Goal: Task Accomplishment & Management: Manage account settings

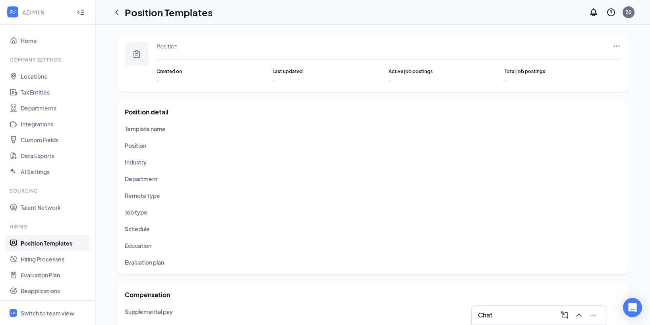
click at [67, 246] on link "Position Templates" at bounding box center [55, 243] width 68 height 16
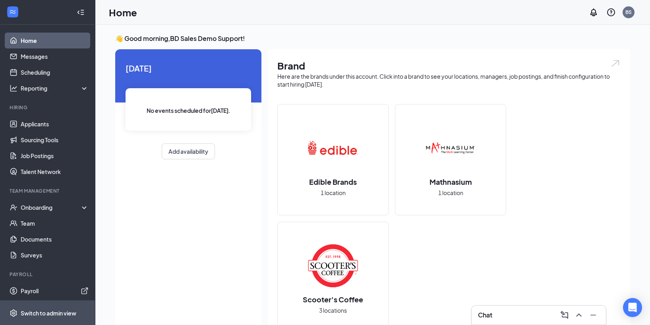
click at [63, 310] on div "Switch to admin view" at bounding box center [49, 313] width 56 height 8
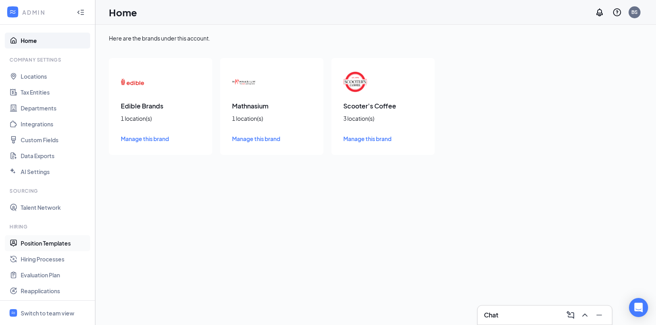
click at [56, 243] on link "Position Templates" at bounding box center [55, 243] width 68 height 16
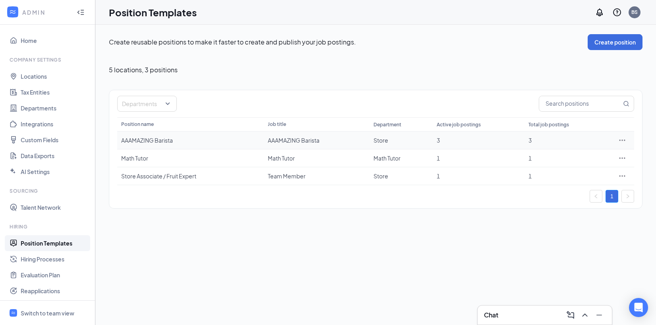
click at [292, 139] on div "AAAMAZING Barista" at bounding box center [316, 140] width 97 height 8
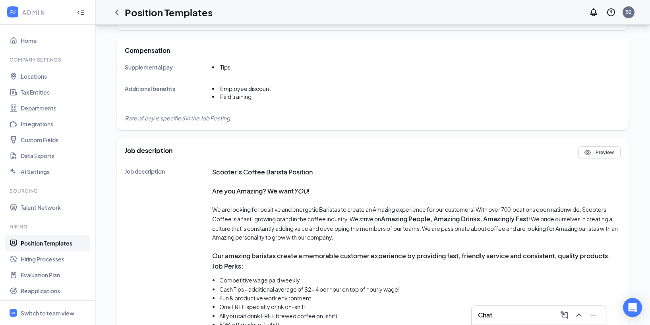
scroll to position [259, 0]
click at [267, 173] on strong "Scooter’s Coffee Barista Position" at bounding box center [262, 171] width 101 height 8
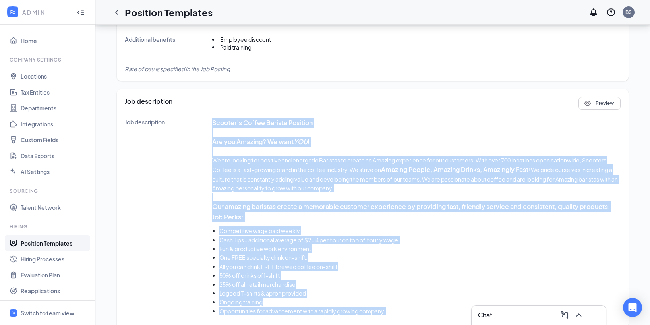
scroll to position [328, 0]
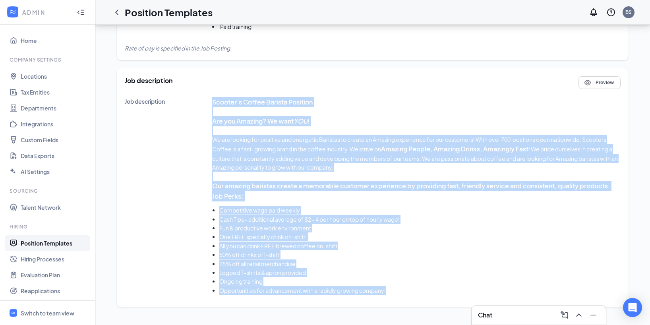
drag, startPoint x: 213, startPoint y: 145, endPoint x: 444, endPoint y: 328, distance: 294.9
copy div "Scooter’s Coffee Barista Position Are you Amazing? We want YOU ! We are looking…"
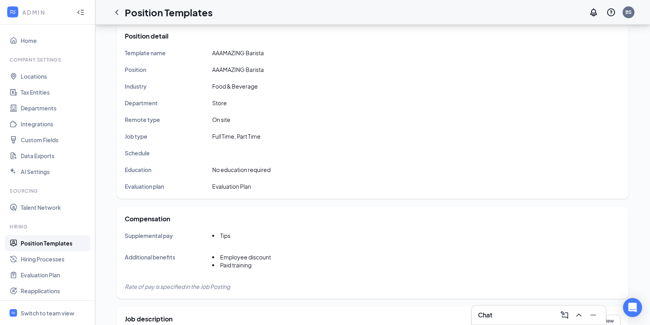
scroll to position [89, 0]
click at [45, 256] on link "Hiring Processes" at bounding box center [55, 259] width 68 height 16
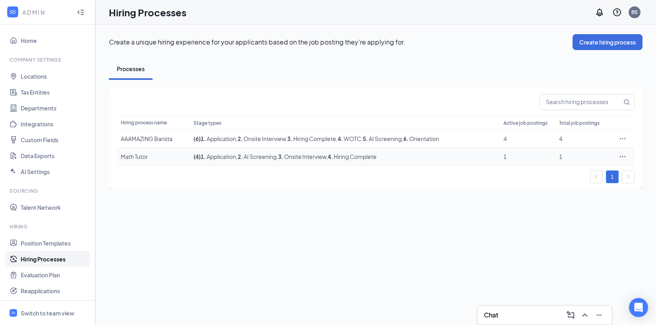
click at [319, 148] on td "( 4 ) 1 . Application , 2 . AI Screening , 3 . Onsite Interview , 4 . Hiring Co…" at bounding box center [345, 157] width 310 height 18
click at [64, 241] on link "Position Templates" at bounding box center [55, 243] width 68 height 16
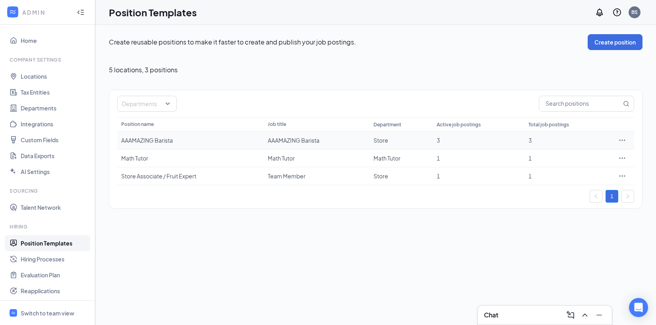
click at [289, 137] on div "AAAMAZING Barista" at bounding box center [316, 140] width 97 height 8
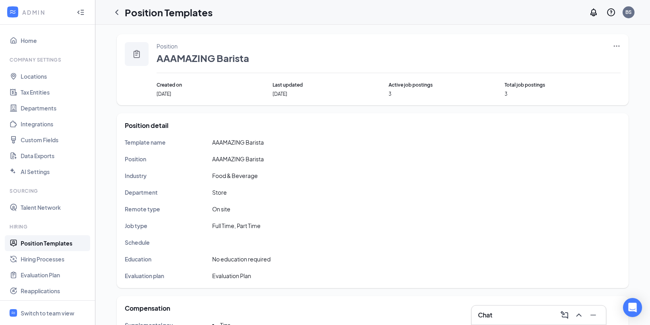
click at [620, 46] on icon "Ellipses" at bounding box center [617, 46] width 8 height 8
click at [591, 63] on span "Edit" at bounding box center [580, 62] width 68 height 9
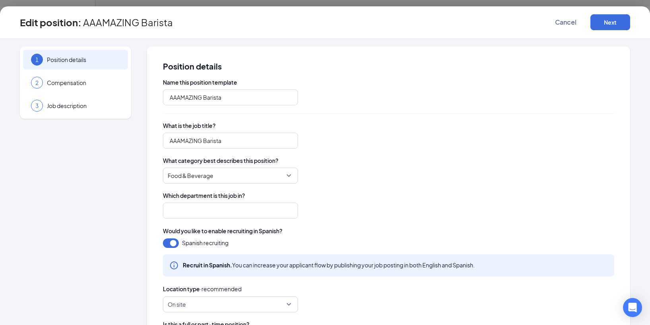
type input "Store"
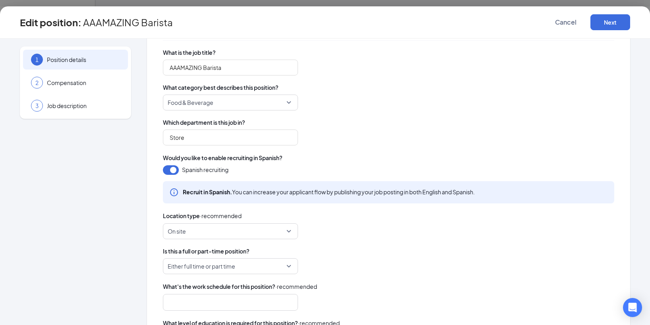
scroll to position [164, 0]
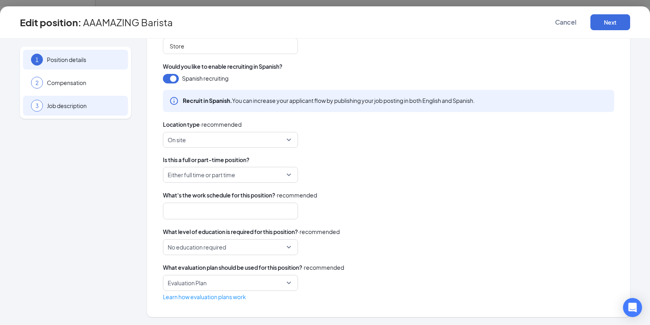
click at [76, 96] on div "3 Job description" at bounding box center [75, 106] width 105 height 20
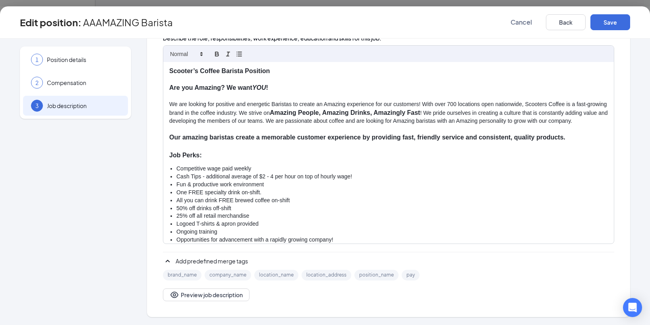
scroll to position [0, 0]
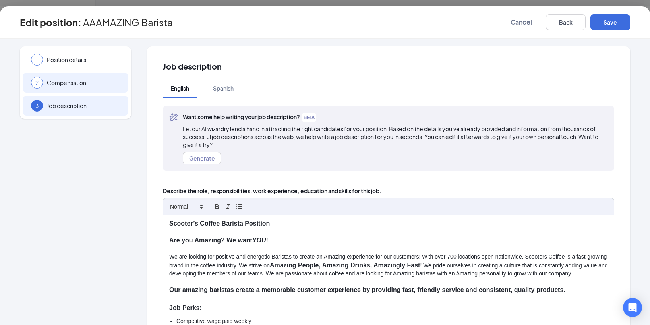
click at [103, 85] on span "Compensation" at bounding box center [83, 83] width 73 height 8
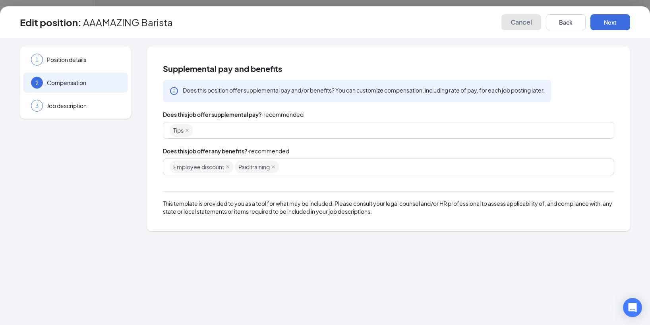
click at [531, 22] on span "Cancel" at bounding box center [521, 22] width 21 height 8
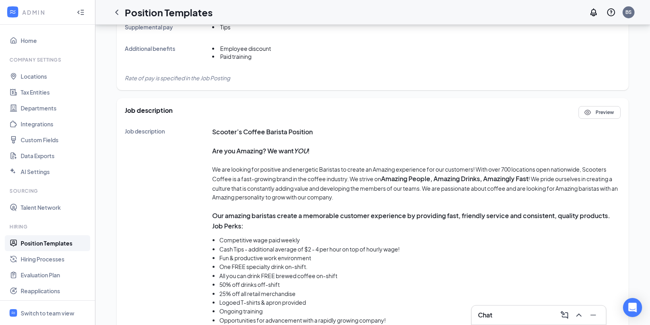
scroll to position [328, 0]
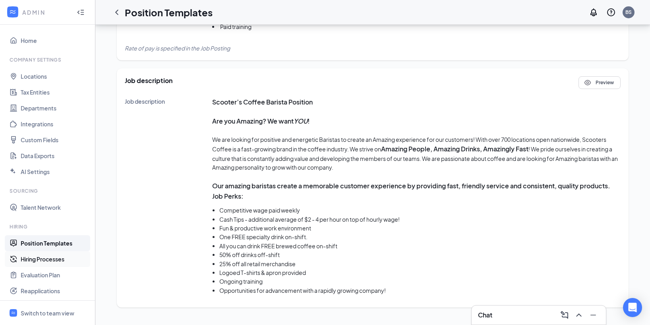
click at [52, 253] on link "Hiring Processes" at bounding box center [55, 259] width 68 height 16
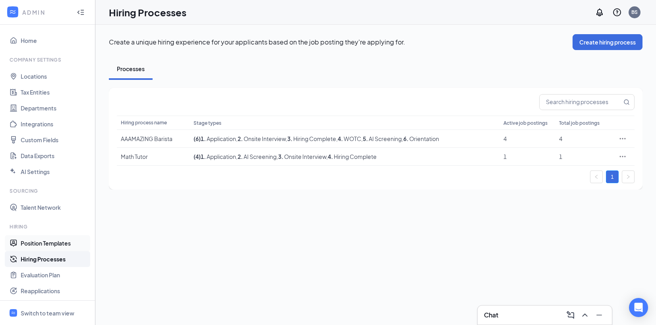
click at [52, 246] on link "Position Templates" at bounding box center [55, 243] width 68 height 16
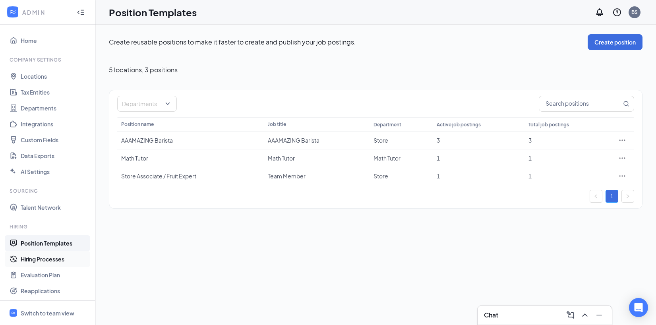
click at [58, 263] on link "Hiring Processes" at bounding box center [55, 259] width 68 height 16
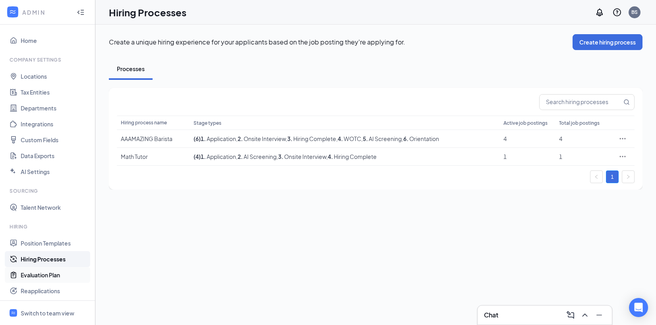
click at [54, 273] on link "Evaluation Plan" at bounding box center [55, 275] width 68 height 16
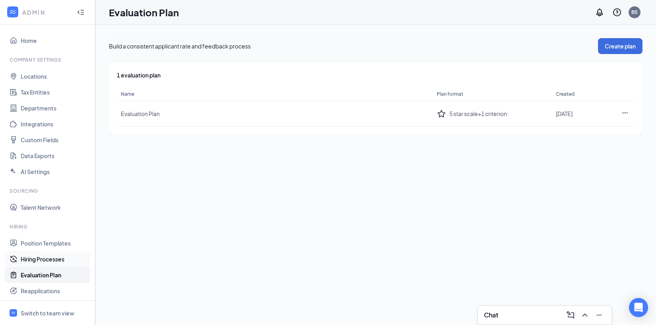
click at [45, 261] on link "Hiring Processes" at bounding box center [55, 259] width 68 height 16
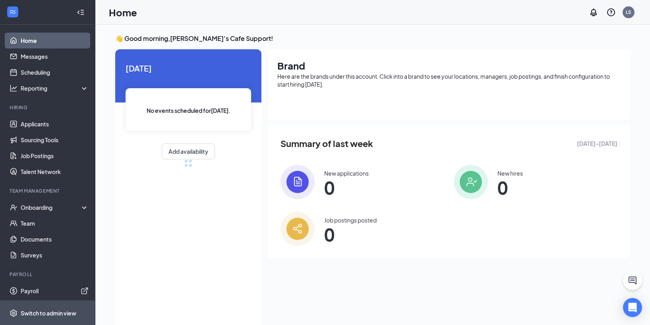
click at [53, 307] on span "Switch to admin view" at bounding box center [55, 313] width 68 height 24
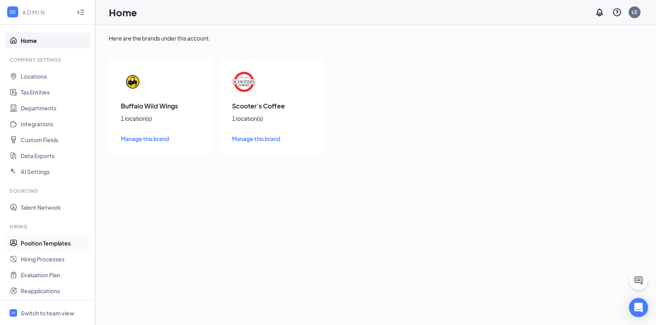
click at [56, 238] on link "Position Templates" at bounding box center [55, 243] width 68 height 16
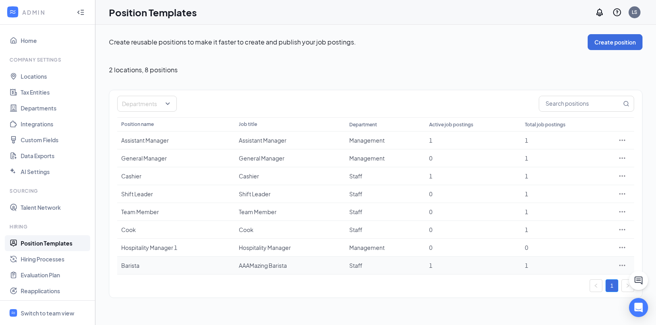
click at [252, 264] on div "AAAMazing Barista" at bounding box center [290, 265] width 103 height 8
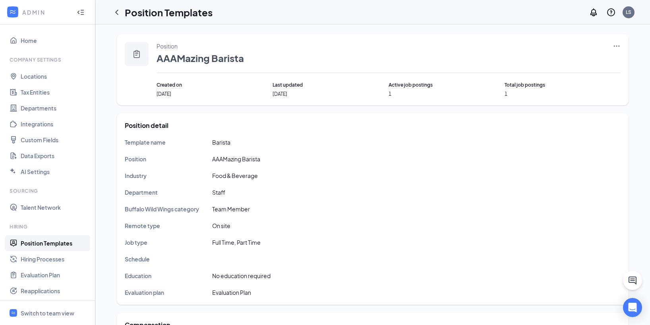
click at [617, 46] on icon "Ellipses" at bounding box center [617, 45] width 6 height 1
click at [568, 64] on span "Edit" at bounding box center [580, 62] width 68 height 9
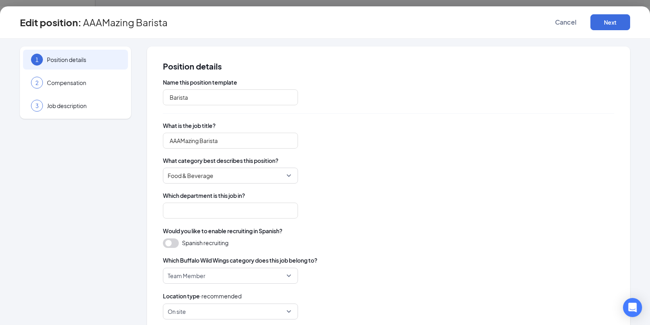
type input "Staff"
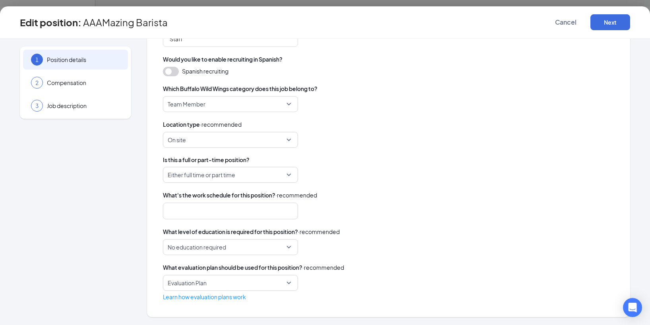
scroll to position [50, 0]
click at [89, 84] on span "Compensation" at bounding box center [83, 83] width 73 height 8
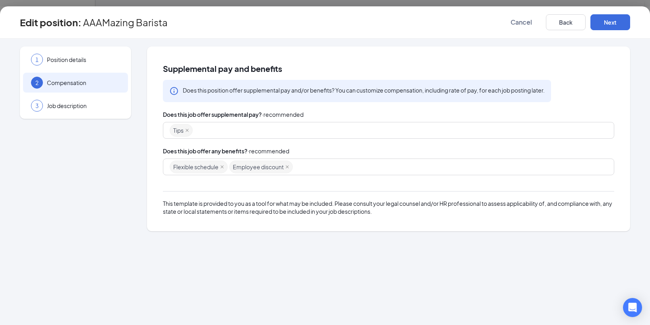
scroll to position [0, 0]
click at [324, 166] on div "Flexible schedule Employee discount" at bounding box center [385, 167] width 430 height 14
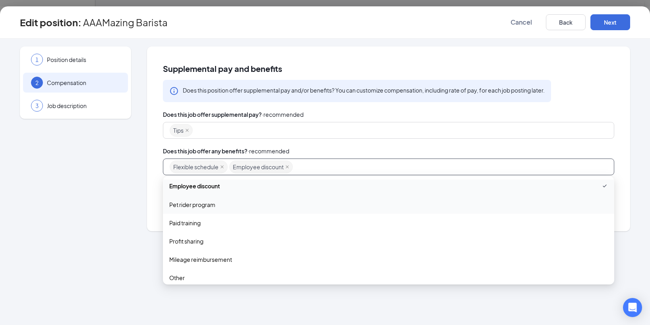
scroll to position [178, 0]
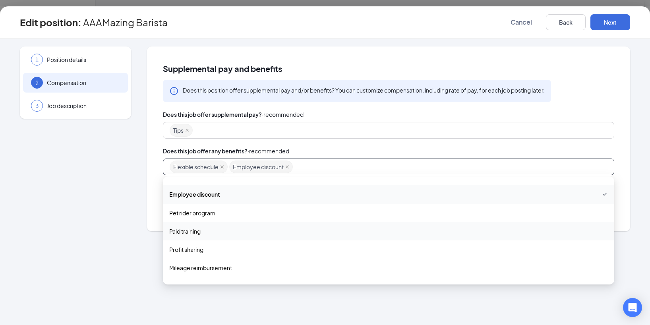
click at [248, 228] on span "Paid training" at bounding box center [388, 231] width 439 height 9
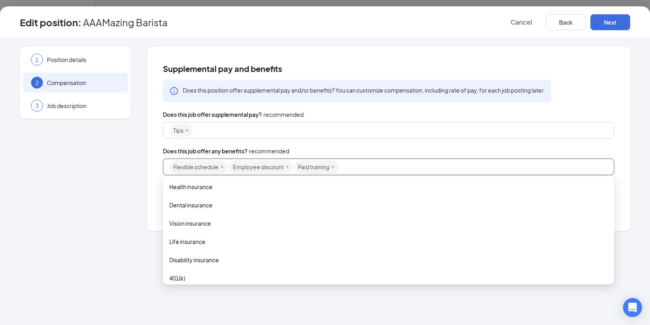
scroll to position [0, 0]
click at [346, 145] on div "Does this job offer supplemental pay? · recommended Tips Does this job offer an…" at bounding box center [388, 162] width 451 height 105
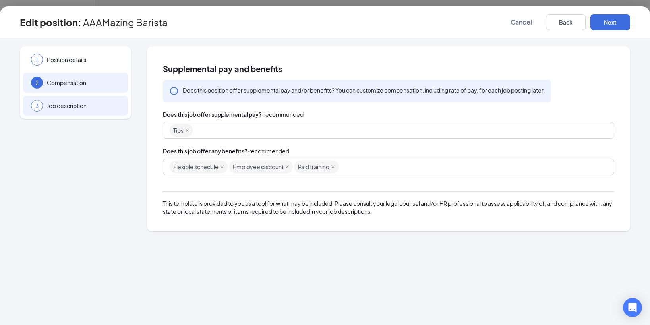
click at [73, 109] on span "Job description" at bounding box center [83, 106] width 73 height 8
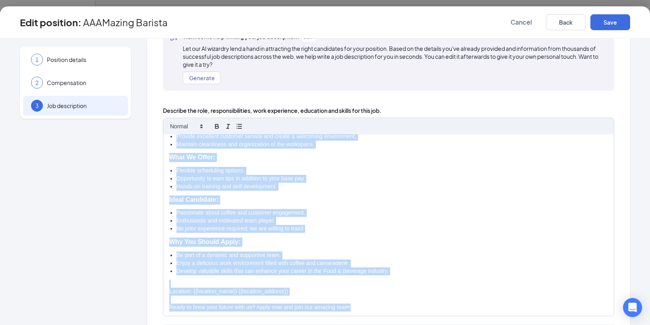
scroll to position [133, 0]
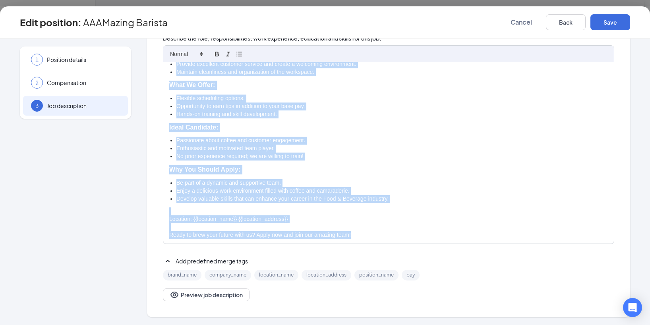
drag, startPoint x: 168, startPoint y: 206, endPoint x: 408, endPoint y: 245, distance: 243.5
click at [408, 245] on div "Urgent Hiring: Dynamic Barista at Our Vibrant Café! Are you searching for a fun…" at bounding box center [388, 173] width 451 height 256
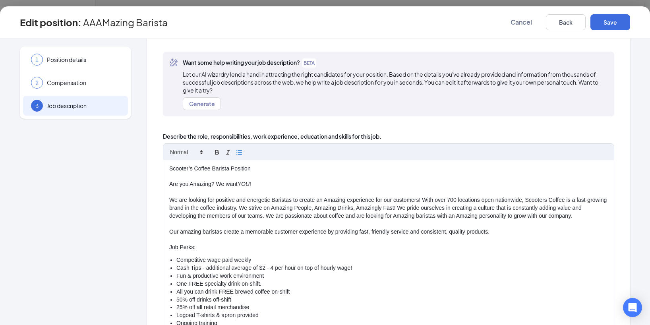
scroll to position [0, 0]
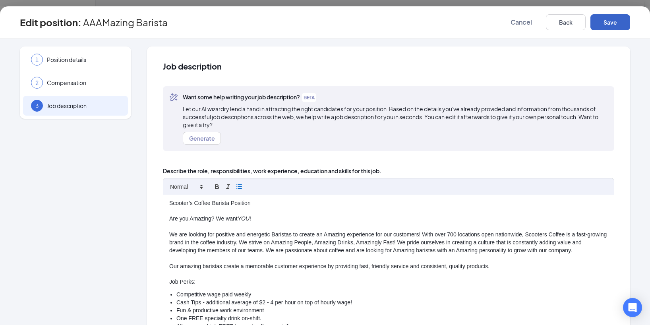
click at [611, 19] on button "Save" at bounding box center [610, 22] width 40 height 16
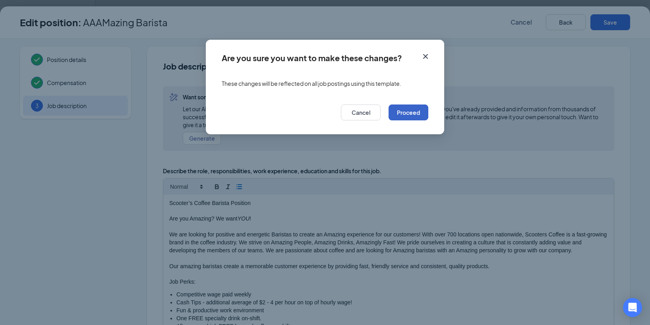
click at [416, 114] on button "Proceed" at bounding box center [409, 112] width 40 height 16
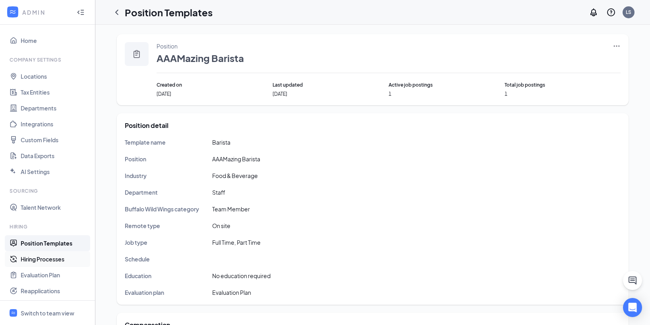
click at [48, 259] on link "Hiring Processes" at bounding box center [55, 259] width 68 height 16
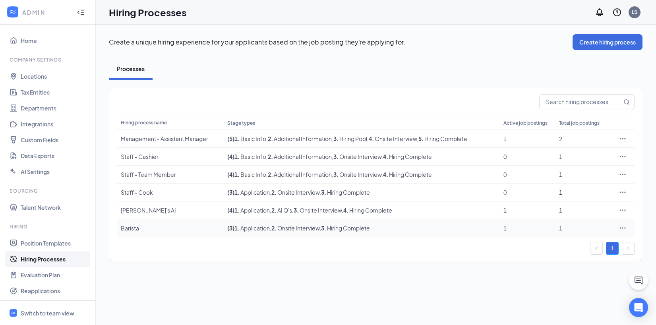
click at [303, 229] on span ", 2 . Onsite Interview" at bounding box center [295, 227] width 50 height 7
click at [623, 227] on icon "Ellipses" at bounding box center [623, 228] width 8 height 8
click at [571, 247] on span "Edit" at bounding box center [586, 244] width 68 height 9
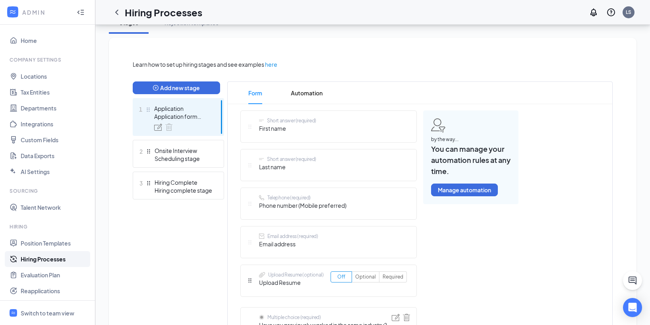
scroll to position [126, 0]
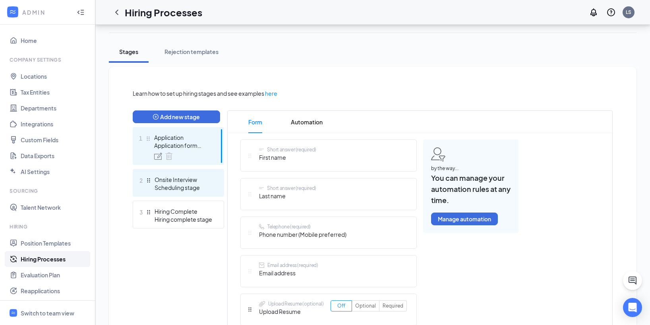
click at [209, 178] on div "Onsite Interview" at bounding box center [184, 180] width 58 height 8
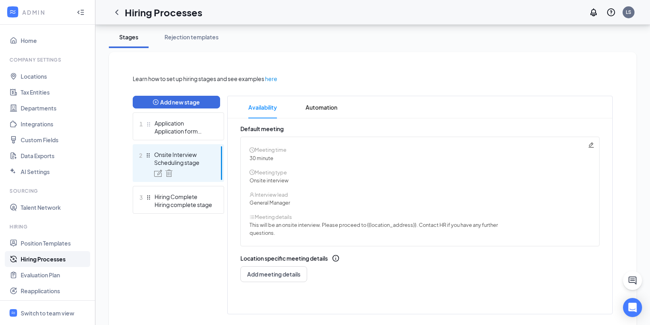
scroll to position [161, 0]
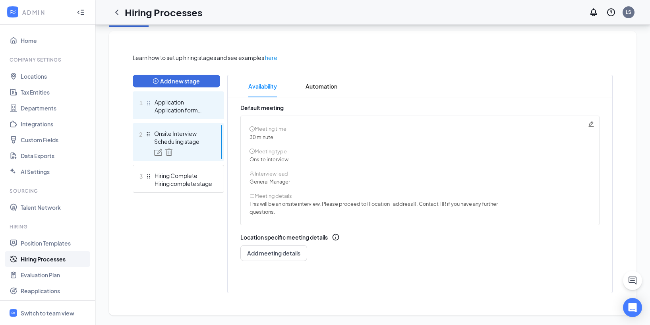
click at [189, 110] on div "Application form stage" at bounding box center [184, 110] width 58 height 8
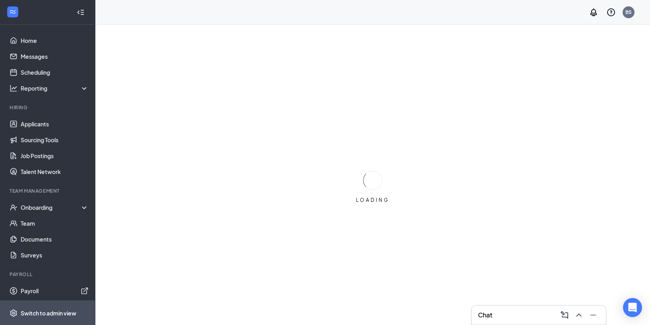
click at [50, 308] on span "Switch to admin view" at bounding box center [55, 313] width 68 height 24
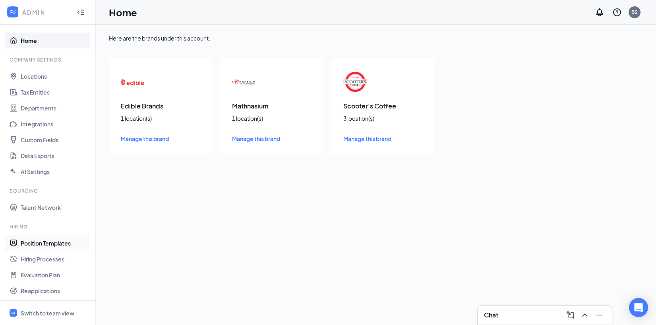
click at [59, 246] on link "Position Templates" at bounding box center [55, 243] width 68 height 16
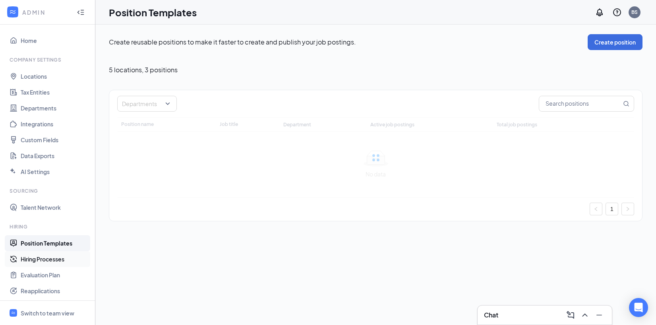
click at [54, 254] on link "Hiring Processes" at bounding box center [55, 259] width 68 height 16
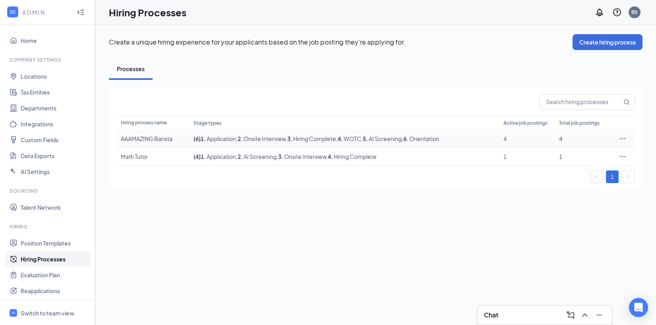
click at [254, 140] on span ", 2 . Onsite Interview" at bounding box center [261, 138] width 50 height 7
click at [221, 135] on span "1 . Application" at bounding box center [218, 138] width 35 height 7
click at [138, 135] on div "AAAMAZING Barista" at bounding box center [153, 139] width 65 height 8
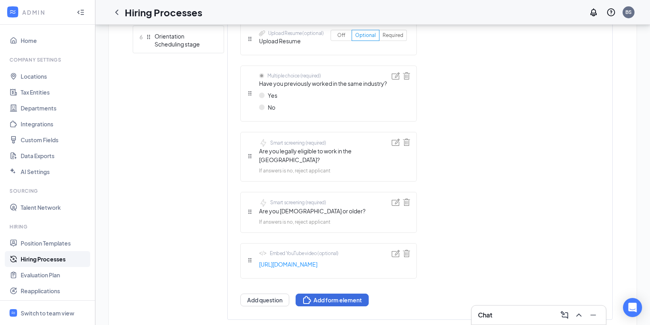
scroll to position [389, 0]
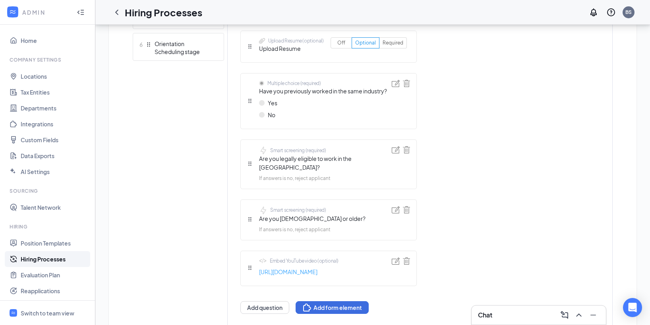
click at [298, 267] on link "https://www.youtube.com/watch?v=THGdNKbhCBI" at bounding box center [298, 271] width 79 height 9
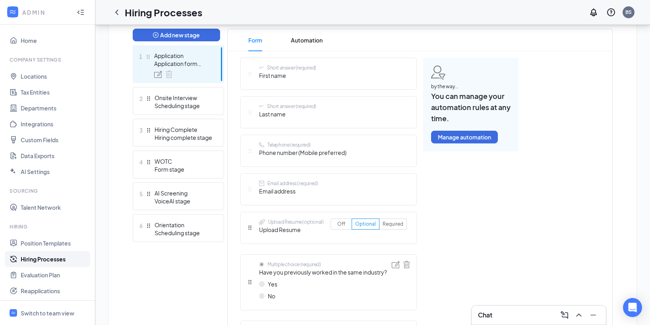
scroll to position [191, 0]
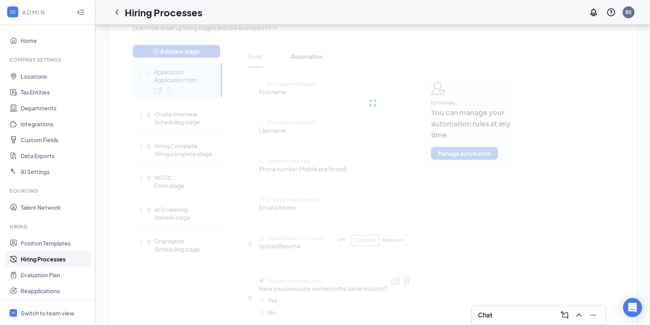
click at [294, 59] on div at bounding box center [373, 102] width 480 height 159
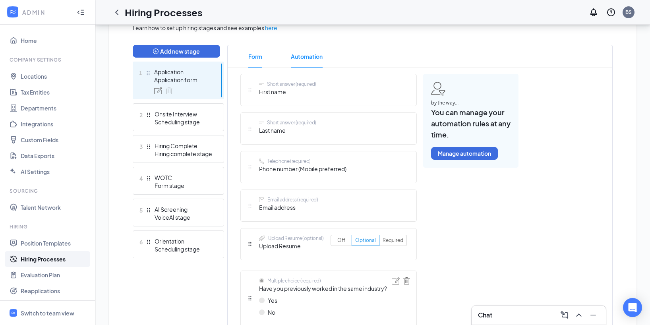
click at [307, 57] on span "Automation" at bounding box center [307, 56] width 32 height 22
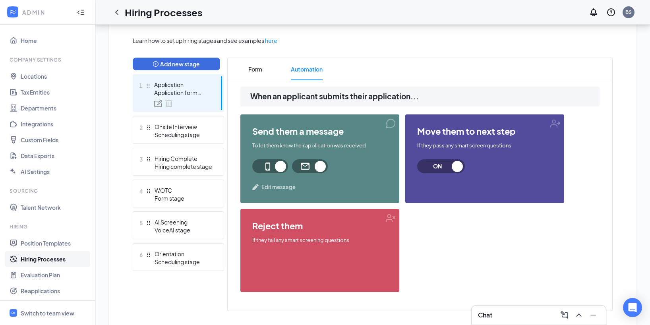
scroll to position [178, 0]
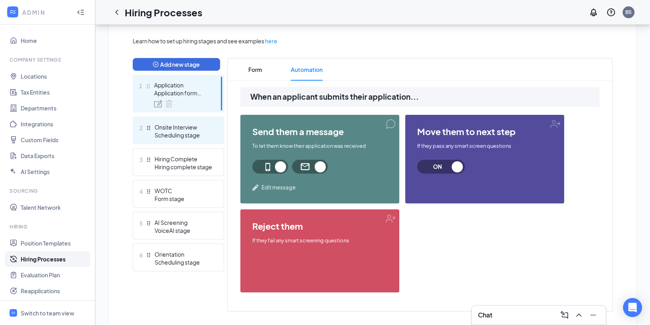
click at [180, 133] on div "Scheduling stage" at bounding box center [184, 135] width 58 height 8
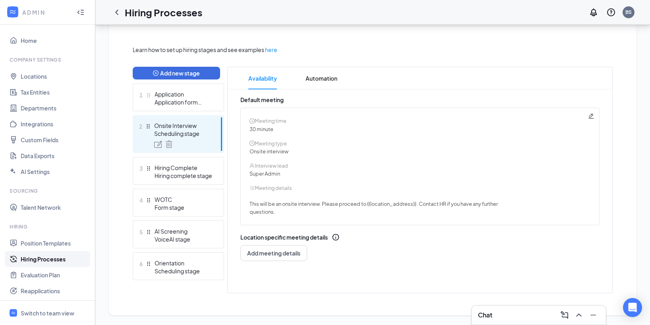
scroll to position [169, 0]
click at [310, 85] on span "Automation" at bounding box center [322, 78] width 32 height 22
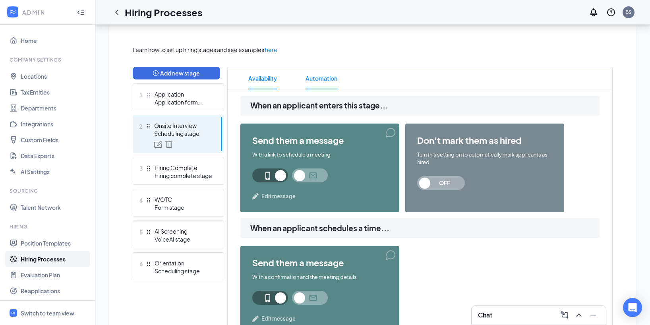
click at [274, 82] on span "Availability" at bounding box center [262, 78] width 29 height 22
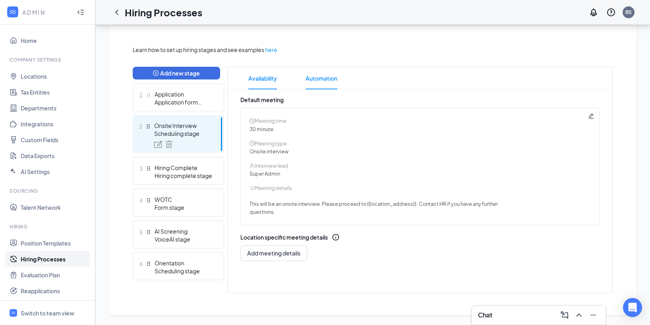
click at [315, 83] on span "Automation" at bounding box center [322, 78] width 32 height 22
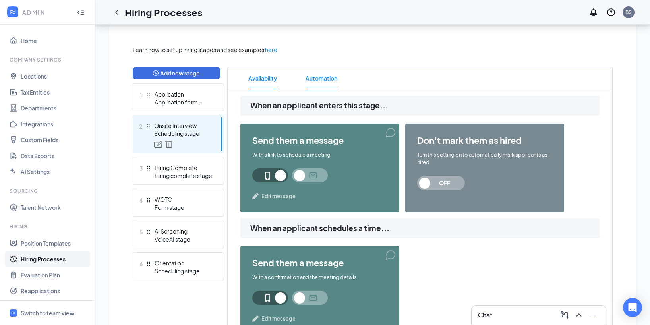
click at [250, 78] on span "Availability" at bounding box center [262, 78] width 29 height 22
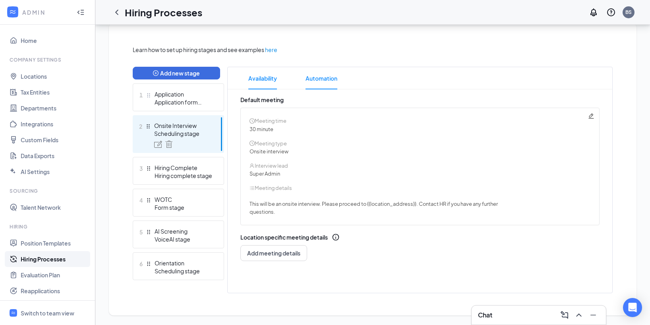
click at [324, 84] on span "Automation" at bounding box center [322, 78] width 32 height 22
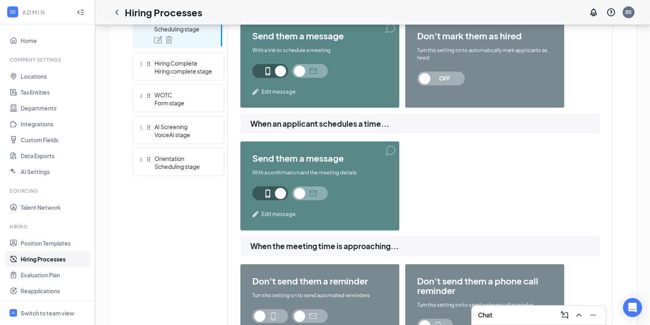
scroll to position [206, 0]
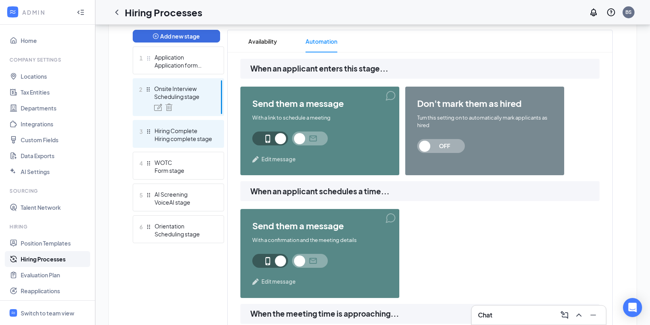
click at [182, 141] on div "Hiring complete stage" at bounding box center [184, 139] width 58 height 8
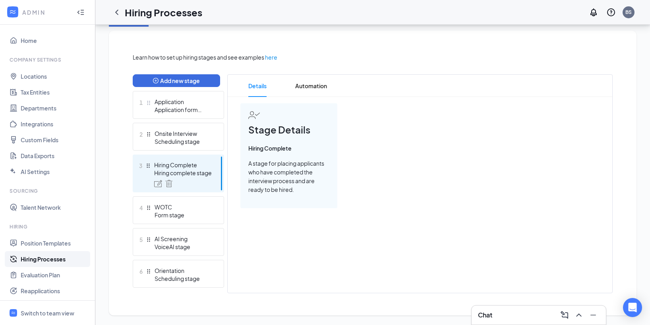
scroll to position [162, 0]
click at [314, 92] on span "Automation" at bounding box center [311, 86] width 32 height 22
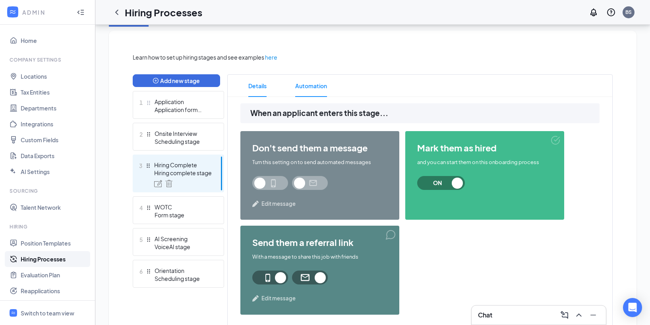
click at [263, 86] on span "Details" at bounding box center [257, 86] width 18 height 22
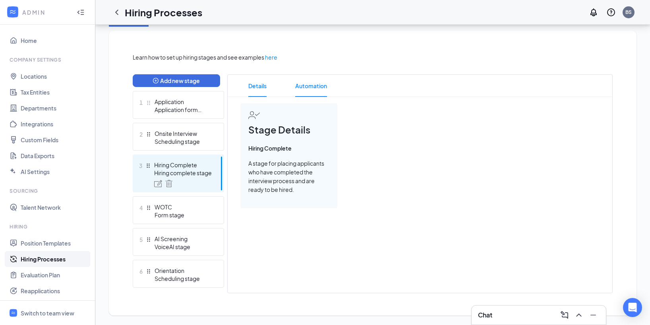
click at [300, 87] on span "Automation" at bounding box center [311, 86] width 32 height 22
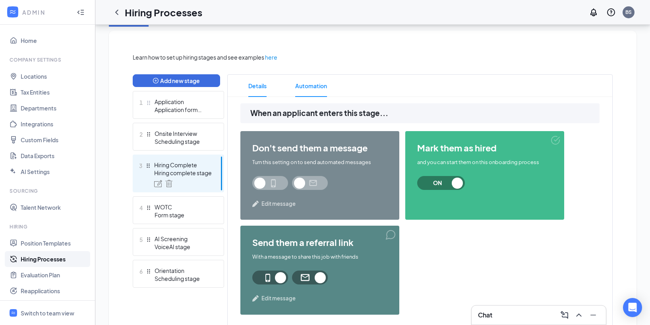
click at [266, 91] on span "Details" at bounding box center [257, 86] width 18 height 22
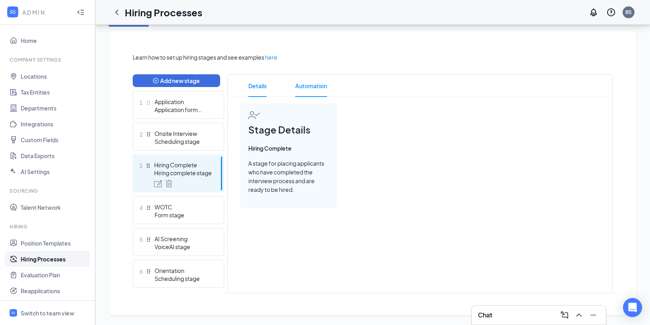
click at [308, 89] on span "Automation" at bounding box center [311, 86] width 32 height 22
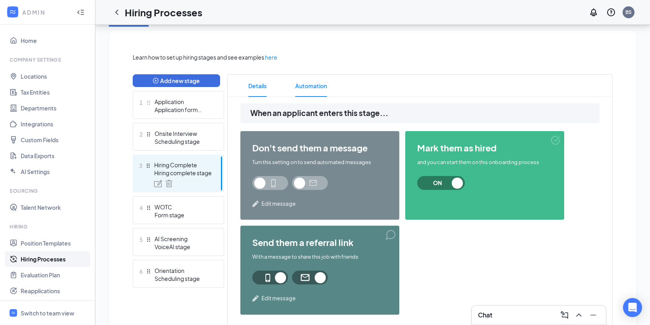
click at [273, 91] on li "Details" at bounding box center [257, 86] width 34 height 22
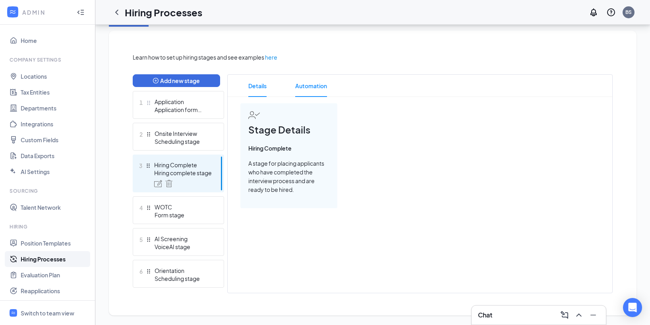
click at [321, 93] on span "Automation" at bounding box center [311, 86] width 32 height 22
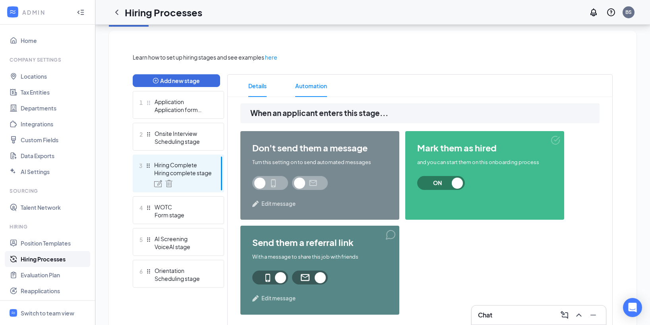
click at [267, 91] on li "Details" at bounding box center [257, 86] width 34 height 22
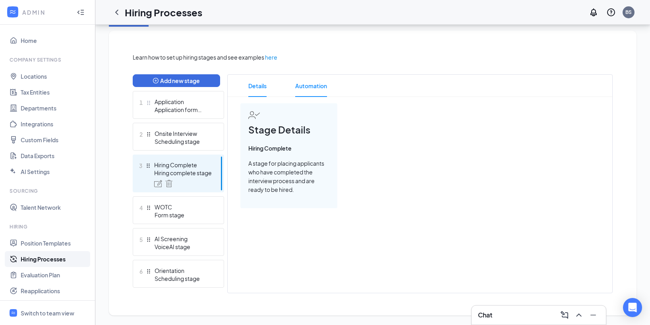
click at [325, 94] on span "Automation" at bounding box center [311, 86] width 32 height 22
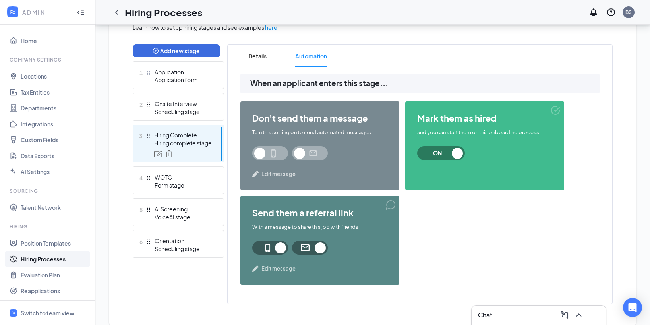
scroll to position [186, 0]
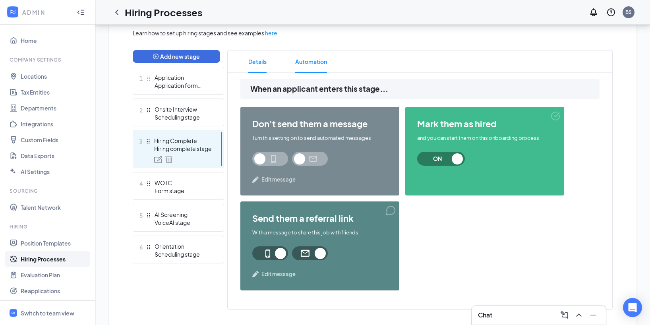
click at [262, 65] on span "Details" at bounding box center [257, 61] width 18 height 22
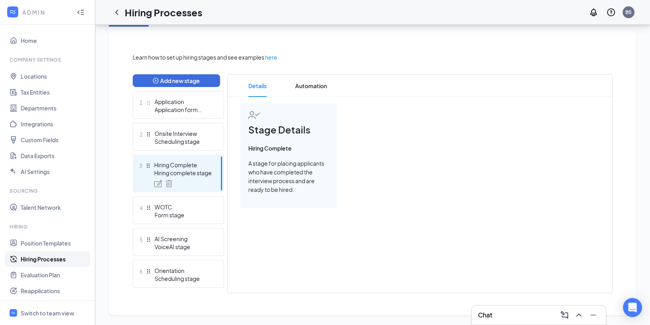
scroll to position [162, 0]
click at [194, 132] on div "Onsite Interview" at bounding box center [184, 134] width 58 height 8
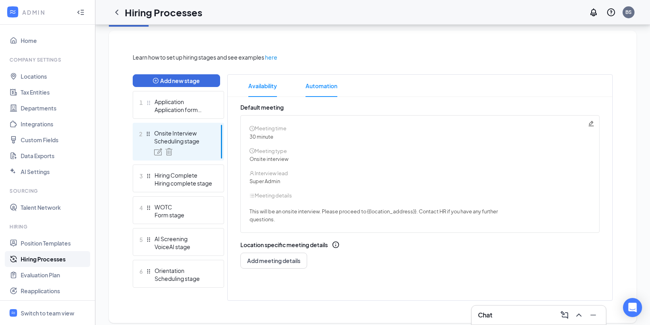
click at [330, 81] on span "Automation" at bounding box center [322, 86] width 32 height 22
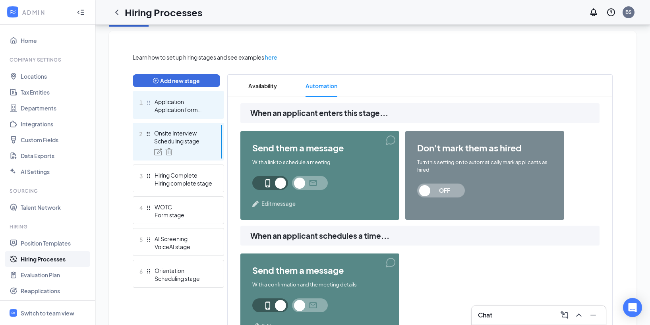
click at [188, 99] on div "Application" at bounding box center [184, 102] width 58 height 8
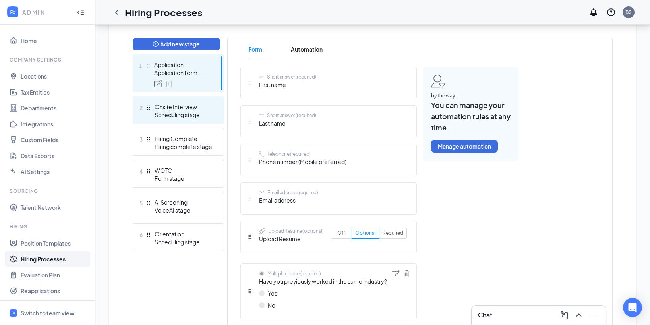
scroll to position [162, 0]
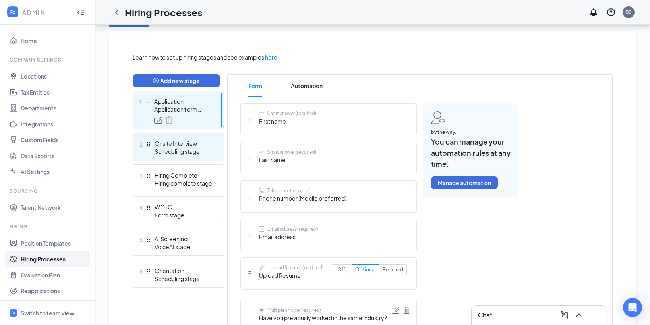
click at [190, 146] on div "Onsite Interview" at bounding box center [184, 143] width 58 height 8
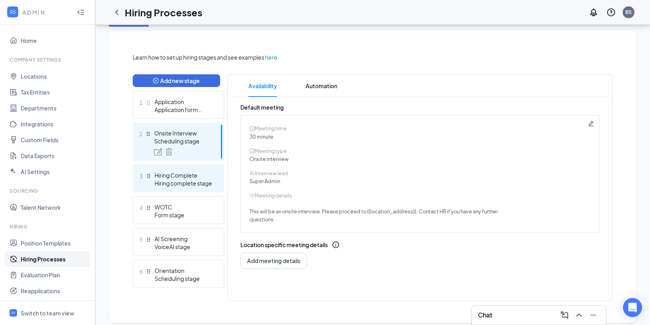
click at [200, 177] on div "Hiring Complete" at bounding box center [184, 175] width 58 height 8
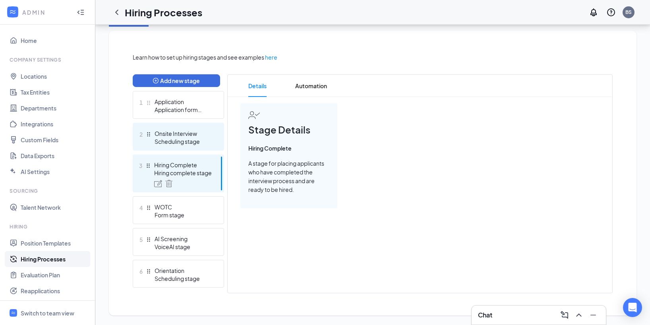
click at [185, 139] on div "Scheduling stage" at bounding box center [184, 141] width 58 height 8
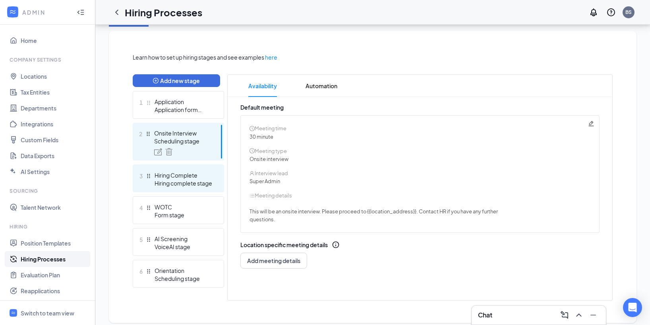
click at [190, 170] on div "3 Hiring Complete Hiring complete stage" at bounding box center [178, 178] width 91 height 28
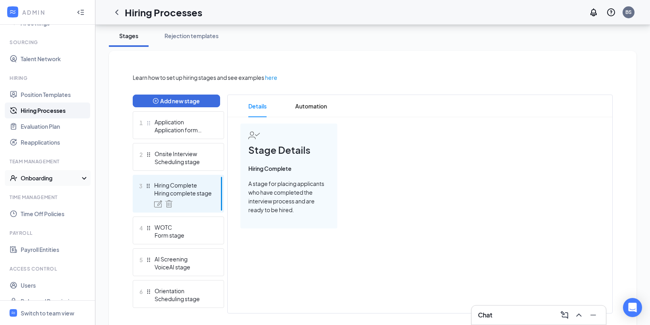
scroll to position [143, 0]
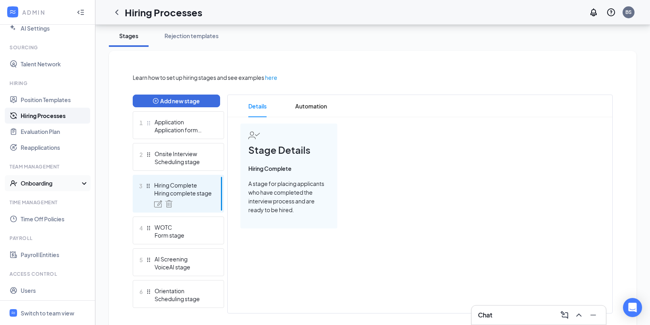
click at [52, 189] on div "Onboarding" at bounding box center [47, 183] width 95 height 16
click at [53, 196] on link "Onboarding Processes" at bounding box center [55, 199] width 68 height 16
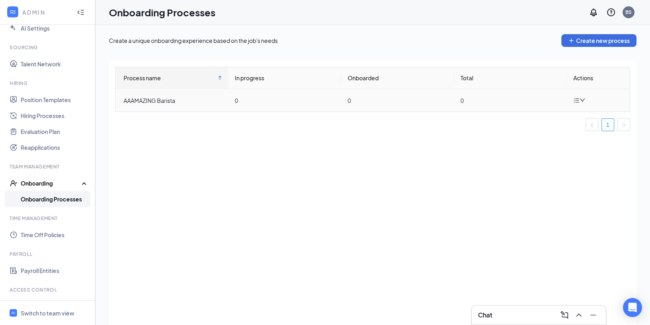
click at [409, 102] on td "0" at bounding box center [397, 100] width 113 height 23
click at [162, 99] on div "AAAMAZING Barista" at bounding box center [173, 100] width 99 height 9
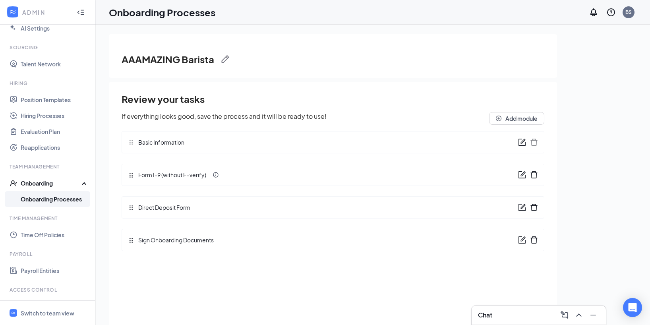
click at [182, 208] on span "Direct Deposit Form" at bounding box center [162, 207] width 56 height 9
click at [150, 242] on span "Sign Onboarding Documents" at bounding box center [173, 240] width 79 height 9
click at [155, 144] on span "Basic Information" at bounding box center [159, 142] width 50 height 9
click at [130, 141] on icon "Drag" at bounding box center [131, 142] width 6 height 6
click at [504, 120] on button "Add module" at bounding box center [516, 118] width 55 height 13
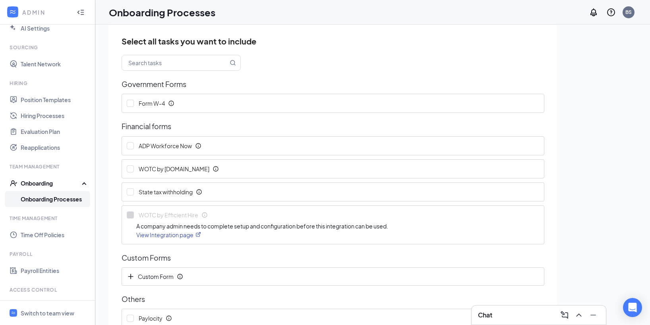
scroll to position [107, 0]
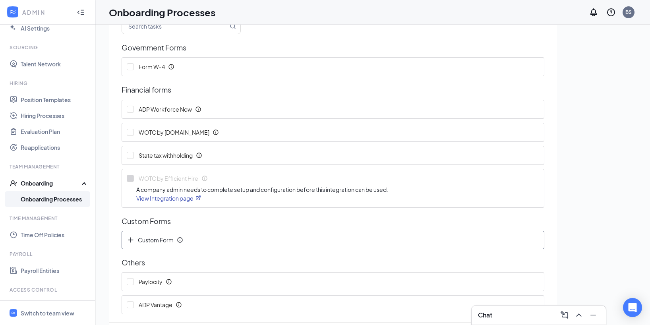
click at [230, 242] on div "Custom Form" at bounding box center [333, 240] width 412 height 8
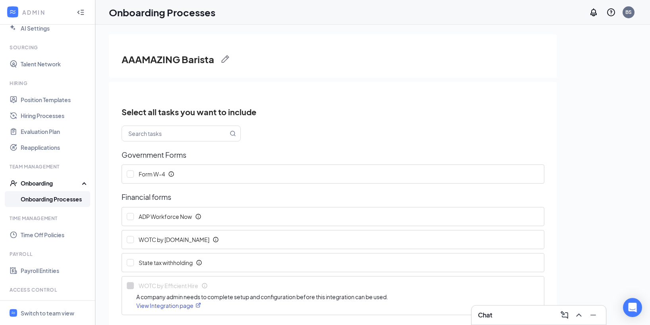
scroll to position [131, 0]
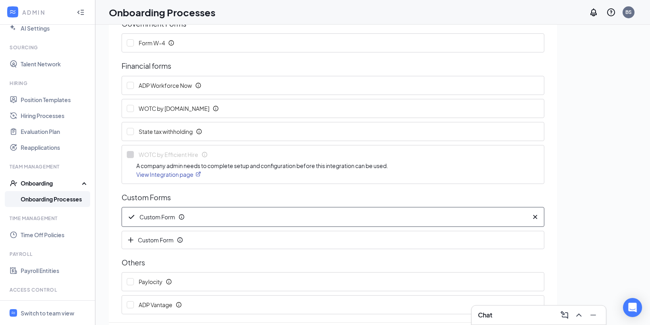
click at [179, 218] on icon "Info" at bounding box center [181, 217] width 6 height 6
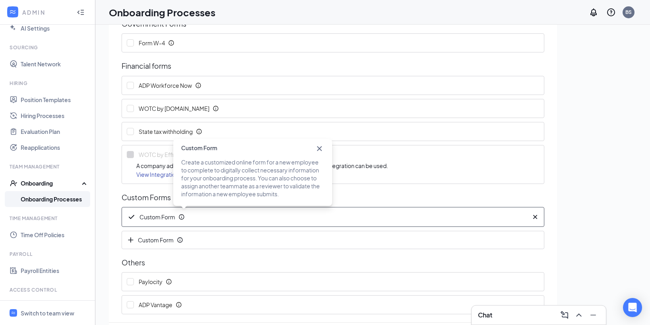
click at [462, 216] on div "Custom Form" at bounding box center [324, 217] width 395 height 10
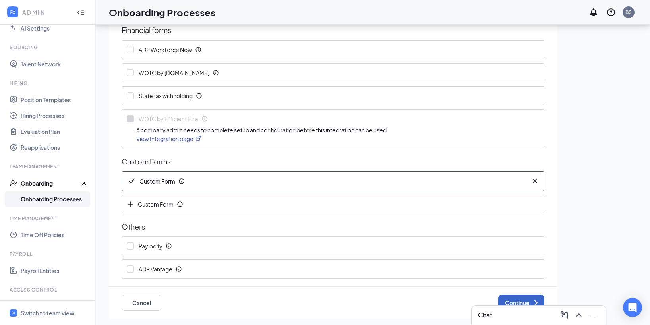
click at [531, 304] on icon "ChevronRight" at bounding box center [536, 303] width 10 height 10
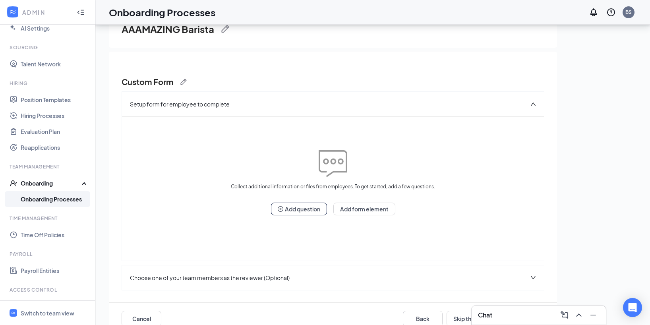
scroll to position [22, 0]
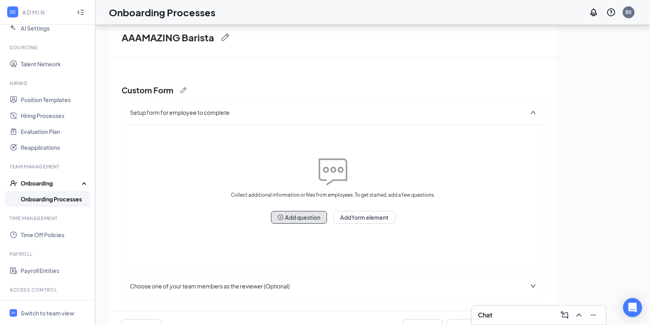
click at [302, 218] on button "Add question" at bounding box center [299, 217] width 56 height 13
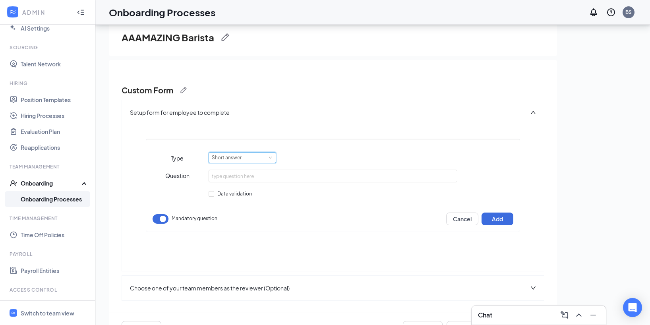
click at [263, 160] on div "Short answer" at bounding box center [242, 158] width 61 height 10
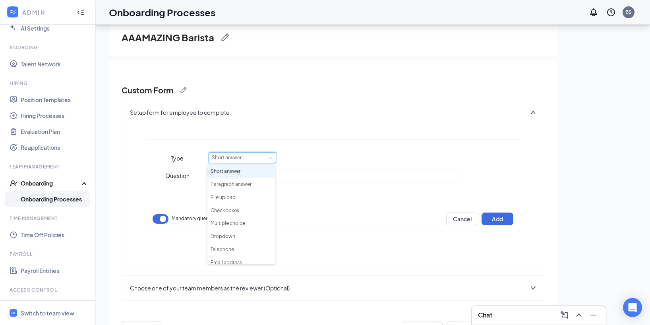
click at [263, 160] on div "Short answer" at bounding box center [242, 158] width 61 height 10
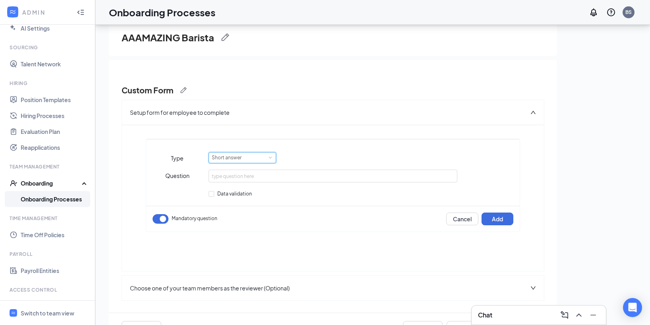
click at [256, 158] on div "Short answer" at bounding box center [242, 158] width 61 height 10
click at [320, 157] on div "Short answer" at bounding box center [349, 157] width 280 height 11
click at [263, 134] on div "To pick up a draggable item, press the space bar. While dragging, use the arrow…" at bounding box center [333, 187] width 374 height 108
click at [258, 116] on div "Setup form for employee to complete" at bounding box center [333, 112] width 422 height 25
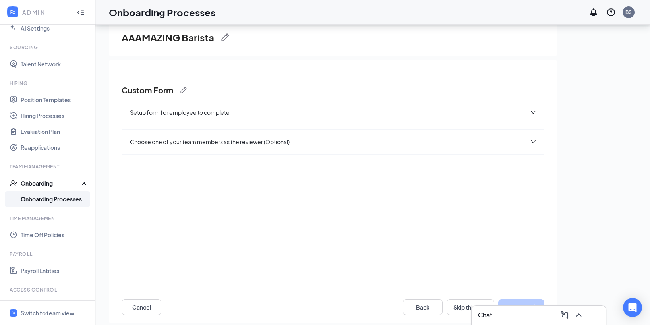
click at [258, 116] on div "Setup form for employee to complete" at bounding box center [333, 112] width 422 height 25
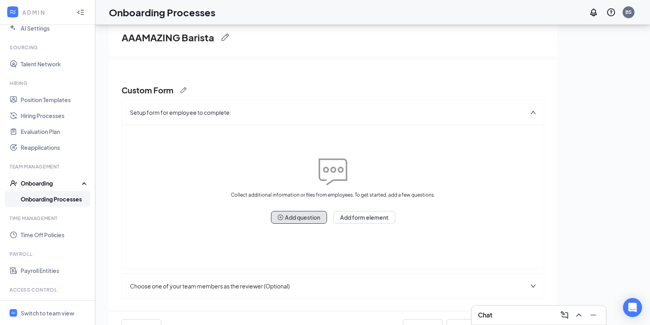
click at [309, 213] on button "Add question" at bounding box center [299, 217] width 56 height 13
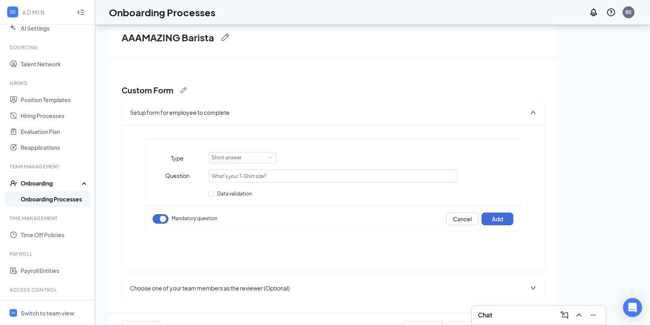
type input "What's your T-Shirt size?"
click at [250, 160] on div "Short answer" at bounding box center [242, 158] width 61 height 10
click at [237, 179] on li "Checkboxes" at bounding box center [241, 179] width 68 height 13
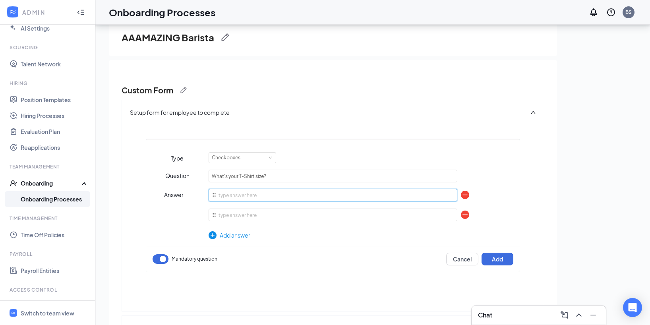
click at [265, 194] on input "text" at bounding box center [333, 195] width 249 height 13
type input "S"
type input "XS"
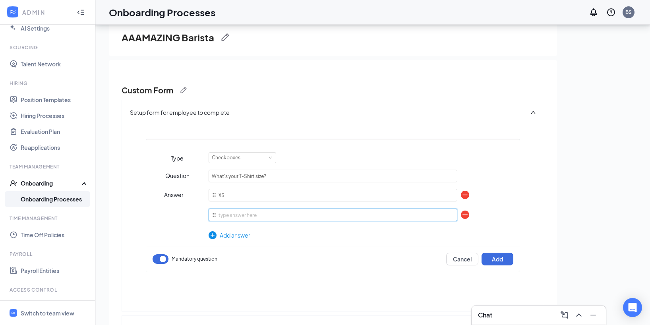
click at [295, 219] on input "text" at bounding box center [333, 215] width 249 height 13
type input "X"
type input "S"
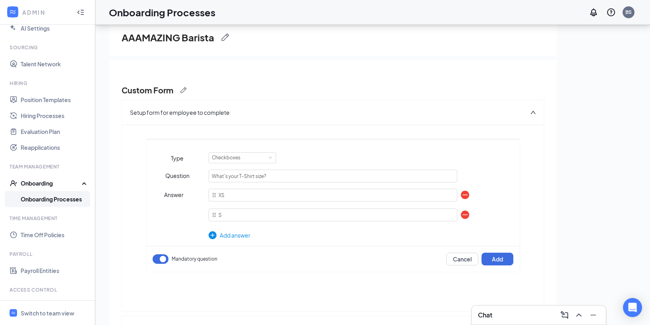
click at [238, 234] on div "Add answer" at bounding box center [333, 235] width 249 height 9
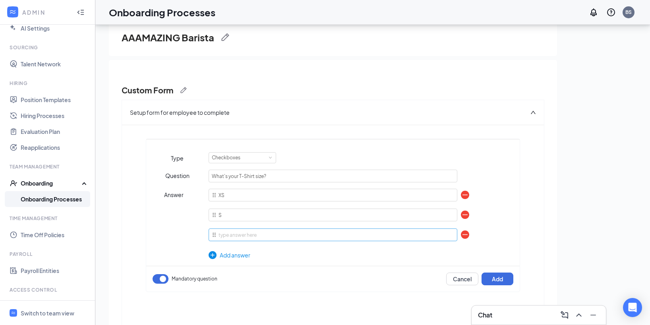
click at [241, 235] on input "text" at bounding box center [333, 234] width 249 height 13
type input "M"
click at [234, 253] on div "Add answer" at bounding box center [333, 255] width 249 height 9
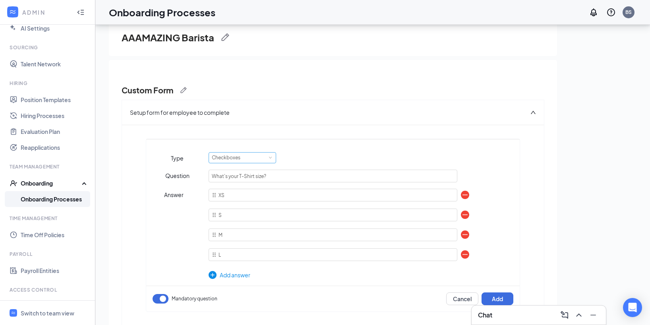
type input "L"
click at [234, 159] on div "Checkboxes" at bounding box center [229, 158] width 34 height 10
click at [239, 192] on li "Multiple choice" at bounding box center [241, 192] width 68 height 13
click at [239, 278] on div "Add answer" at bounding box center [333, 275] width 249 height 9
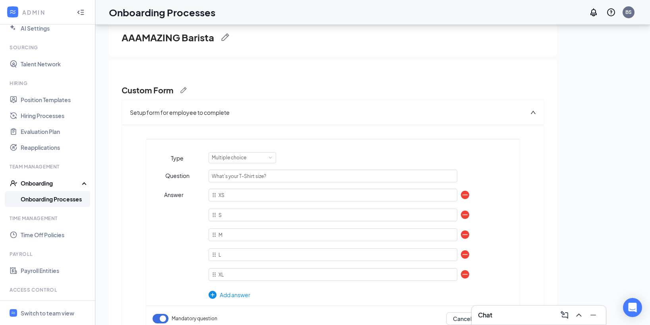
type input "XL"
click at [247, 297] on div "Add answer" at bounding box center [333, 294] width 249 height 9
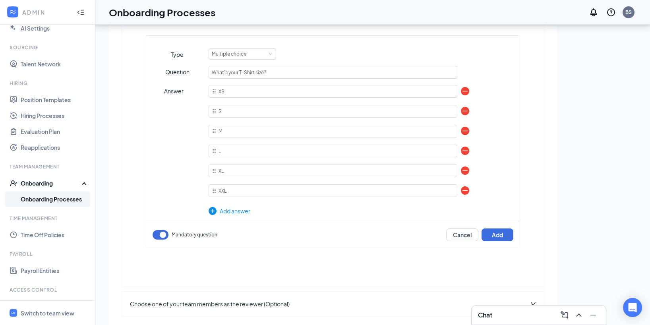
scroll to position [99, 0]
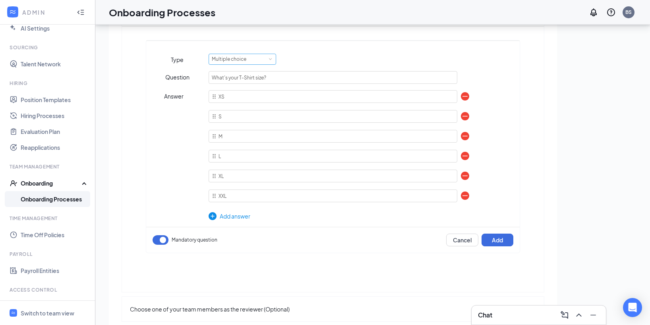
type input "XXL"
click at [258, 60] on div "Multiple choice" at bounding box center [242, 59] width 61 height 10
click at [493, 162] on div "Answer XS S M L XL XXL To pick up a draggable item, press the space bar. While …" at bounding box center [332, 155] width 373 height 130
click at [495, 241] on button "Add" at bounding box center [498, 240] width 32 height 13
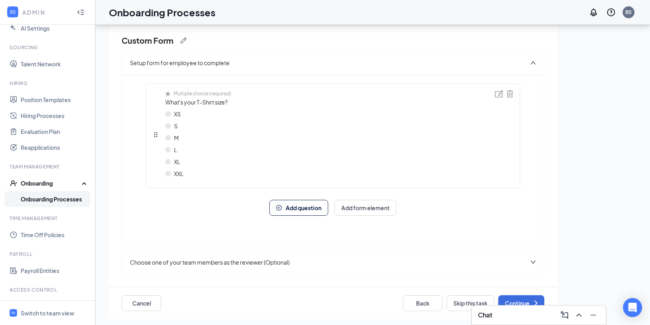
scroll to position [36, 0]
click at [531, 302] on icon "ChevronRight" at bounding box center [536, 303] width 10 height 10
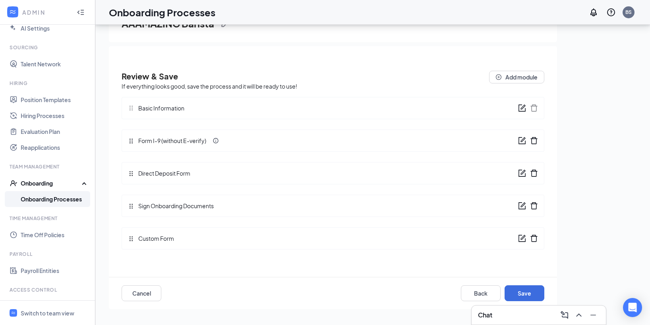
scroll to position [0, 0]
click at [253, 205] on div "Sign Onboarding Documents" at bounding box center [333, 206] width 423 height 22
click at [521, 107] on icon "form" at bounding box center [522, 108] width 8 height 8
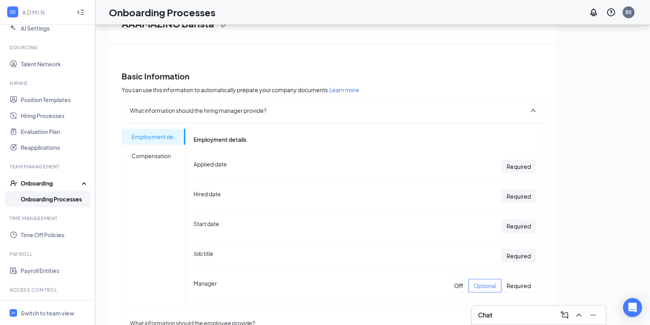
click at [503, 169] on div "Required" at bounding box center [518, 167] width 35 height 14
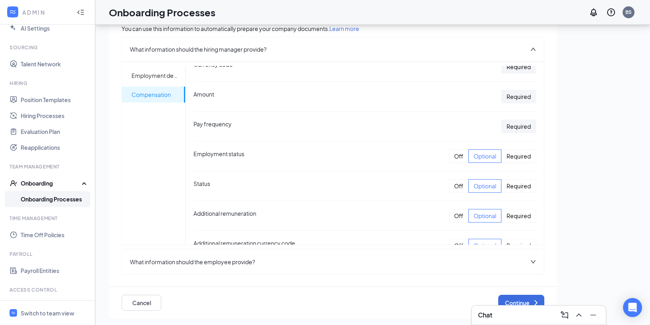
scroll to position [228, 0]
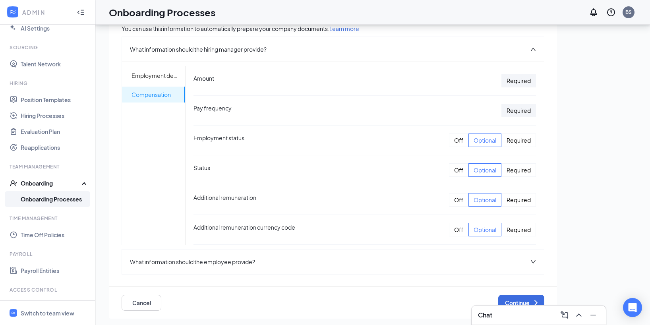
click at [428, 253] on div "What information should the employee provide?" at bounding box center [333, 261] width 422 height 25
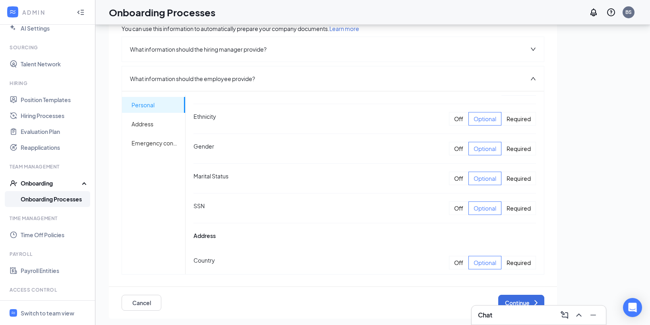
scroll to position [146, 0]
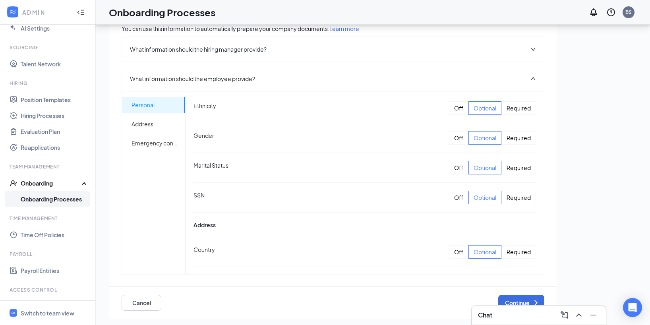
click at [501, 192] on div "Required" at bounding box center [518, 198] width 35 height 14
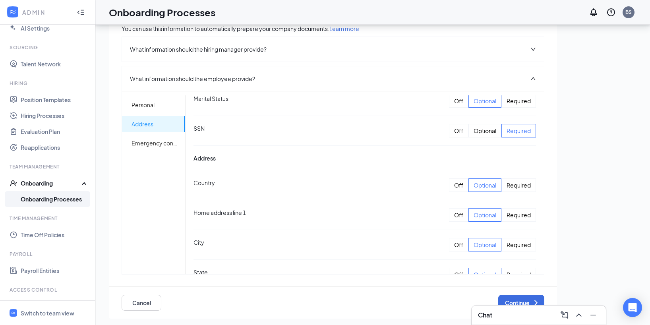
scroll to position [213, 0]
click at [511, 188] on div "Required" at bounding box center [518, 185] width 35 height 14
click at [515, 216] on div "Required" at bounding box center [518, 215] width 35 height 14
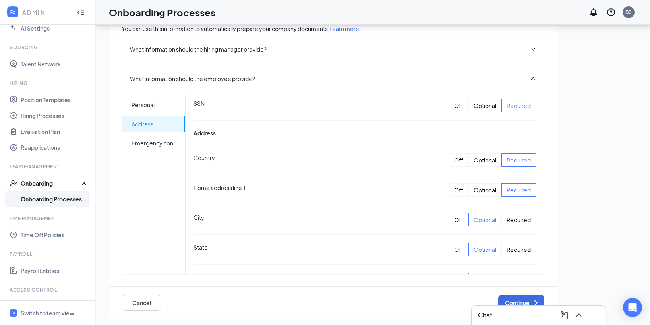
scroll to position [257, 0]
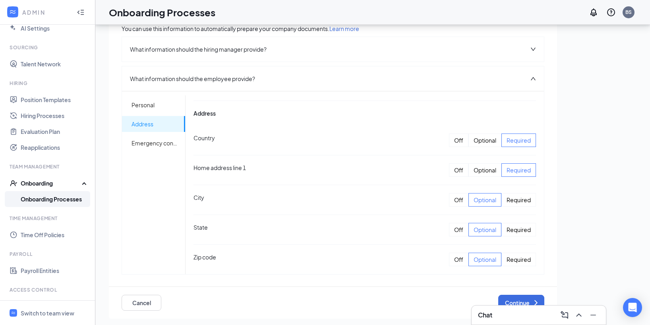
click at [504, 199] on div "Required" at bounding box center [518, 200] width 35 height 14
click at [512, 228] on div "Required" at bounding box center [518, 230] width 35 height 14
click at [514, 259] on div "Required" at bounding box center [518, 260] width 35 height 14
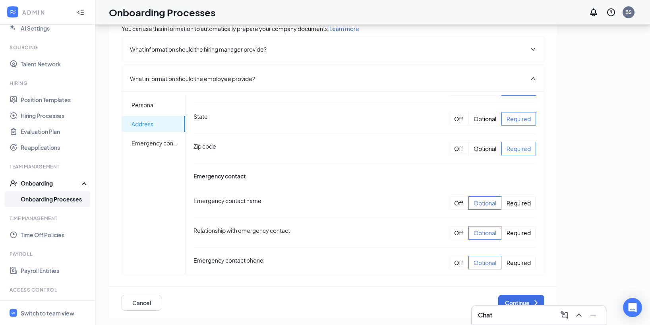
scroll to position [369, 0]
click at [507, 205] on div "Required" at bounding box center [518, 202] width 35 height 14
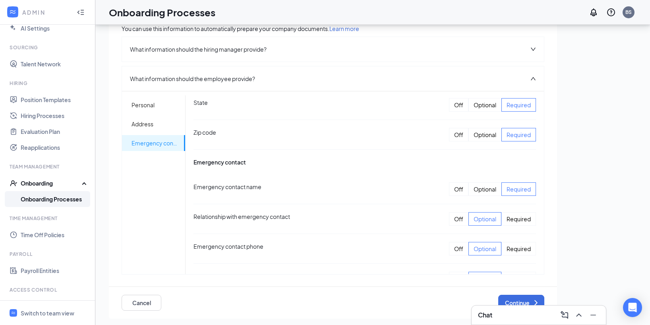
scroll to position [393, 0]
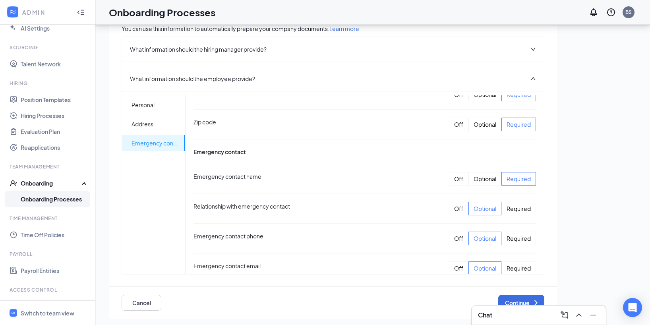
click at [501, 208] on div "Required" at bounding box center [518, 209] width 35 height 14
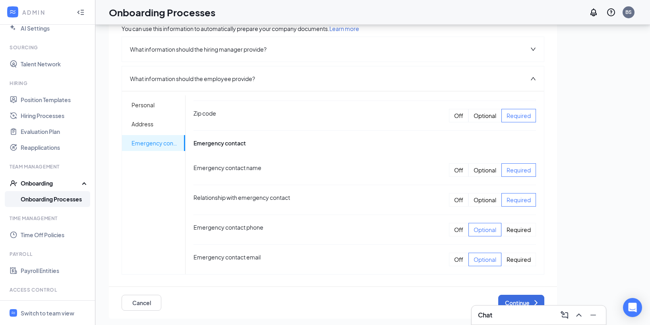
scroll to position [402, 0]
drag, startPoint x: 512, startPoint y: 229, endPoint x: 515, endPoint y: 240, distance: 11.7
click at [512, 228] on div "Required" at bounding box center [518, 229] width 35 height 14
click at [513, 257] on div "Required" at bounding box center [518, 259] width 35 height 14
click at [531, 302] on icon "ChevronRight" at bounding box center [536, 303] width 10 height 10
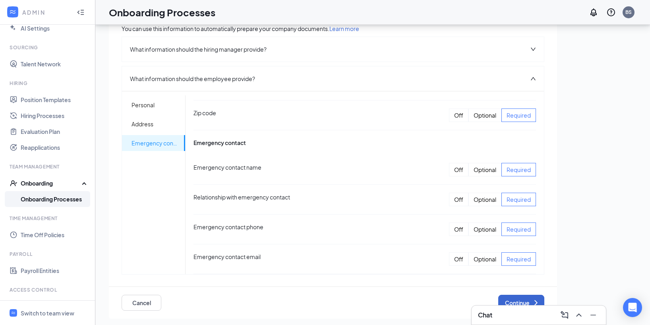
scroll to position [0, 0]
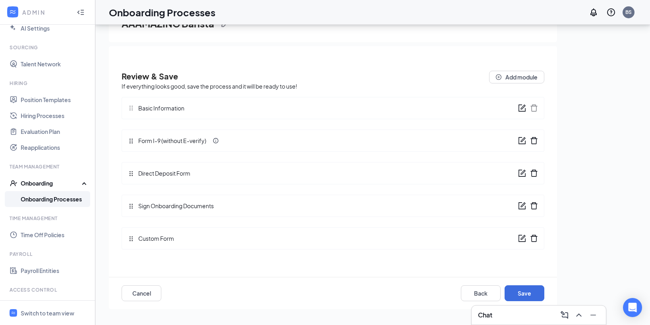
click at [519, 143] on icon "form" at bounding box center [521, 140] width 7 height 7
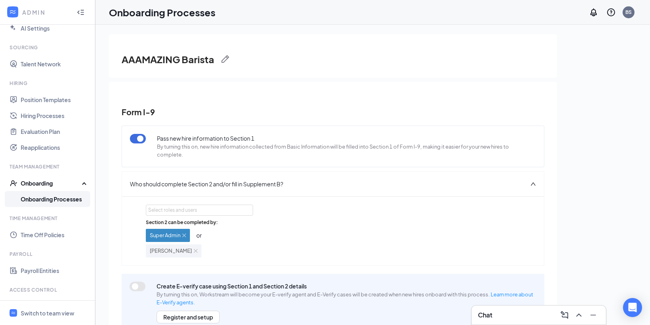
click at [586, 126] on div "AAAMAZING Barista Form I-9 Pass new hire information to Section 1 By turning th…" at bounding box center [373, 192] width 528 height 317
click at [556, 135] on div "AAAMAZING Barista Form I-9 Pass new hire information to Section 1 By turning th…" at bounding box center [373, 192] width 528 height 317
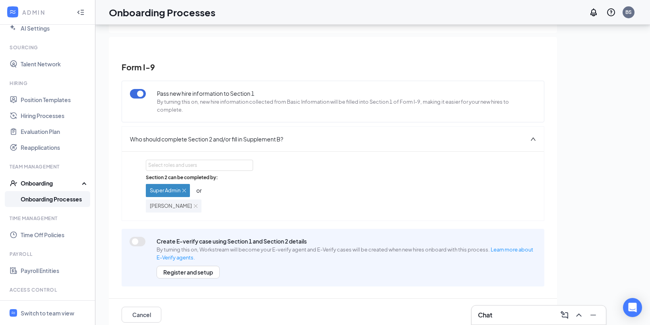
scroll to position [36, 0]
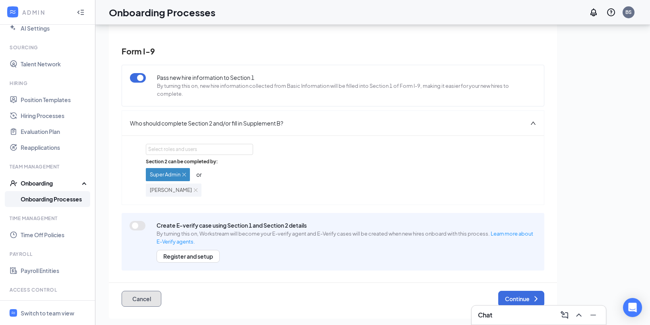
click at [146, 304] on button "Cancel" at bounding box center [142, 299] width 40 height 16
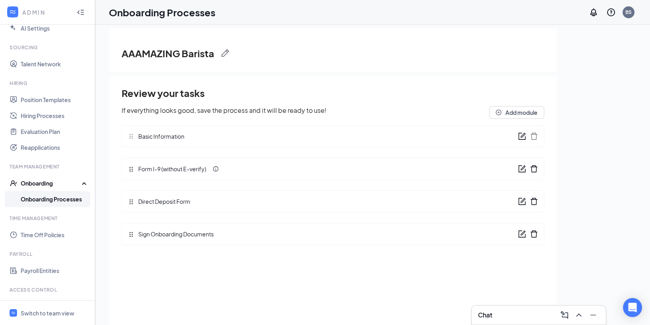
scroll to position [0, 0]
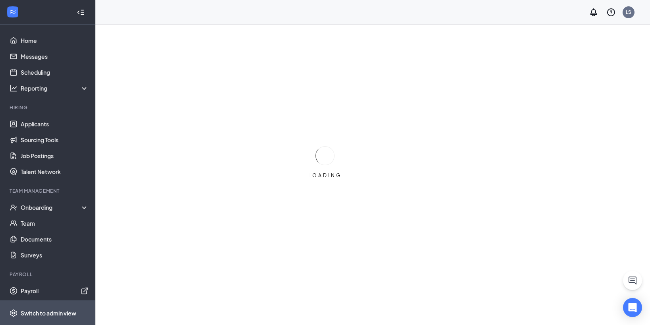
click at [60, 306] on span "Switch to admin view" at bounding box center [55, 313] width 68 height 24
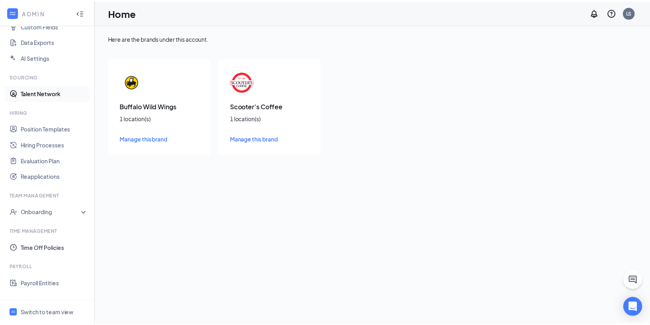
scroll to position [159, 0]
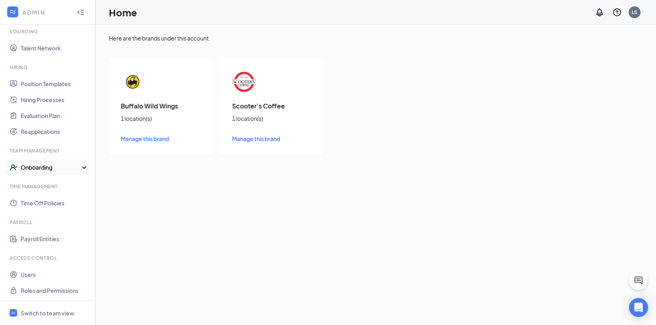
click at [44, 167] on div "Onboarding" at bounding box center [51, 167] width 61 height 8
click at [48, 183] on link "Onboarding Processes" at bounding box center [55, 183] width 68 height 16
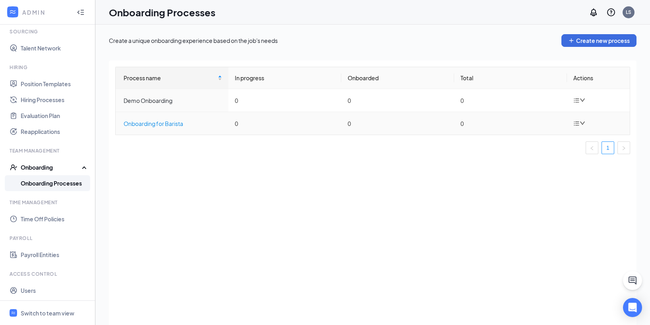
click at [173, 124] on div "Onboarding for Barista" at bounding box center [173, 123] width 99 height 9
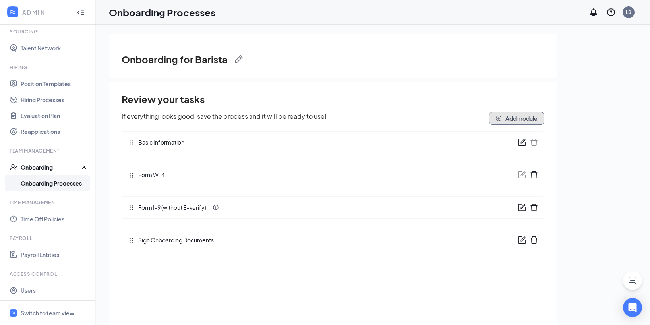
click at [505, 121] on button "Add module" at bounding box center [516, 118] width 55 height 13
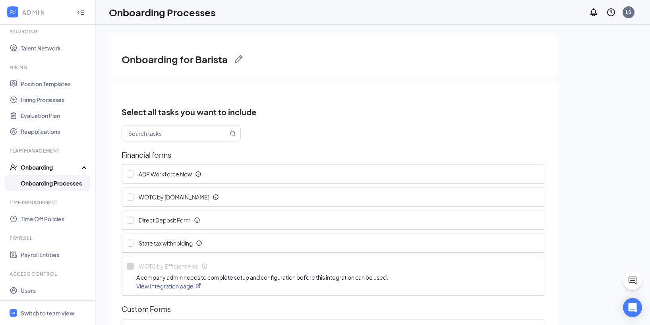
scroll to position [88, 0]
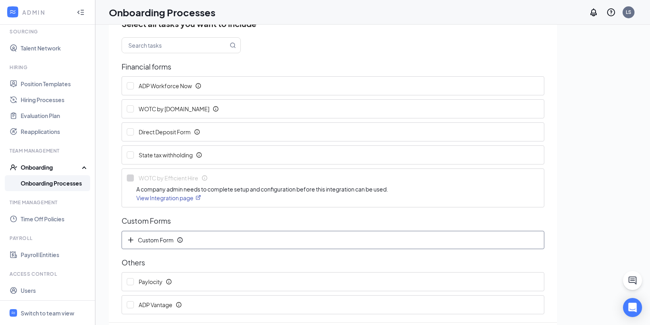
click at [168, 242] on span "Custom Form" at bounding box center [152, 240] width 50 height 8
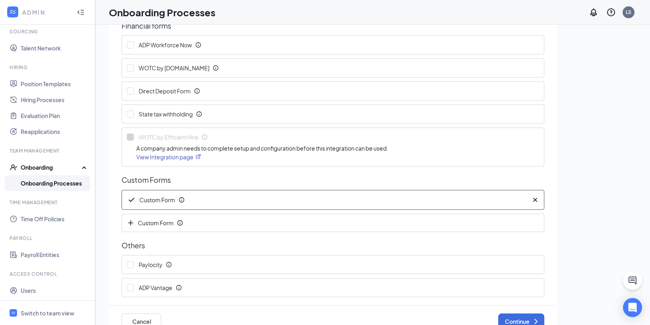
scroll to position [36, 0]
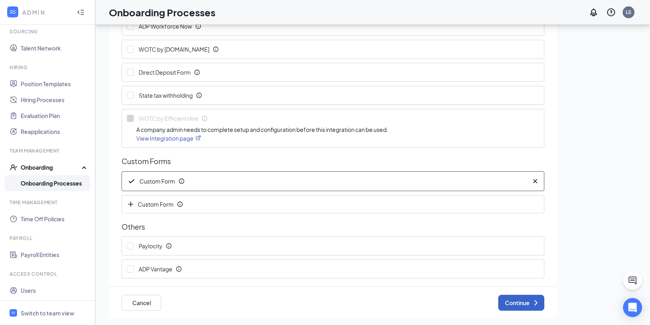
click at [514, 299] on button "Continue" at bounding box center [521, 303] width 46 height 16
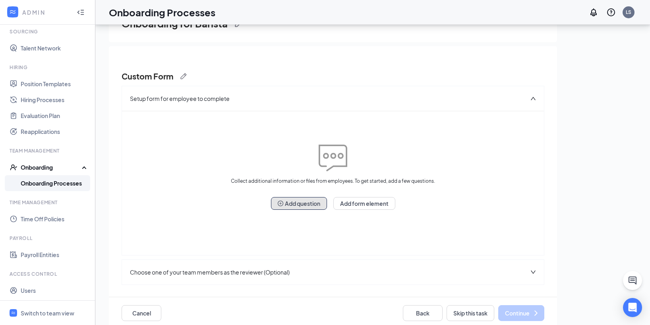
click at [306, 201] on button "Add question" at bounding box center [299, 203] width 56 height 13
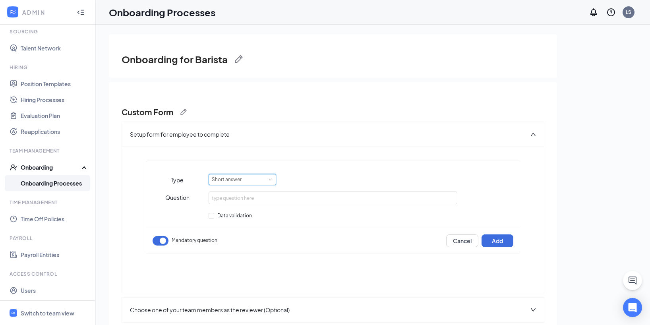
click at [260, 176] on div "Short answer" at bounding box center [242, 179] width 61 height 10
click at [298, 184] on div "Short answer" at bounding box center [349, 179] width 280 height 11
click at [248, 174] on div "Short answer" at bounding box center [243, 179] width 68 height 11
click at [244, 242] on li "Multiple choice" at bounding box center [241, 245] width 68 height 13
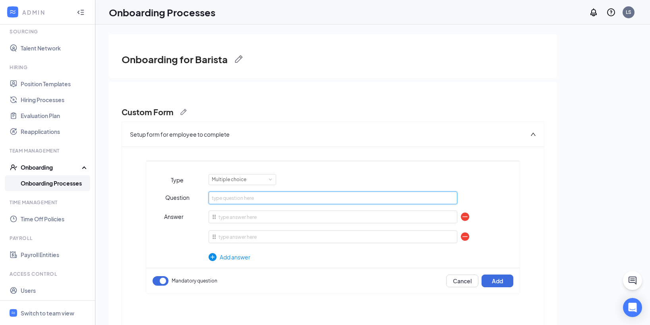
click at [266, 199] on input "text" at bounding box center [333, 197] width 249 height 13
type input "'"
type input "What's your T-Shirt Size?"
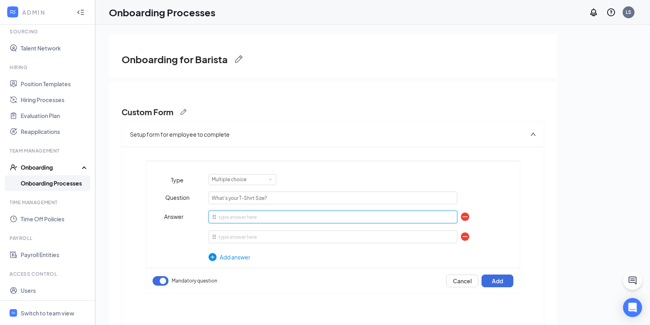
click at [238, 219] on input "text" at bounding box center [333, 217] width 249 height 13
type input "XS"
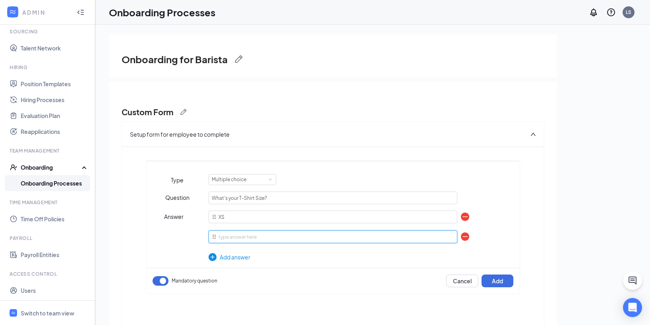
click at [244, 231] on input "text" at bounding box center [333, 236] width 249 height 13
type input "S"
click at [240, 256] on div "Add answer" at bounding box center [333, 257] width 249 height 9
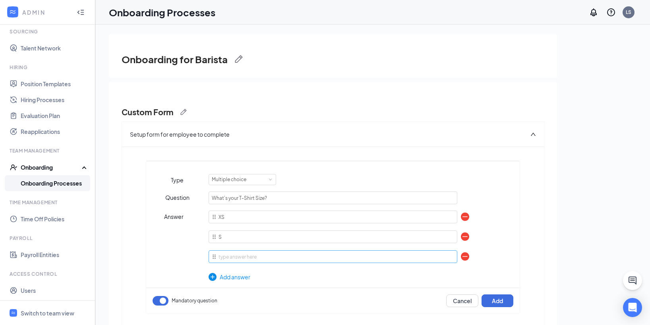
click at [240, 256] on input "text" at bounding box center [333, 256] width 249 height 13
type input "M"
click at [246, 279] on div "Add answer" at bounding box center [333, 277] width 249 height 9
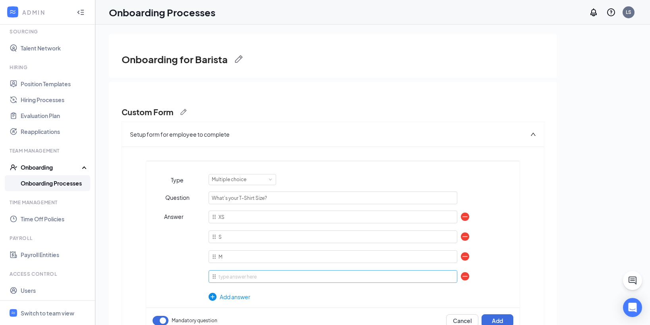
click at [246, 278] on input "text" at bounding box center [333, 276] width 249 height 13
type input "L"
click at [245, 295] on div "Add answer" at bounding box center [333, 296] width 249 height 9
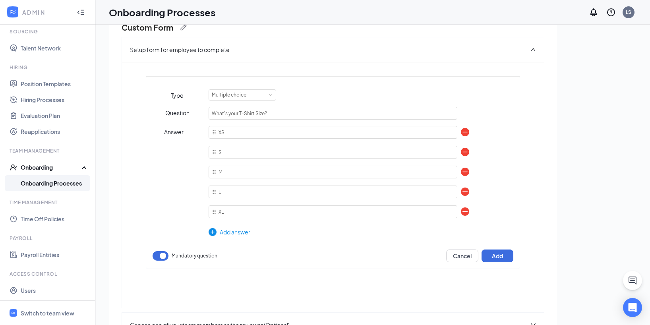
scroll to position [112, 0]
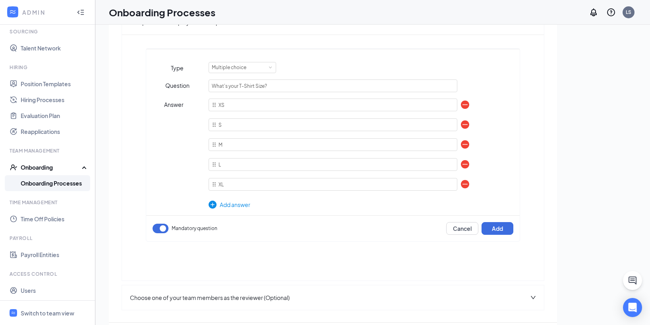
type input "XL"
click at [231, 209] on div "Question What's your T-Shirt Size? Answer XS S M L XL To pick up a draggable it…" at bounding box center [332, 147] width 373 height 136
click at [231, 207] on div "Add answer" at bounding box center [333, 204] width 249 height 9
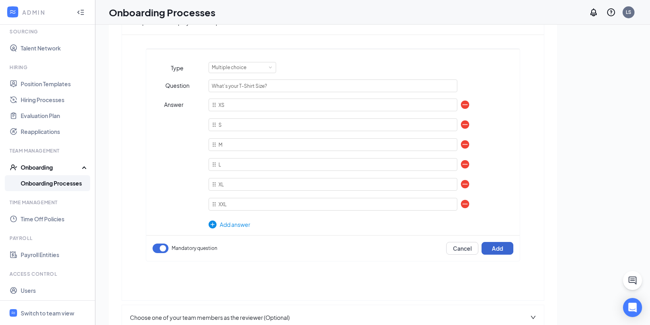
type input "XXL"
click at [497, 249] on button "Add" at bounding box center [498, 248] width 32 height 13
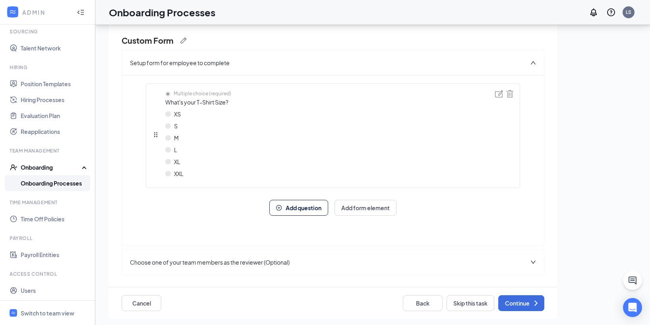
scroll to position [36, 0]
click at [503, 303] on button "Continue" at bounding box center [521, 303] width 46 height 16
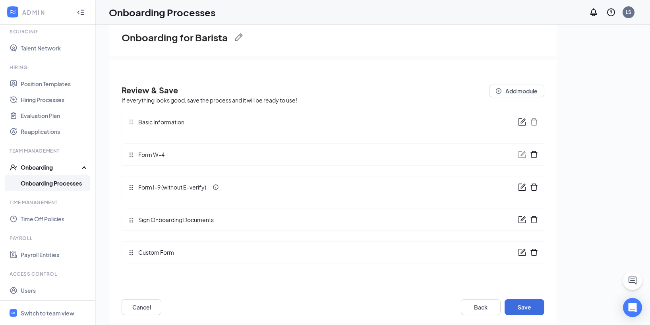
scroll to position [16, 0]
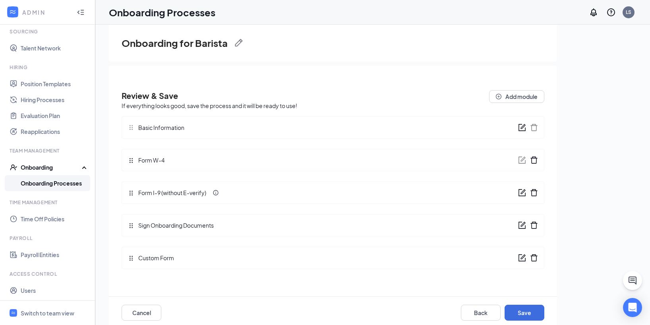
click at [520, 129] on icon "form" at bounding box center [522, 128] width 8 height 8
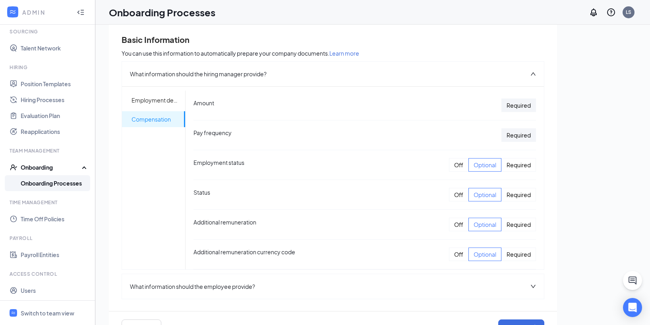
scroll to position [61, 0]
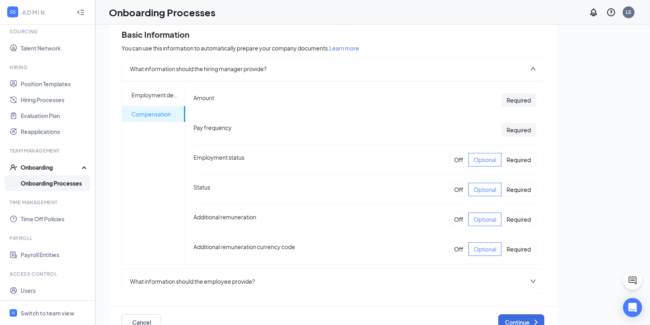
click at [367, 284] on div "What information should the employee provide?" at bounding box center [333, 281] width 422 height 25
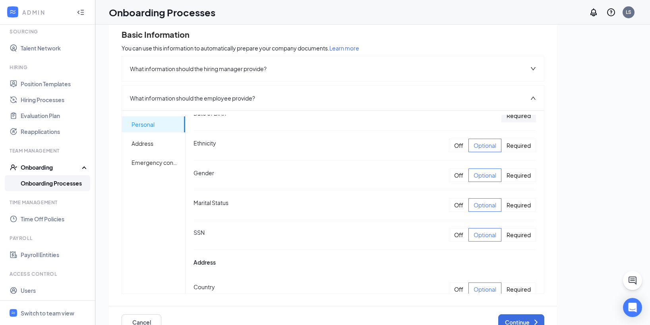
scroll to position [129, 0]
click at [502, 232] on div "Required" at bounding box center [518, 234] width 35 height 14
click at [507, 205] on div "Required" at bounding box center [518, 204] width 35 height 14
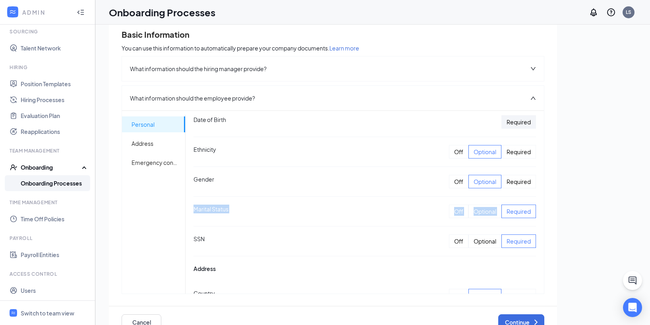
drag, startPoint x: 538, startPoint y: 200, endPoint x: 539, endPoint y: 195, distance: 5.2
click at [539, 195] on div "Basic Information You can use this information to automatically prepare your co…" at bounding box center [333, 171] width 448 height 334
click at [568, 194] on div "Onboarding for Barista Basic Information You can use this information to automa…" at bounding box center [373, 115] width 528 height 317
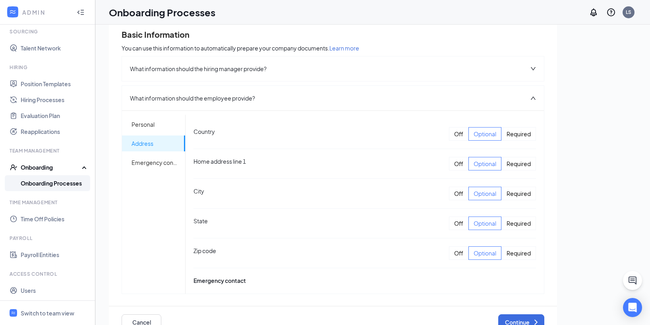
scroll to position [287, 0]
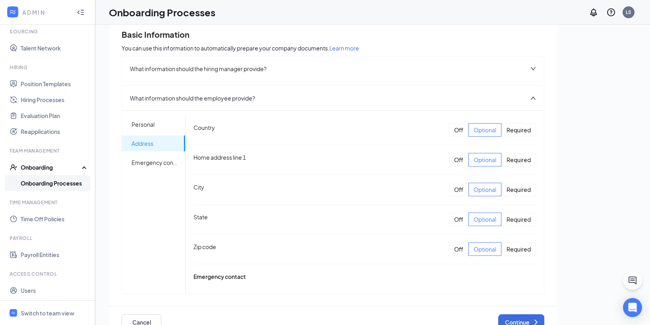
click at [506, 131] on div "Required" at bounding box center [518, 130] width 35 height 14
click at [513, 162] on div "Required" at bounding box center [518, 160] width 35 height 14
click at [509, 189] on div "Required" at bounding box center [518, 190] width 35 height 14
click at [512, 218] on div "Required" at bounding box center [518, 220] width 35 height 14
click at [511, 247] on div "Required" at bounding box center [518, 249] width 35 height 14
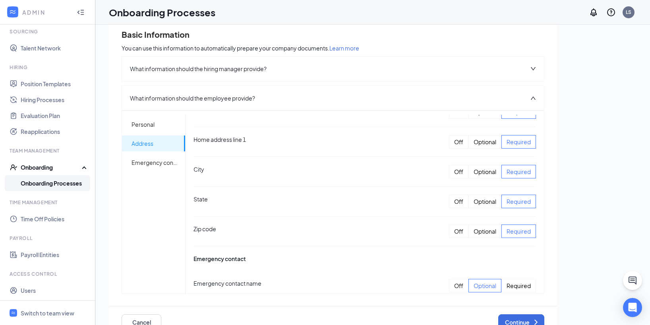
scroll to position [402, 0]
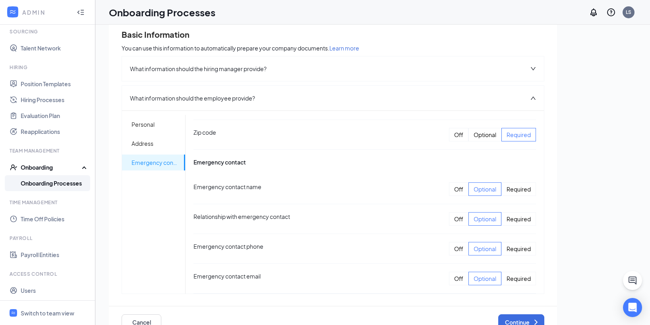
click at [513, 189] on div "Required" at bounding box center [518, 189] width 35 height 14
click at [511, 222] on div "Required" at bounding box center [518, 219] width 35 height 14
click at [504, 246] on div "Required" at bounding box center [518, 249] width 35 height 14
drag, startPoint x: 507, startPoint y: 272, endPoint x: 507, endPoint y: 276, distance: 4.0
click at [507, 273] on div "Required" at bounding box center [518, 279] width 35 height 14
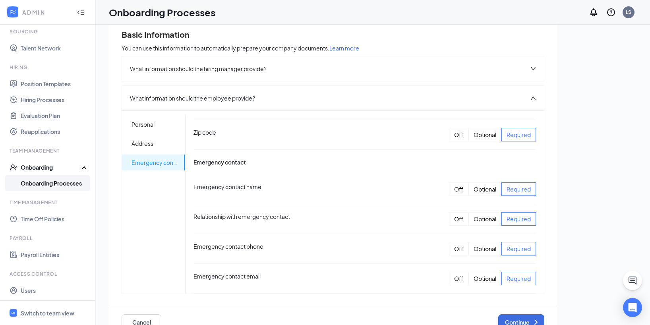
click at [507, 276] on div "Required" at bounding box center [518, 279] width 35 height 14
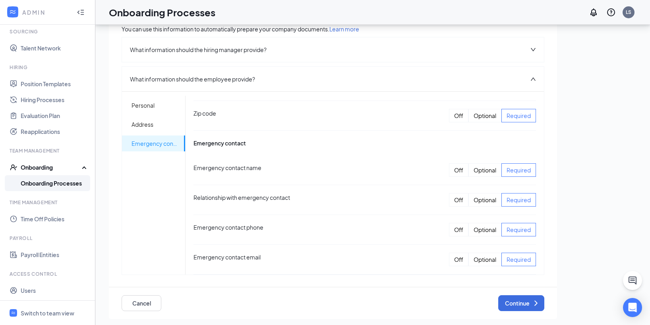
scroll to position [36, 0]
click at [531, 303] on icon "ChevronRight" at bounding box center [536, 303] width 10 height 10
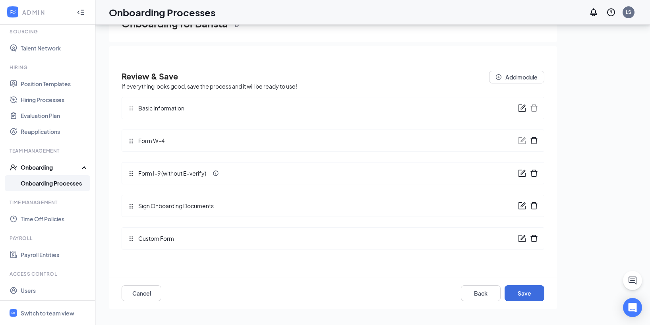
scroll to position [0, 0]
click at [520, 138] on icon "form" at bounding box center [522, 141] width 8 height 8
click at [519, 173] on icon "form" at bounding box center [522, 173] width 8 height 8
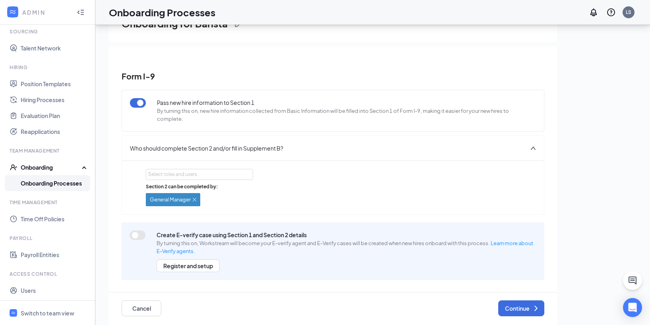
scroll to position [10, 0]
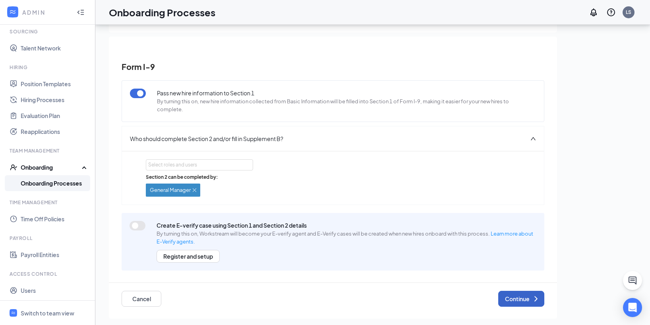
click at [498, 295] on button "Continue" at bounding box center [521, 299] width 46 height 16
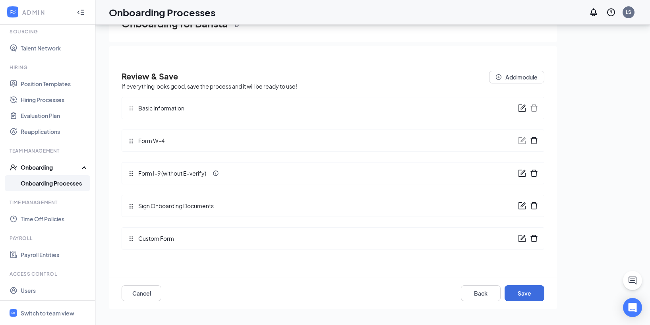
click at [524, 207] on icon "form" at bounding box center [522, 206] width 8 height 8
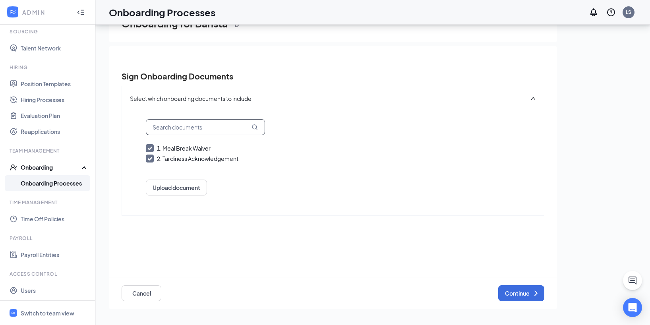
click at [200, 127] on input "text" at bounding box center [205, 127] width 119 height 16
click at [523, 298] on button "Continue" at bounding box center [521, 293] width 46 height 16
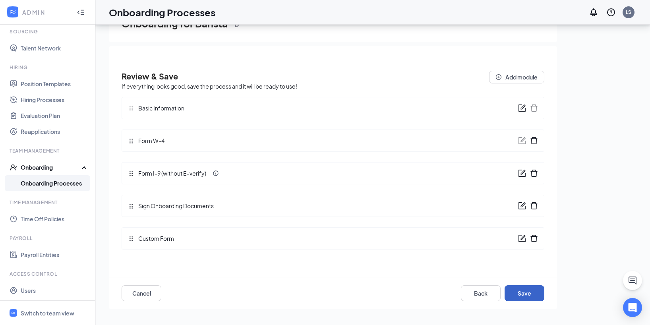
click at [521, 288] on button "Save" at bounding box center [525, 293] width 40 height 16
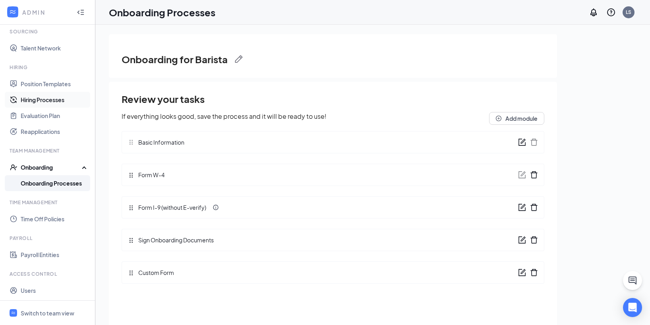
click at [47, 101] on link "Hiring Processes" at bounding box center [55, 100] width 68 height 16
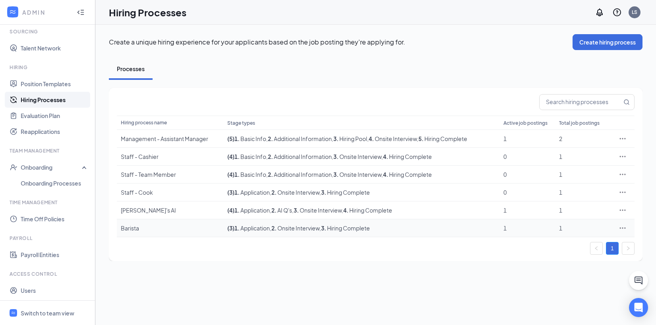
click at [312, 227] on span ", 2 . Onsite Interview" at bounding box center [295, 227] width 50 height 7
click at [623, 230] on icon "Ellipses" at bounding box center [623, 228] width 8 height 8
click at [588, 242] on span "Edit" at bounding box center [586, 244] width 68 height 9
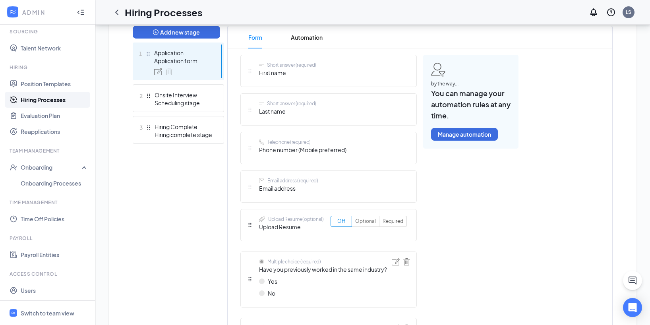
scroll to position [215, 0]
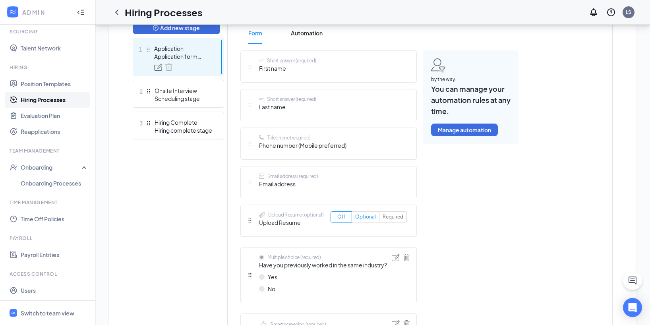
click at [369, 218] on span "Optional" at bounding box center [365, 217] width 21 height 6
click at [355, 219] on input "Optional" at bounding box center [355, 219] width 0 height 0
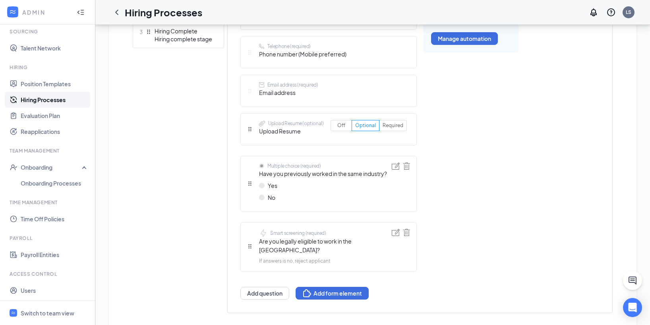
scroll to position [313, 0]
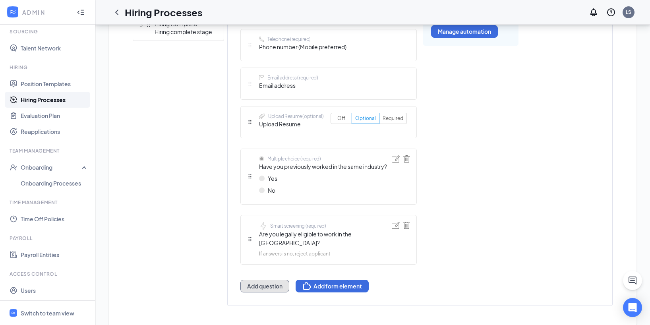
click at [269, 280] on button "Add question" at bounding box center [264, 286] width 49 height 13
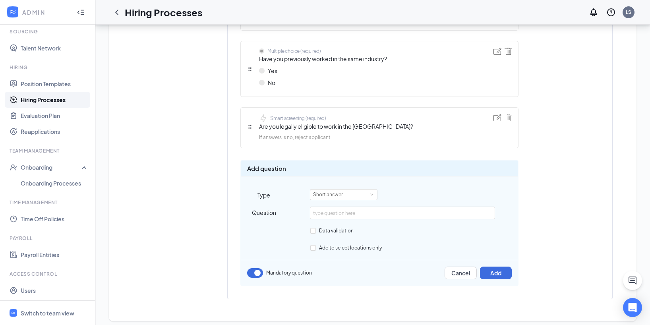
scroll to position [427, 0]
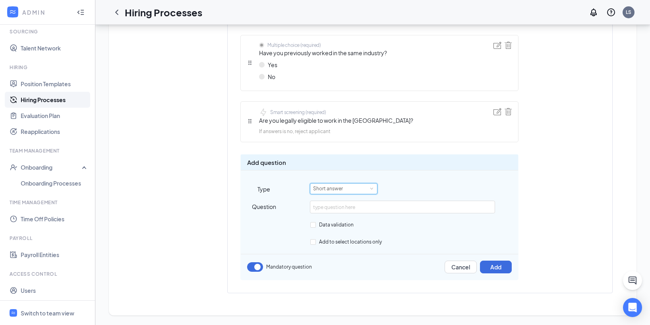
click at [351, 189] on div "Short answer" at bounding box center [343, 189] width 61 height 10
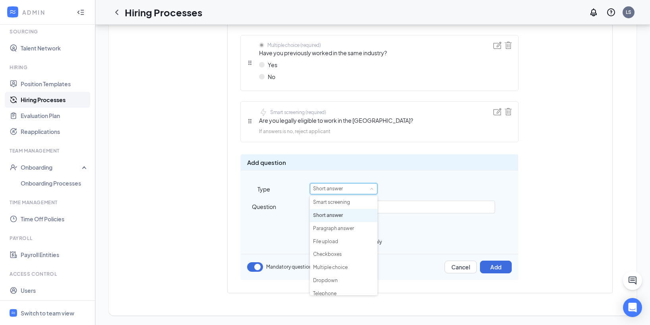
click at [426, 194] on div "Short answer" at bounding box center [414, 188] width 208 height 11
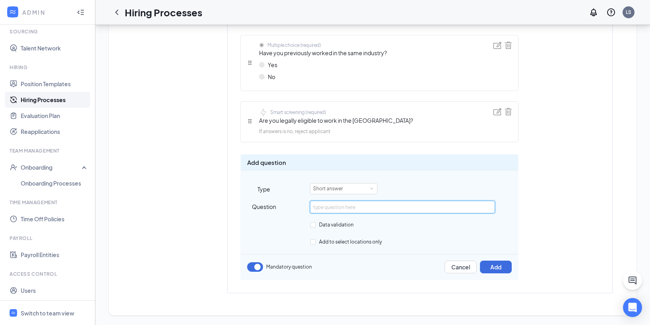
click at [362, 208] on input "text" at bounding box center [402, 207] width 185 height 13
type input "Are you 16 years old or older?"
click at [402, 230] on div "Add question Type Short answer Question Are you 16 years old or older? Data val…" at bounding box center [379, 217] width 278 height 126
click at [329, 225] on span "Data validation" at bounding box center [336, 225] width 41 height 6
click at [316, 225] on input "Data validation" at bounding box center [313, 225] width 6 height 6
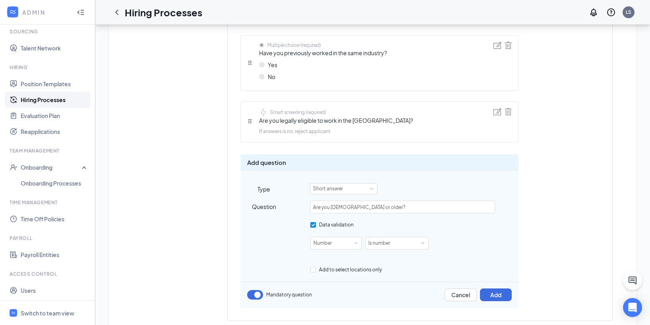
click at [332, 226] on span "Data validation" at bounding box center [336, 225] width 41 height 6
click at [316, 226] on input "Data validation" at bounding box center [313, 225] width 6 height 6
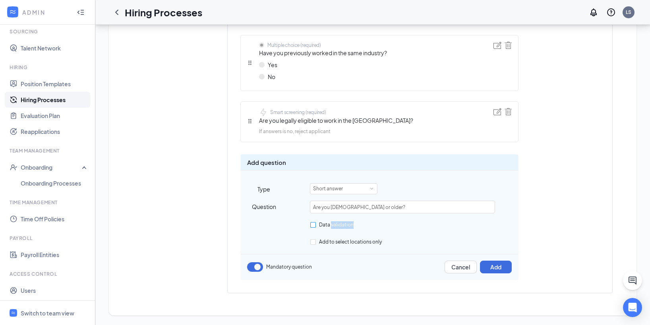
click at [332, 225] on span "Data validation" at bounding box center [336, 225] width 41 height 6
click at [316, 225] on input "Data validation" at bounding box center [313, 225] width 6 height 6
checkbox input "true"
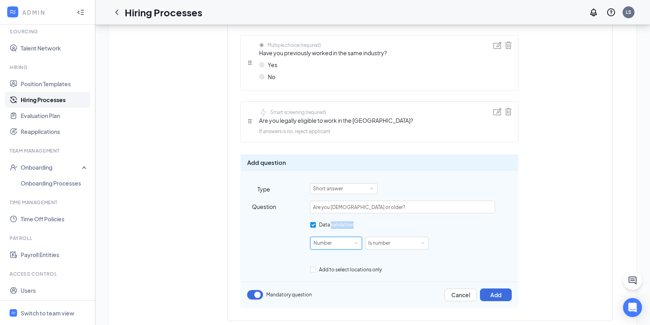
click at [349, 248] on div "Number" at bounding box center [335, 243] width 45 height 12
drag, startPoint x: 338, startPoint y: 256, endPoint x: 369, endPoint y: 254, distance: 31.5
click at [338, 256] on li "Number" at bounding box center [336, 257] width 52 height 13
click at [387, 246] on div "Is number" at bounding box center [381, 243] width 27 height 12
click at [395, 261] on li "Is number" at bounding box center [397, 257] width 64 height 13
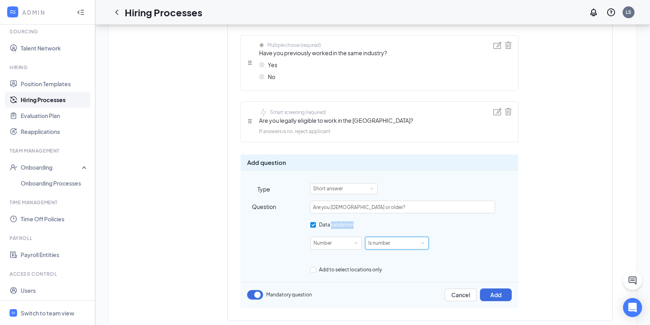
click at [392, 242] on div "Is number" at bounding box center [381, 243] width 27 height 12
click at [397, 269] on li "Greater than or equal to" at bounding box center [397, 270] width 64 height 13
click at [432, 241] on input "text" at bounding box center [443, 243] width 67 height 13
type input "16"
click at [558, 235] on div "Short answer (required) First name Short answer (required) Last name Telephone …" at bounding box center [420, 76] width 385 height 476
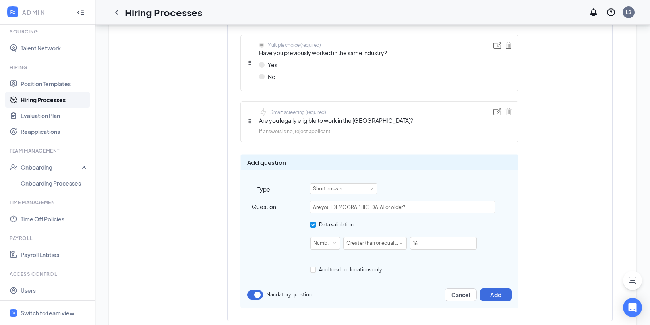
click at [479, 223] on div "Data validation" at bounding box center [402, 224] width 185 height 9
click at [505, 292] on button "Add" at bounding box center [496, 294] width 32 height 13
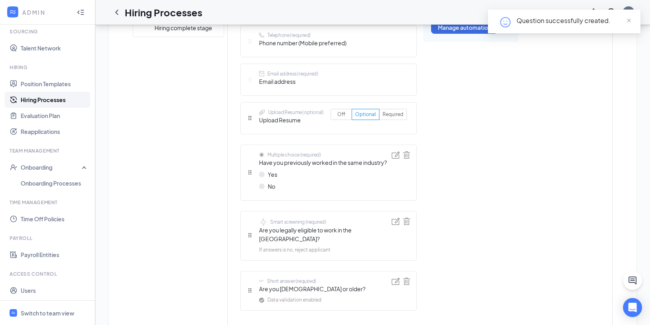
scroll to position [367, 0]
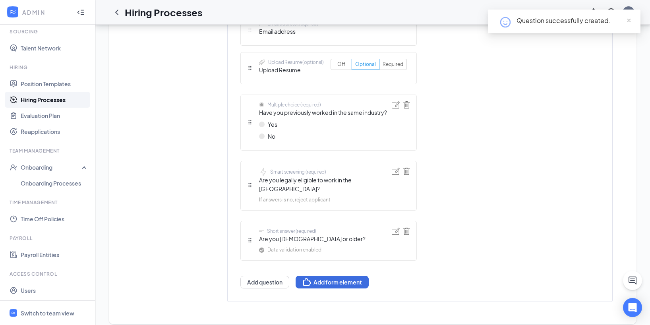
click at [314, 196] on span "If answers is no, reject applicant" at bounding box center [295, 200] width 72 height 8
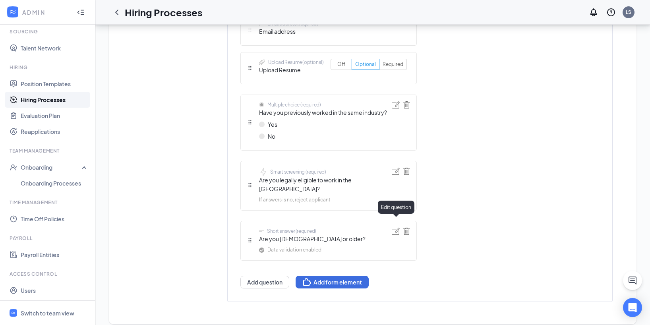
click at [395, 228] on img at bounding box center [396, 231] width 8 height 7
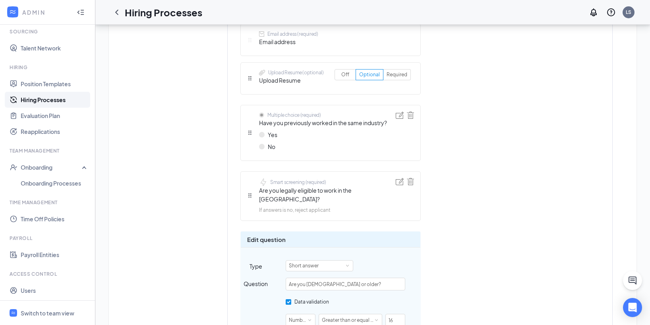
scroll to position [481, 0]
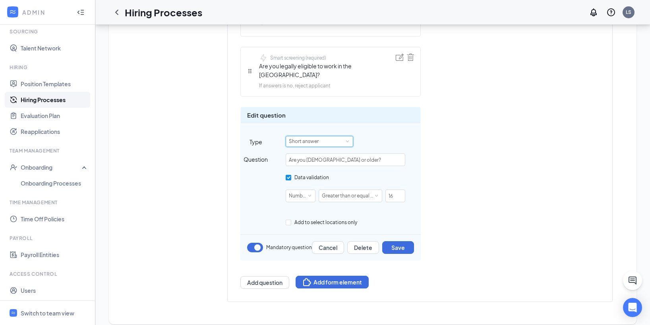
click at [308, 136] on div "Short answer" at bounding box center [306, 141] width 35 height 10
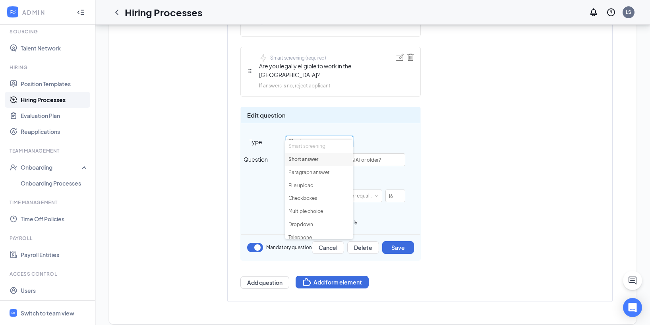
click at [323, 146] on li "Smart screening" at bounding box center [319, 146] width 68 height 13
click at [311, 146] on li "Smart screening" at bounding box center [319, 146] width 68 height 13
click at [460, 161] on div "Short answer (required) First name Short answer (required) Last name Telephone …" at bounding box center [379, 36] width 278 height 505
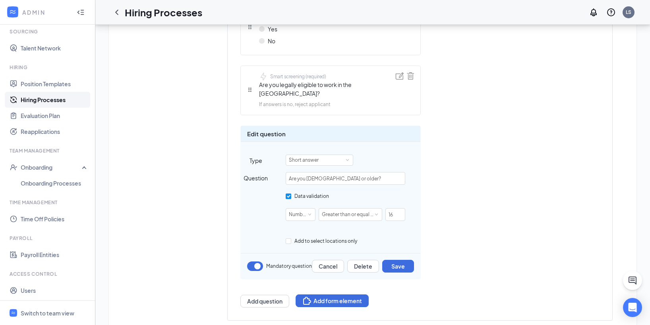
scroll to position [420, 0]
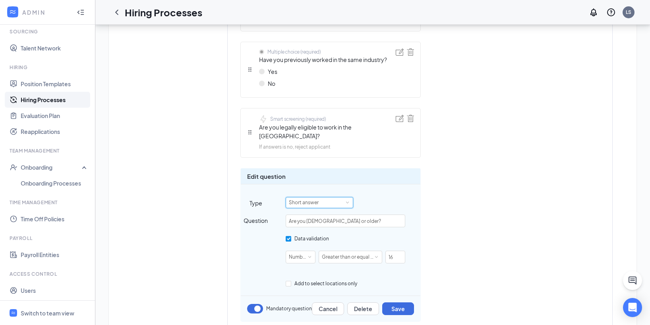
click at [334, 197] on div "Short answer" at bounding box center [319, 202] width 61 height 10
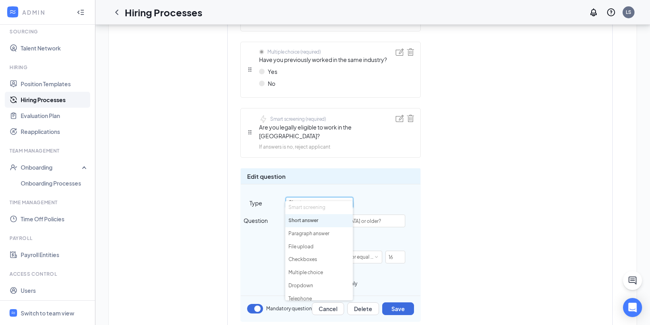
click at [327, 209] on li "Smart screening" at bounding box center [319, 207] width 68 height 13
click at [325, 209] on li "Smart screening" at bounding box center [319, 207] width 68 height 13
click at [454, 206] on div "Short answer (required) First name Short answer (required) Last name Telephone …" at bounding box center [379, 97] width 278 height 505
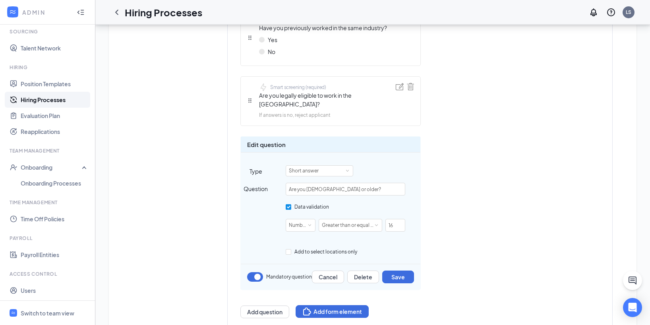
scroll to position [453, 0]
click at [351, 304] on button "Add form element" at bounding box center [332, 310] width 73 height 13
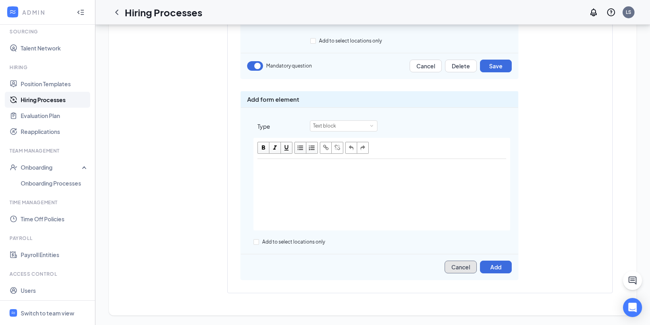
click at [463, 267] on button "Cancel" at bounding box center [461, 267] width 32 height 13
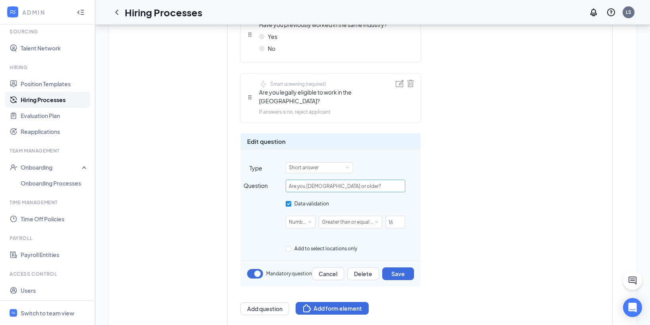
scroll to position [451, 0]
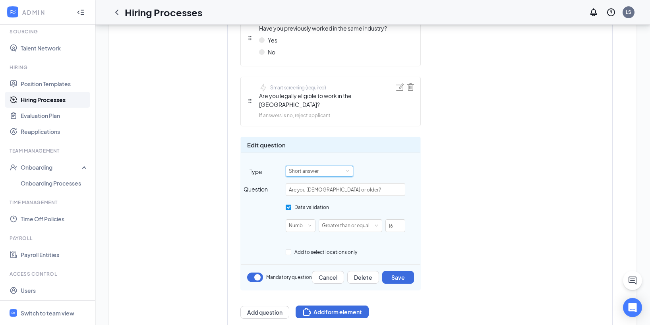
click at [327, 166] on div "Short answer" at bounding box center [319, 171] width 61 height 10
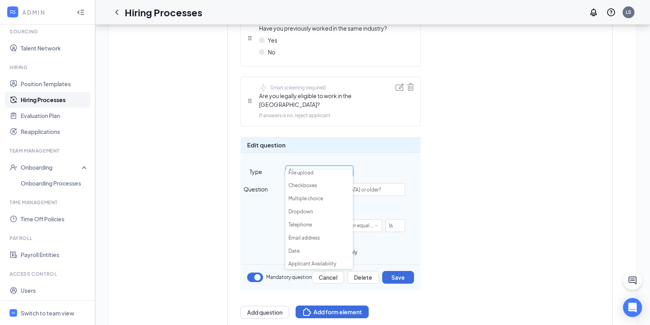
scroll to position [44, 0]
click at [470, 190] on div "Short answer (required) First name Short answer (required) Last name Telephone …" at bounding box center [379, 66] width 278 height 505
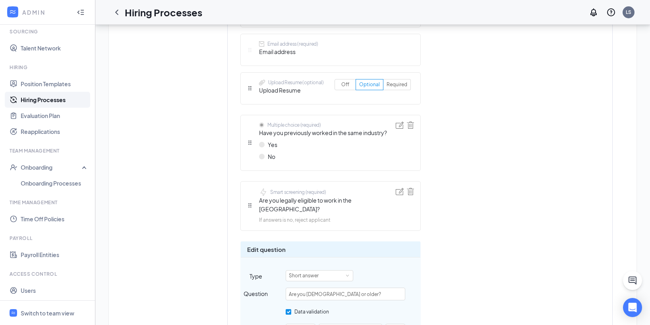
scroll to position [346, 0]
click at [308, 190] on div "Smart screening (required)" at bounding box center [298, 193] width 56 height 7
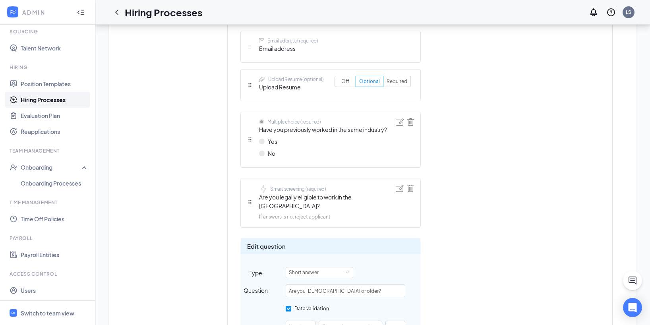
scroll to position [481, 0]
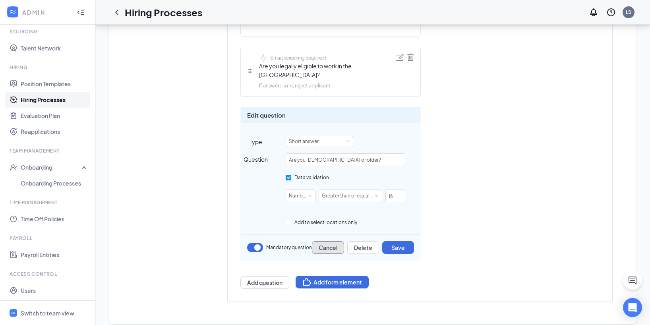
click at [334, 242] on button "Cancel" at bounding box center [328, 247] width 32 height 13
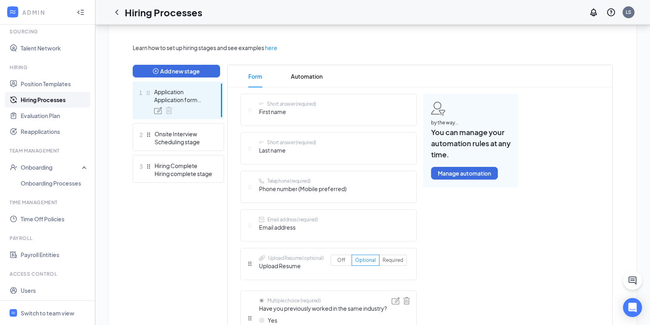
scroll to position [152, 0]
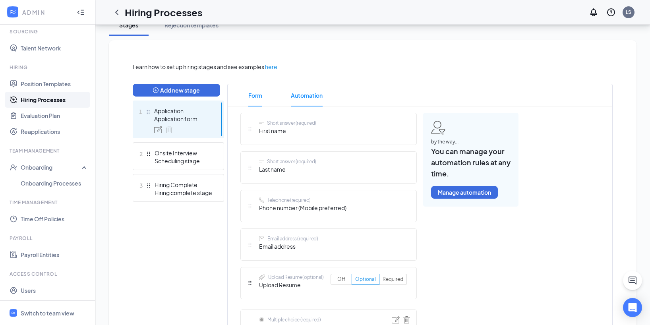
click at [318, 92] on span "Automation" at bounding box center [307, 95] width 32 height 22
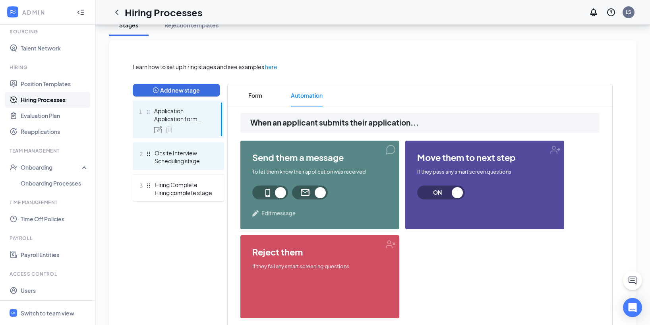
click at [201, 149] on div "Onsite Interview" at bounding box center [184, 153] width 58 height 8
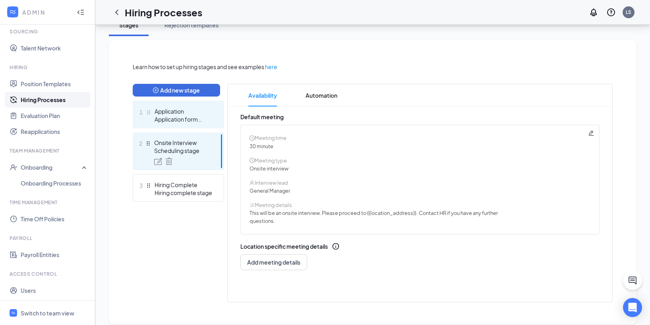
click at [203, 116] on div "Application form stage" at bounding box center [184, 119] width 58 height 8
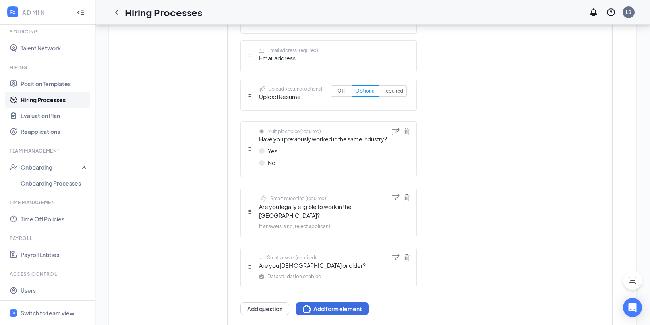
scroll to position [341, 0]
click at [280, 198] on div "Smart screening (required)" at bounding box center [298, 197] width 56 height 7
click at [278, 302] on button "Add question" at bounding box center [264, 308] width 49 height 13
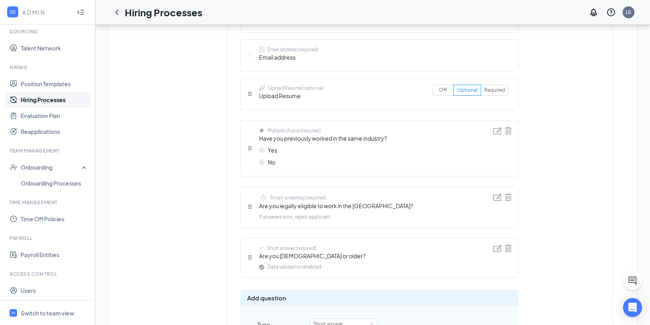
scroll to position [477, 0]
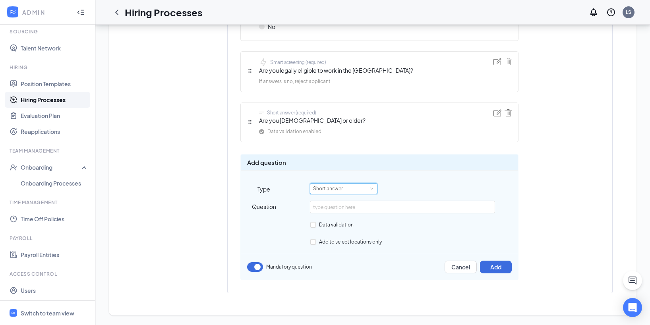
click at [347, 191] on div "Short answer" at bounding box center [330, 189] width 35 height 10
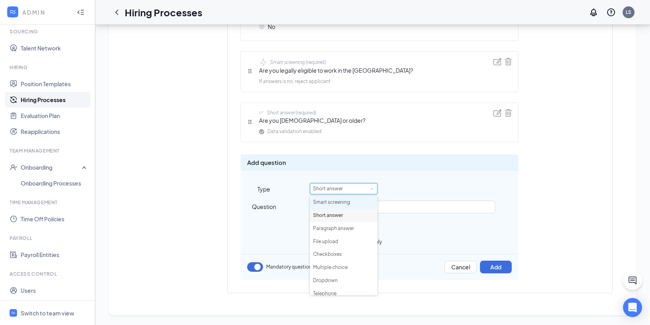
click at [344, 203] on li "Smart screening" at bounding box center [344, 202] width 68 height 13
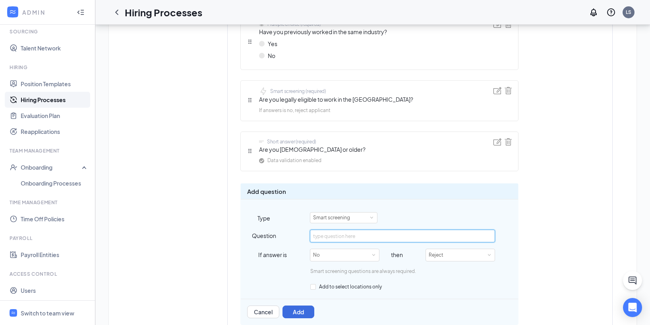
scroll to position [424, 0]
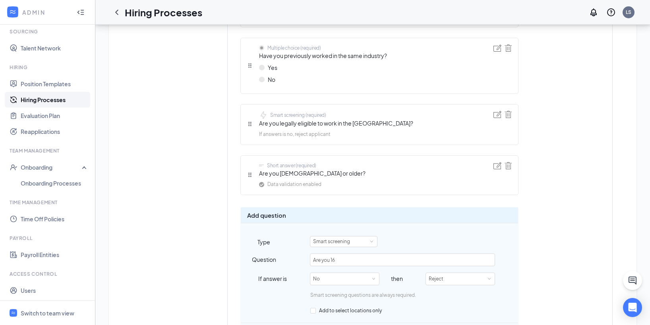
click at [291, 176] on span "Are you [DEMOGRAPHIC_DATA] or older?" at bounding box center [312, 173] width 106 height 9
copy span "Are you [DEMOGRAPHIC_DATA] or older?"
click at [346, 259] on input "Are you 16" at bounding box center [402, 259] width 185 height 13
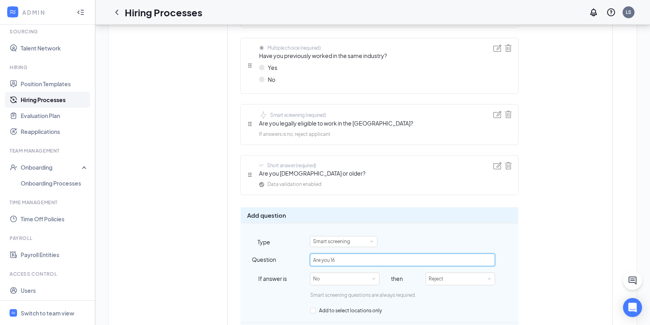
click at [346, 259] on input "Are you 16" at bounding box center [402, 259] width 185 height 13
paste input "years old or older?"
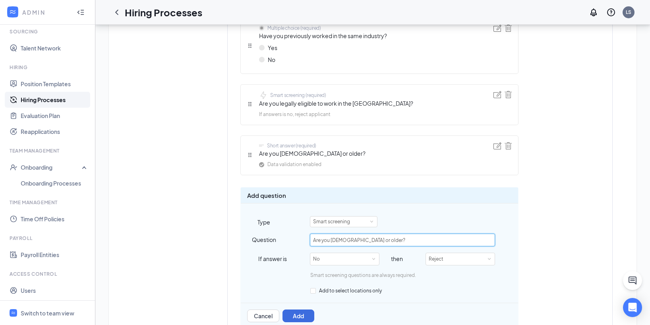
scroll to position [454, 0]
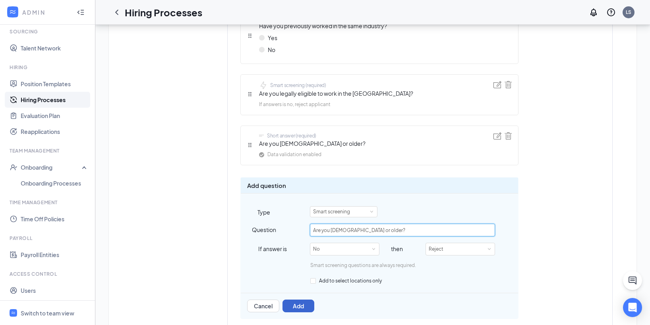
type input "Are you [DEMOGRAPHIC_DATA] or older?"
click at [309, 306] on button "Add" at bounding box center [298, 306] width 32 height 13
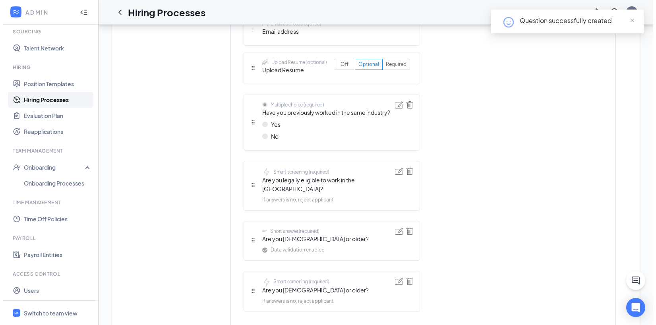
scroll to position [418, 0]
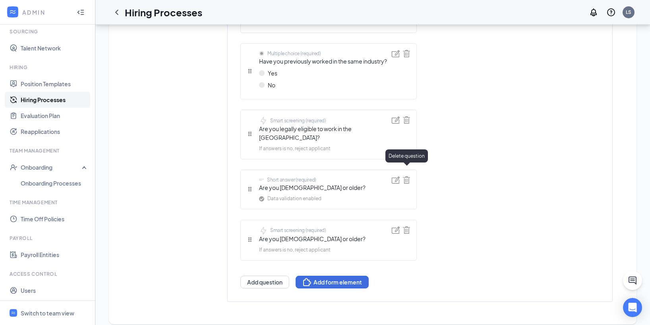
click at [408, 176] on img at bounding box center [406, 179] width 7 height 7
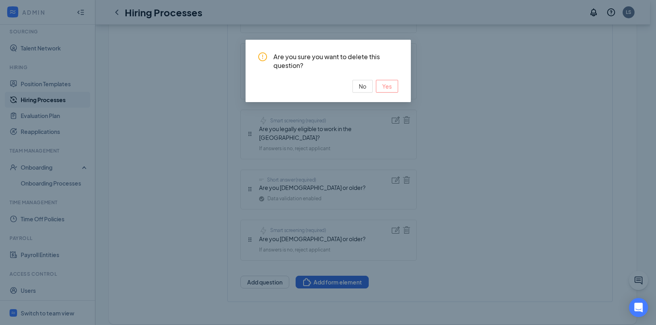
click at [392, 88] on button "Yes" at bounding box center [387, 86] width 22 height 13
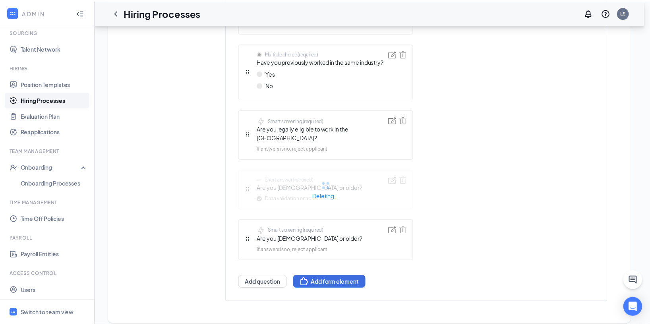
scroll to position [368, 0]
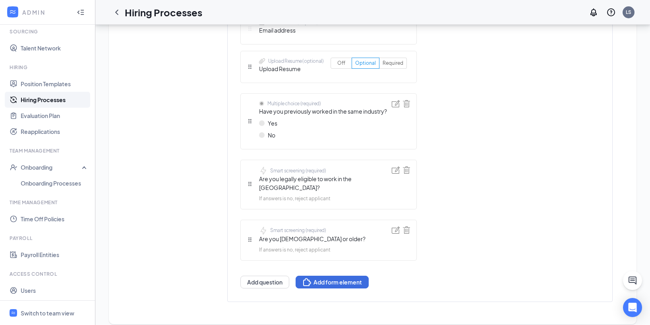
click at [371, 265] on div "Short answer (required) First name Short answer (required) Last name Telephone …" at bounding box center [328, 93] width 176 height 392
click at [316, 276] on button "Add form element" at bounding box center [332, 282] width 73 height 13
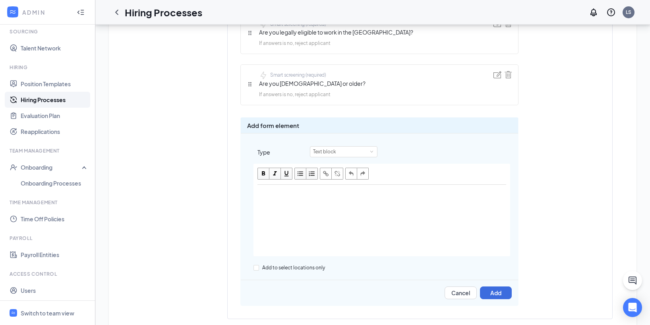
scroll to position [501, 0]
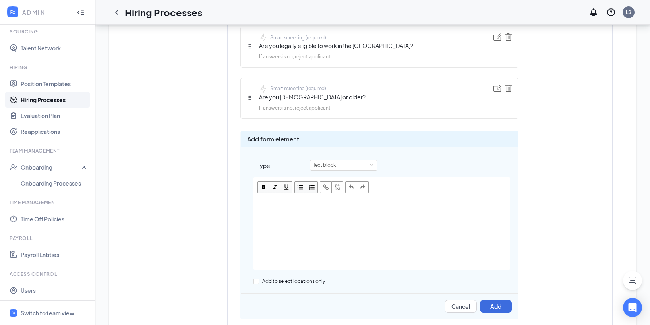
click at [457, 313] on div "Add form element Type Text block Add to select locations only Cancel Add" at bounding box center [379, 225] width 278 height 189
click at [457, 309] on button "Cancel" at bounding box center [461, 306] width 32 height 13
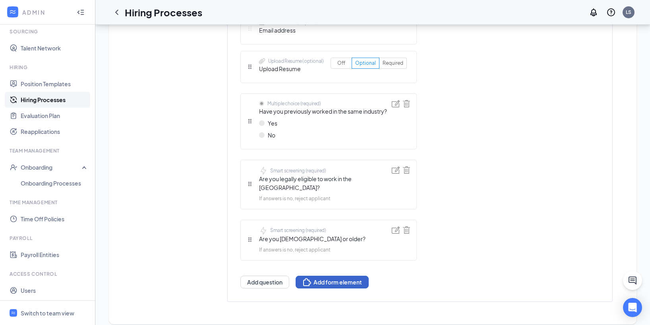
click at [318, 276] on button "Add form element" at bounding box center [332, 282] width 73 height 13
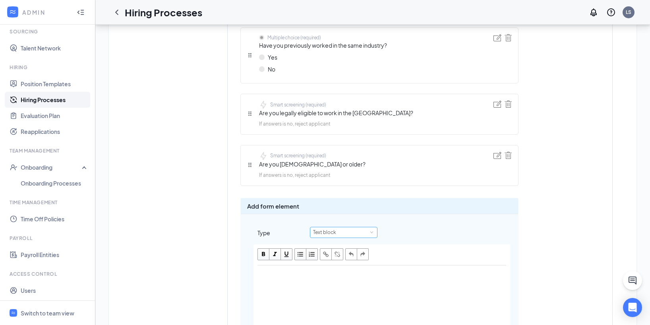
scroll to position [438, 0]
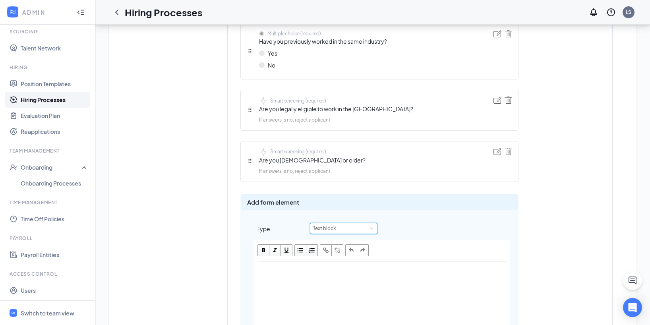
click at [335, 232] on div "Text block" at bounding box center [327, 228] width 29 height 10
click at [343, 280] on li "Embed YouTube video" at bounding box center [344, 281] width 68 height 13
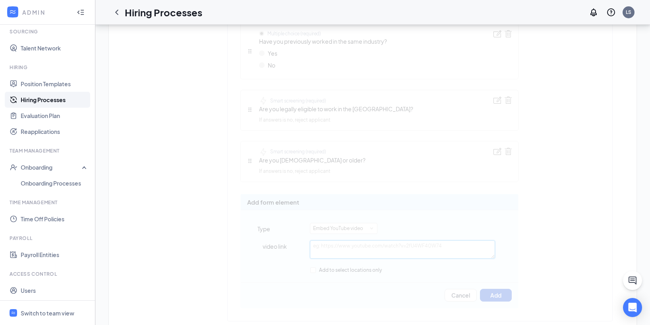
click at [357, 253] on textarea at bounding box center [402, 249] width 185 height 18
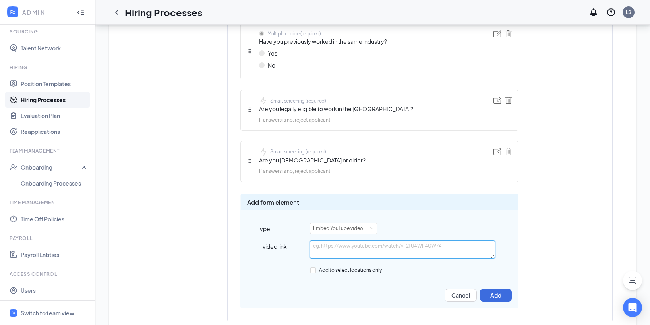
paste textarea "https://www.youtube.com/watch?v=THGdNKbhCBI"
type textarea "https://www.youtube.com/watch?v=THGdNKbhCBI"
click at [493, 292] on button "Add" at bounding box center [496, 295] width 32 height 13
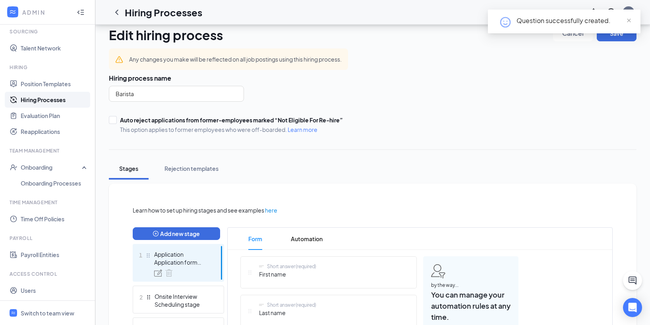
scroll to position [0, 0]
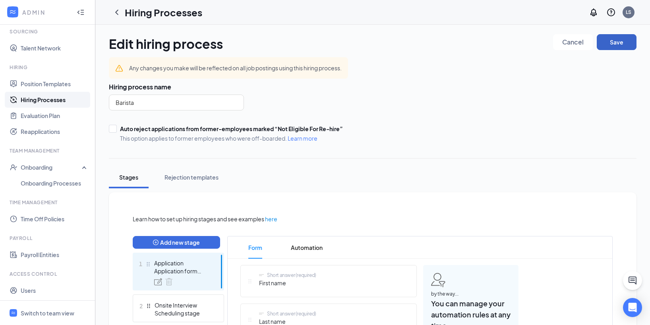
click at [607, 43] on button "Save" at bounding box center [617, 42] width 40 height 16
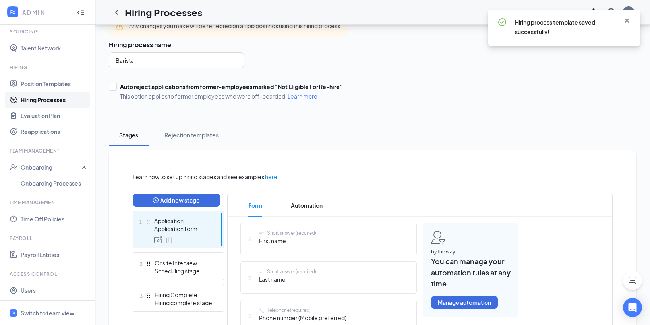
scroll to position [77, 0]
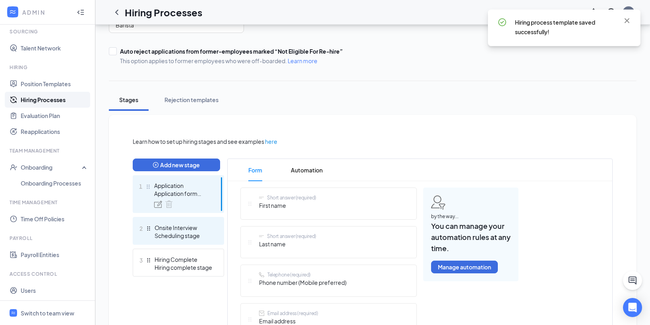
click at [189, 226] on div "Onsite Interview" at bounding box center [184, 228] width 58 height 8
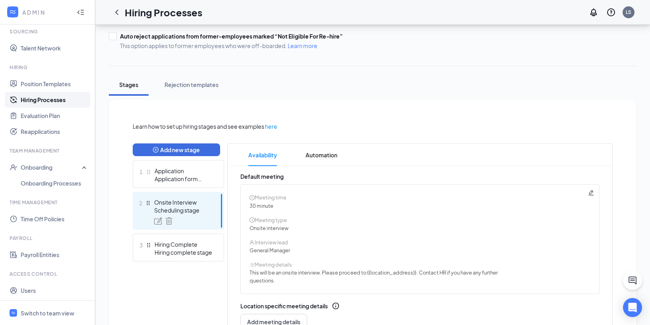
scroll to position [91, 0]
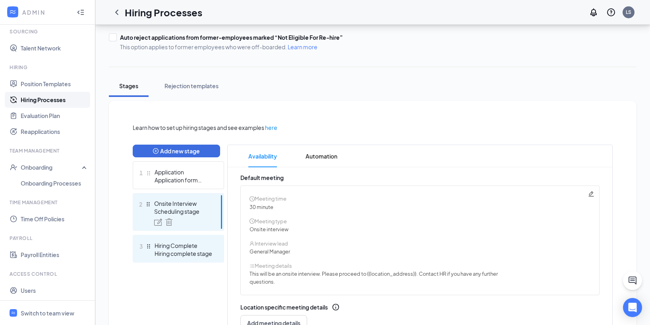
click at [196, 249] on div "Hiring complete stage" at bounding box center [184, 253] width 58 height 8
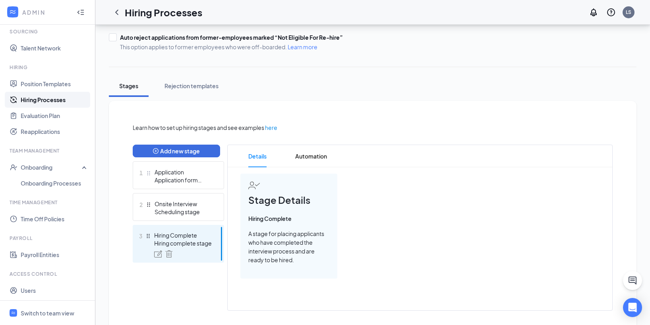
click at [188, 230] on div "3 Hiring Complete Hiring complete stage" at bounding box center [178, 244] width 91 height 38
click at [186, 219] on div "2 Onsite Interview Scheduling stage" at bounding box center [178, 207] width 91 height 28
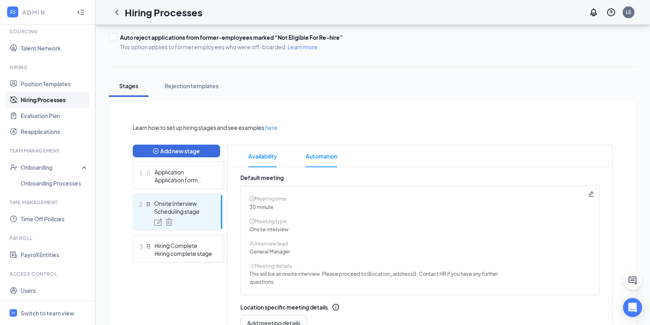
click at [318, 165] on span "Automation" at bounding box center [322, 156] width 32 height 22
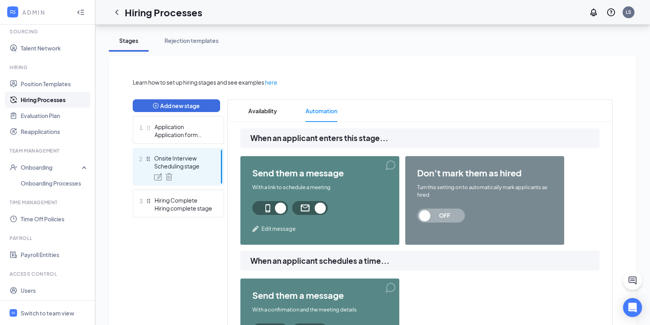
scroll to position [144, 0]
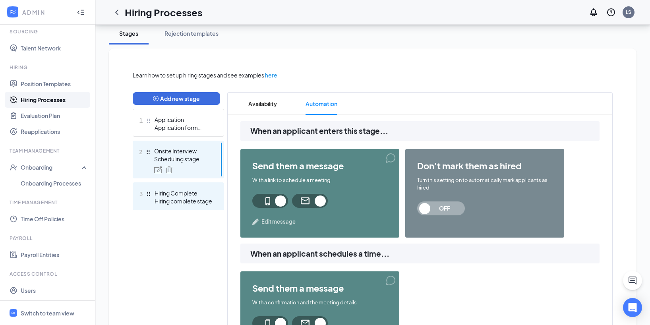
click at [189, 190] on div "Hiring Complete" at bounding box center [184, 193] width 58 height 8
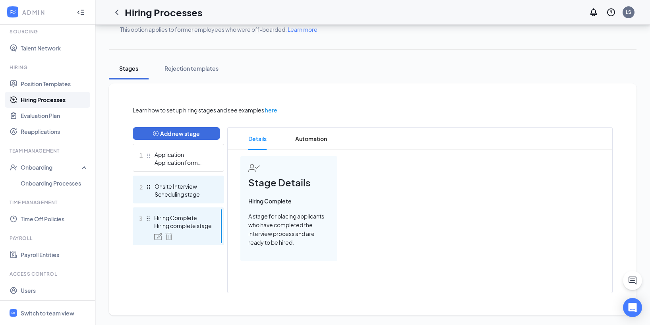
scroll to position [109, 0]
click at [302, 141] on span "Automation" at bounding box center [311, 139] width 32 height 22
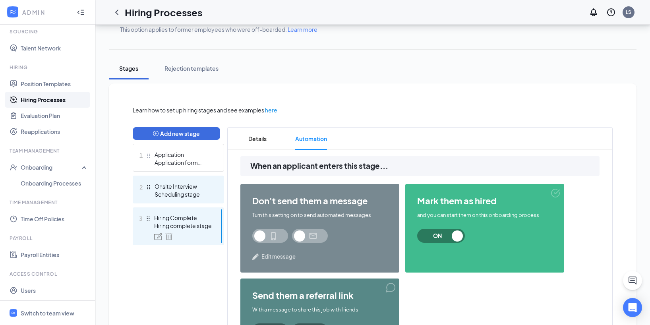
click at [189, 190] on div "Scheduling stage" at bounding box center [184, 194] width 58 height 8
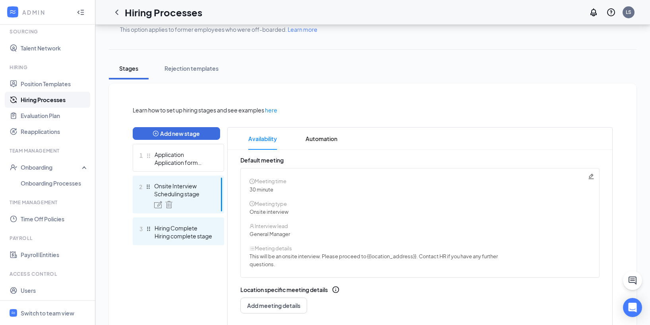
click at [187, 226] on div "Hiring Complete" at bounding box center [184, 228] width 58 height 8
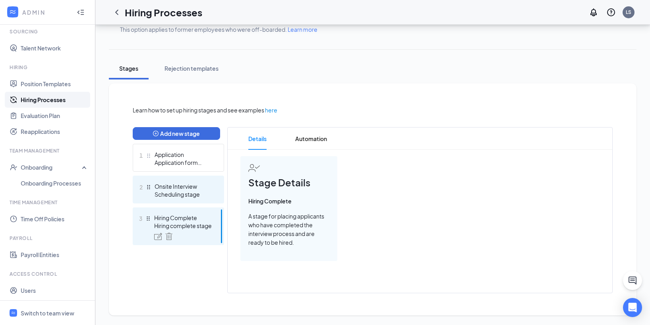
click at [192, 188] on div "Onsite Interview" at bounding box center [184, 186] width 58 height 8
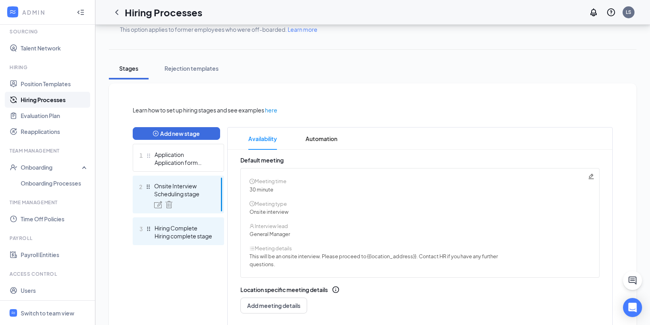
click at [193, 220] on div "3 Hiring Complete Hiring complete stage" at bounding box center [178, 231] width 91 height 28
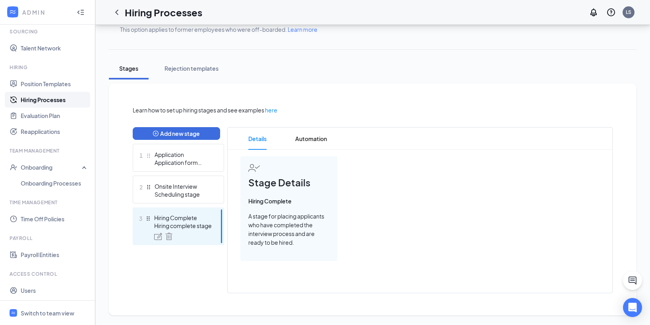
click at [303, 151] on div "Details Automation Stage Details Hiring Complete A stage for placing applicants…" at bounding box center [419, 210] width 385 height 166
click at [306, 140] on span "Automation" at bounding box center [311, 139] width 32 height 22
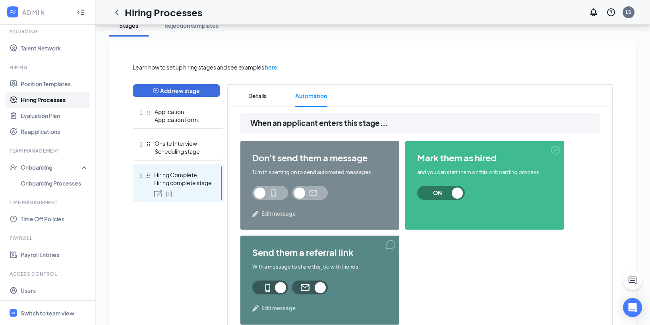
scroll to position [162, 0]
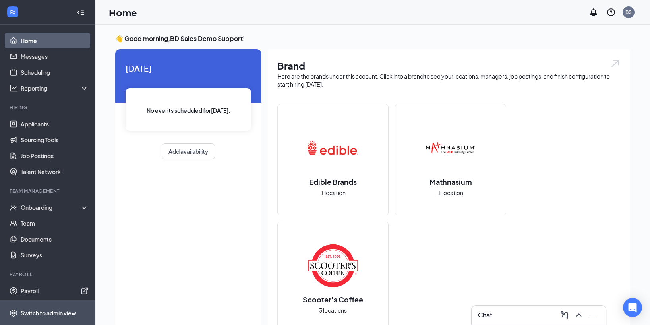
click at [42, 309] on div "Switch to admin view" at bounding box center [49, 313] width 56 height 8
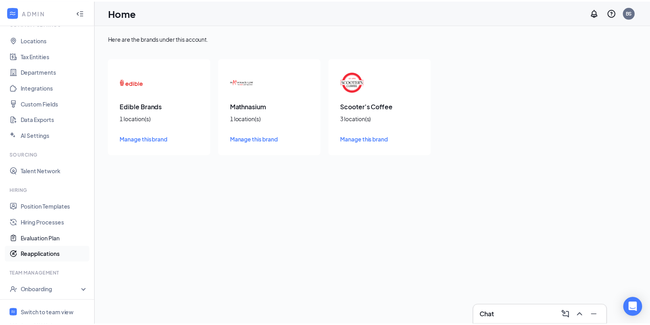
scroll to position [75, 0]
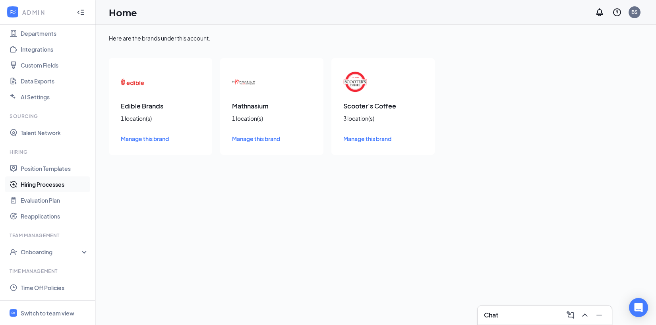
click at [52, 187] on link "Hiring Processes" at bounding box center [55, 184] width 68 height 16
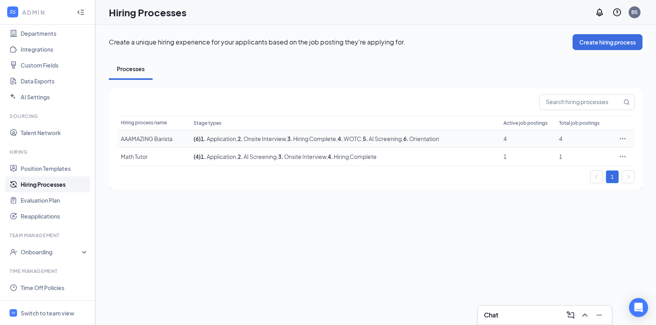
click at [265, 143] on td "( 6 ) 1 . Application , 2 . Onsite Interview , 3 . Hiring Complete , 4 . WOTC ,…" at bounding box center [345, 139] width 310 height 18
click at [257, 138] on span ", 2 . Onsite Interview" at bounding box center [261, 138] width 50 height 7
click at [154, 140] on div "AAAMAZING Barista" at bounding box center [153, 139] width 65 height 8
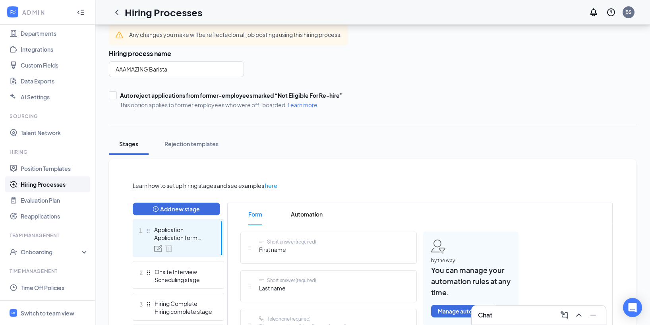
scroll to position [71, 0]
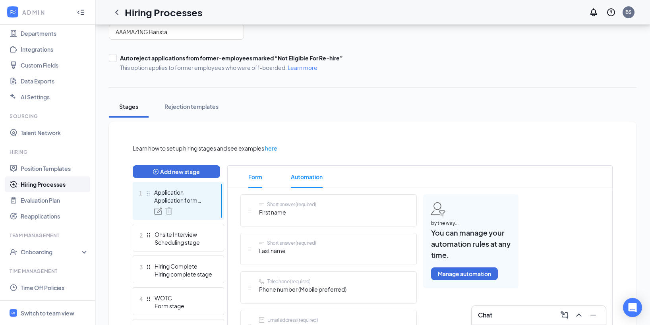
click at [317, 179] on span "Automation" at bounding box center [307, 177] width 32 height 22
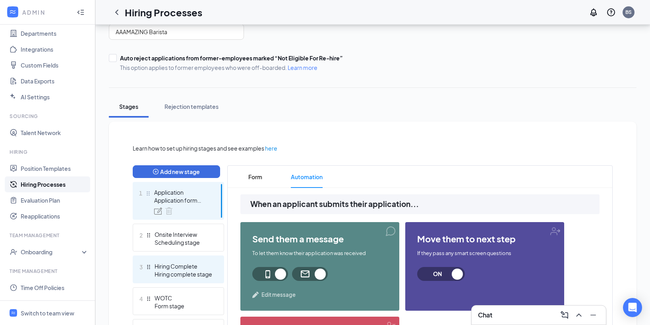
click at [194, 258] on div "3 Hiring Complete Hiring complete stage" at bounding box center [178, 269] width 91 height 28
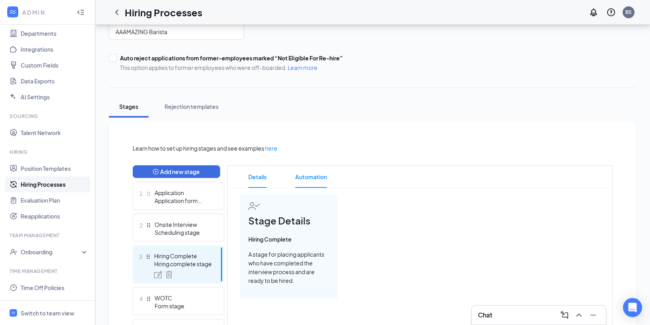
click at [312, 174] on span "Automation" at bounding box center [311, 177] width 32 height 22
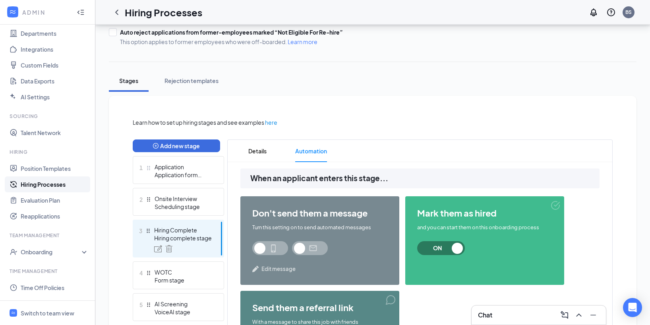
scroll to position [140, 0]
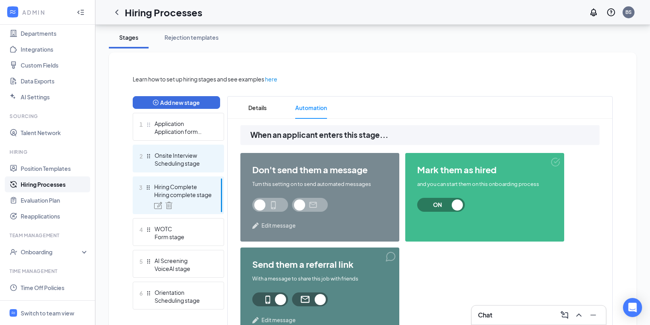
click at [187, 161] on div "Scheduling stage" at bounding box center [184, 163] width 58 height 8
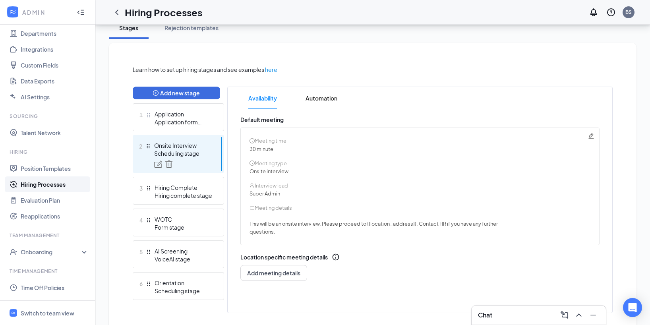
scroll to position [155, 0]
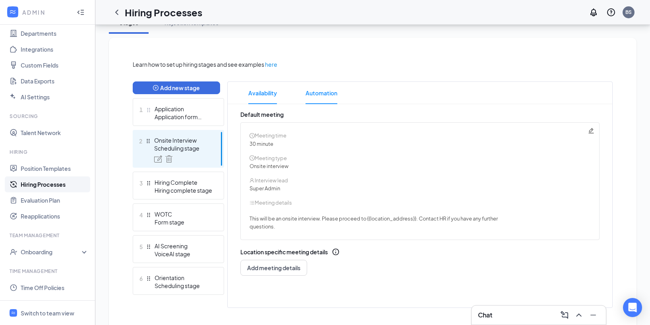
click at [331, 100] on span "Automation" at bounding box center [322, 93] width 32 height 22
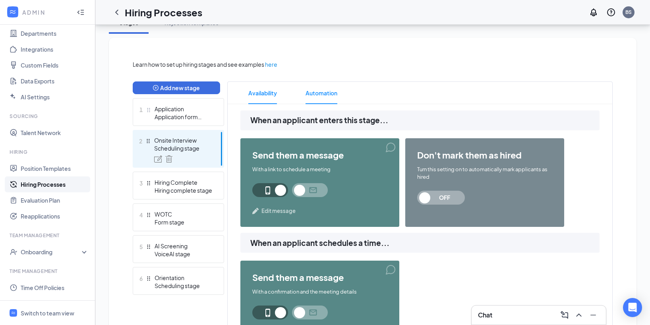
click at [270, 97] on span "Availability" at bounding box center [262, 93] width 29 height 22
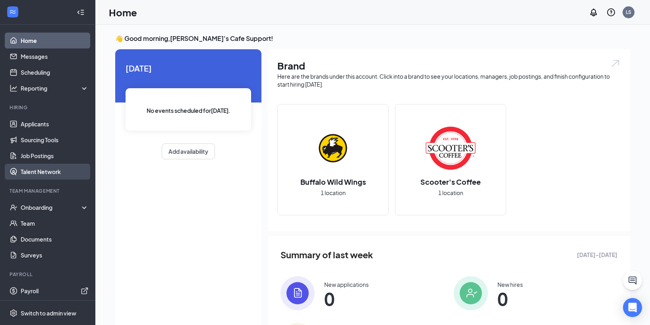
click at [45, 172] on link "Talent Network" at bounding box center [55, 172] width 68 height 16
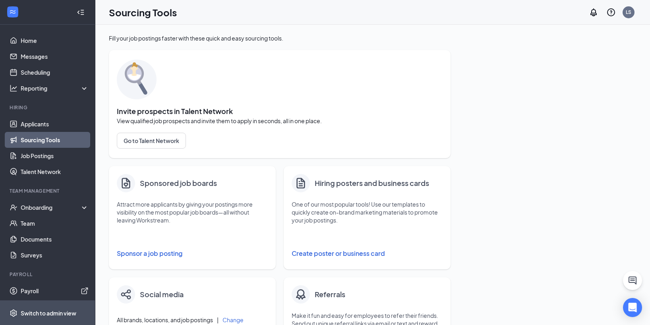
click at [45, 309] on div "Switch to admin view" at bounding box center [49, 313] width 56 height 8
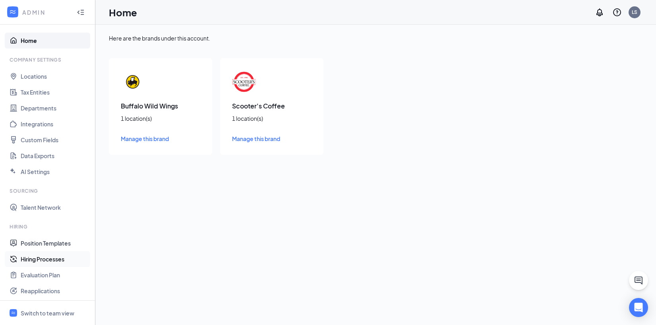
click at [51, 262] on link "Hiring Processes" at bounding box center [55, 259] width 68 height 16
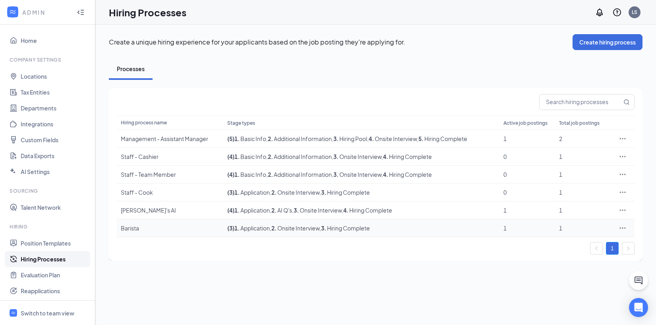
click at [300, 232] on td "( 3 ) 1 . Application , 2 . Onsite Interview , 3 . Hiring Complete" at bounding box center [361, 228] width 277 height 18
click at [301, 230] on span ", 2 . Onsite Interview" at bounding box center [295, 227] width 50 height 7
click at [144, 228] on div "Barista" at bounding box center [170, 228] width 99 height 8
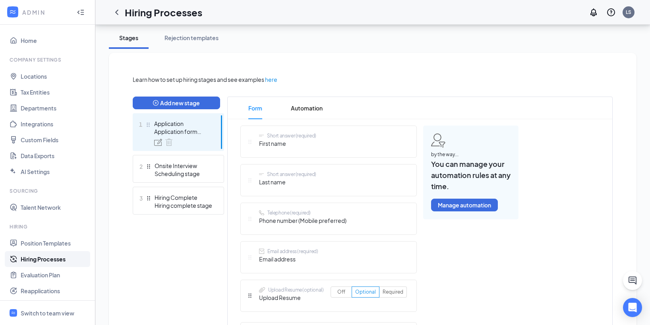
scroll to position [140, 0]
click at [309, 112] on span "Automation" at bounding box center [307, 108] width 32 height 22
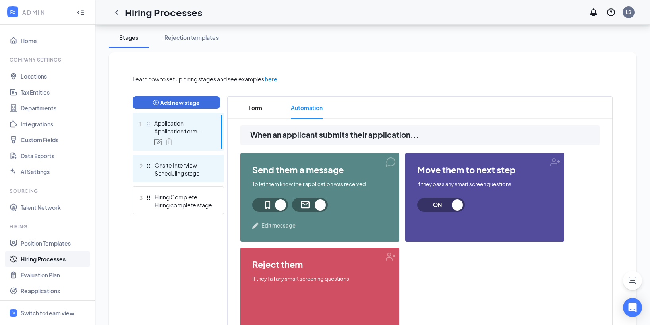
click at [189, 170] on div "Scheduling stage" at bounding box center [184, 173] width 58 height 8
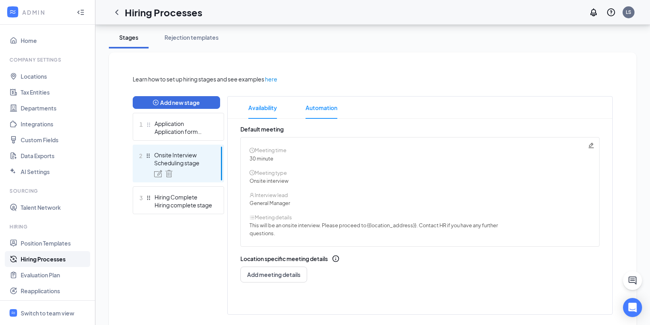
click at [309, 106] on span "Automation" at bounding box center [322, 108] width 32 height 22
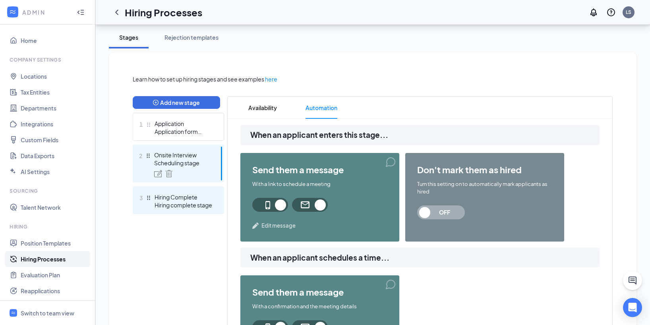
click at [199, 191] on div "3 Hiring Complete Hiring complete stage" at bounding box center [178, 200] width 91 height 28
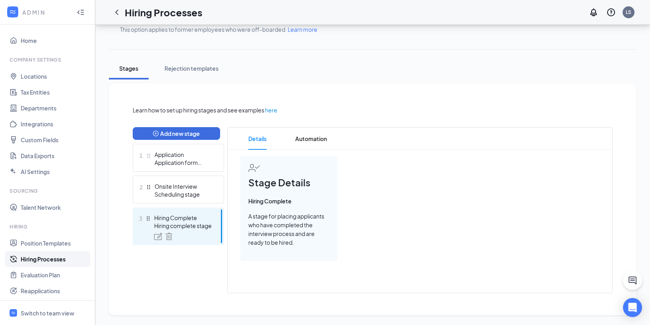
scroll to position [109, 0]
click at [310, 131] on span "Automation" at bounding box center [311, 139] width 32 height 22
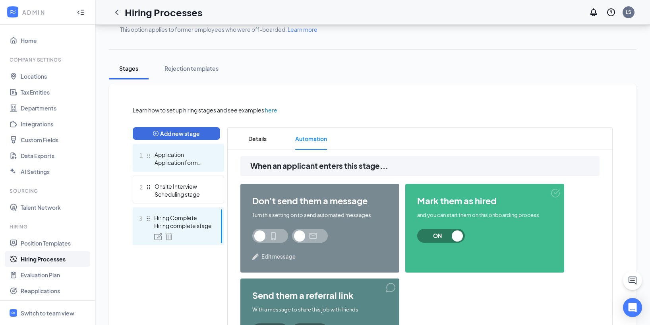
click at [160, 159] on div "Application form stage" at bounding box center [184, 163] width 58 height 8
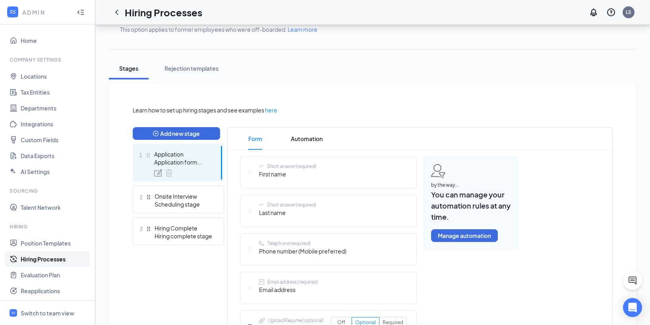
click at [293, 156] on div "Short answer (required) First name" at bounding box center [328, 172] width 176 height 32
click at [301, 148] on span "Automation" at bounding box center [307, 139] width 32 height 22
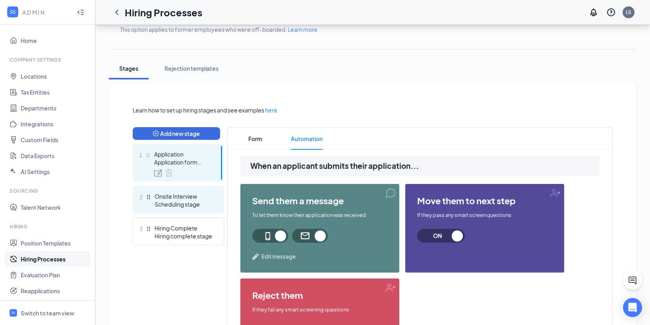
click at [190, 197] on div "Onsite Interview" at bounding box center [184, 196] width 58 height 8
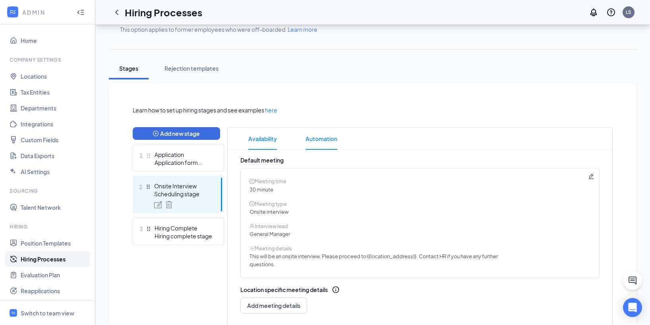
click at [342, 147] on li "Automation" at bounding box center [322, 139] width 48 height 22
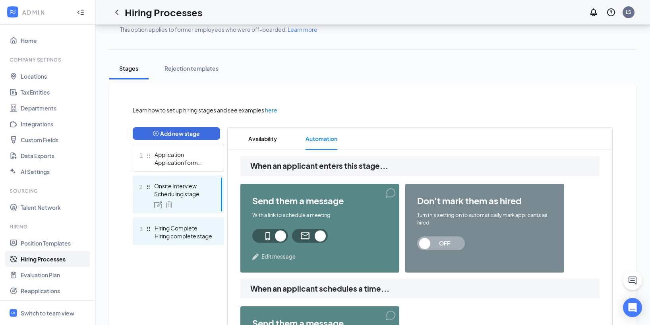
click at [171, 236] on div "Hiring complete stage" at bounding box center [184, 236] width 58 height 8
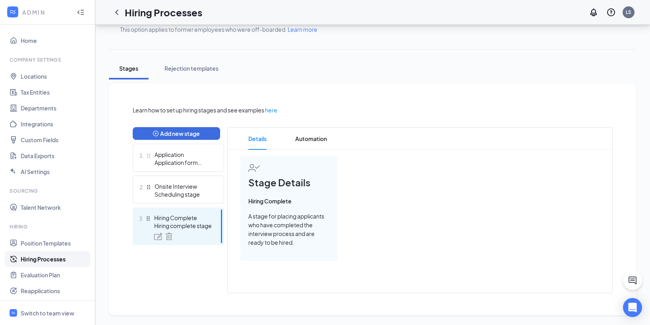
click at [184, 203] on ul "1 Application Application form stage 2 Onsite Interview Scheduling stage 3 Hiri…" at bounding box center [178, 194] width 91 height 101
click at [187, 197] on div "Scheduling stage" at bounding box center [184, 194] width 58 height 8
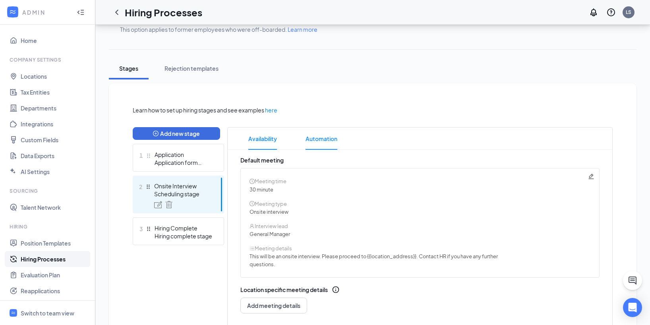
click at [314, 142] on span "Automation" at bounding box center [322, 139] width 32 height 22
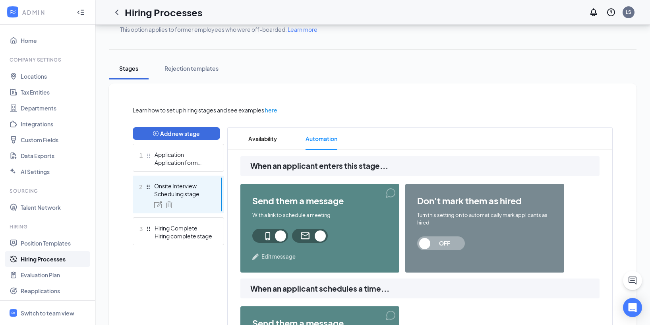
click at [259, 138] on span "Availability" at bounding box center [262, 139] width 29 height 22
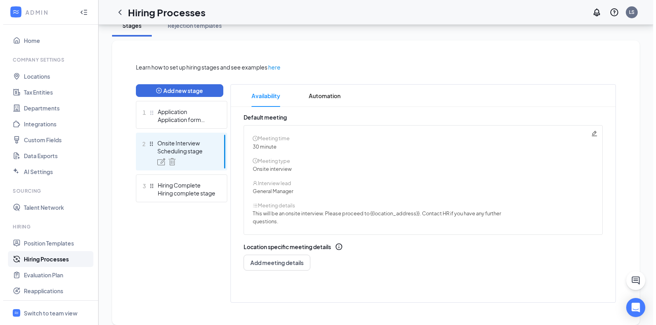
scroll to position [146, 0]
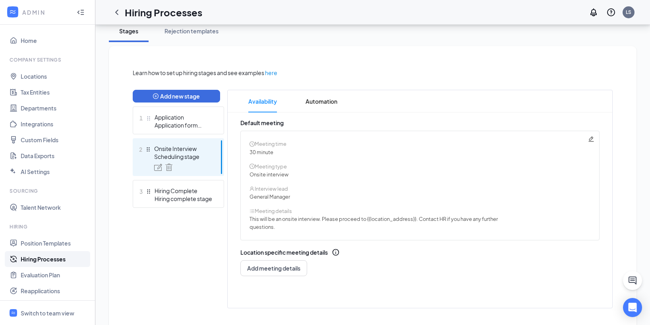
click at [594, 137] on icon "Pencil" at bounding box center [591, 139] width 6 height 6
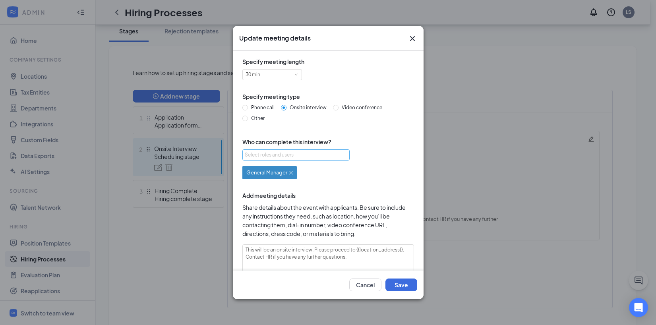
click at [289, 151] on div "Select roles and users" at bounding box center [294, 155] width 98 height 8
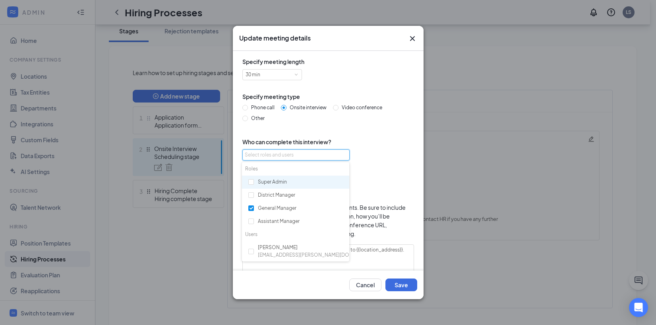
click at [285, 181] on div "Super Admin" at bounding box center [295, 183] width 107 height 14
checkbox input "true"
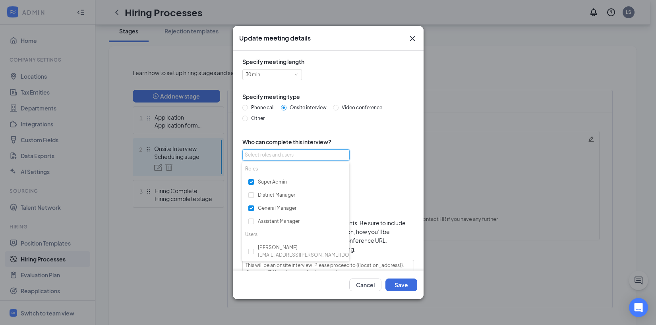
scroll to position [0, 0]
click at [409, 183] on div "Specify meeting length 30 min Specify meeting type Phone call Onsite interview …" at bounding box center [328, 186] width 178 height 259
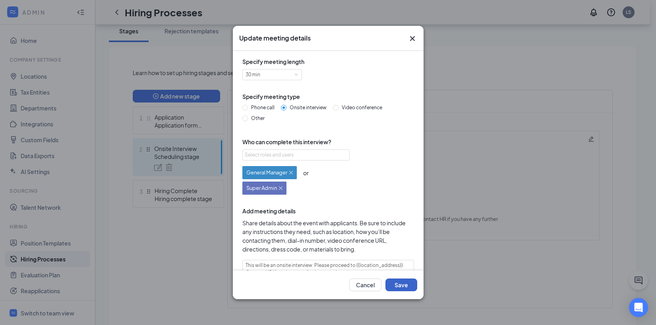
click at [406, 286] on button "Save" at bounding box center [401, 284] width 32 height 13
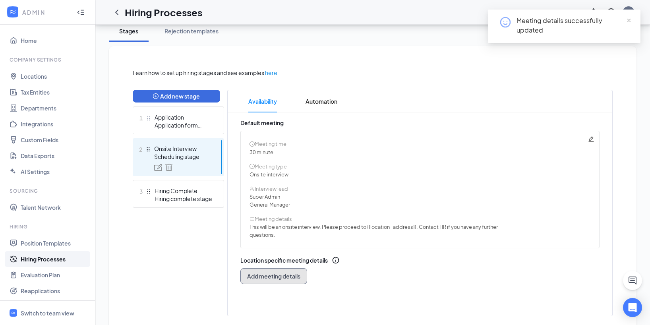
click at [298, 270] on button "Add meeting details" at bounding box center [273, 276] width 67 height 16
radio input "true"
radio input "false"
type textarea "This will be a 30 minute phone interview. We'll give you a call at your schedul…"
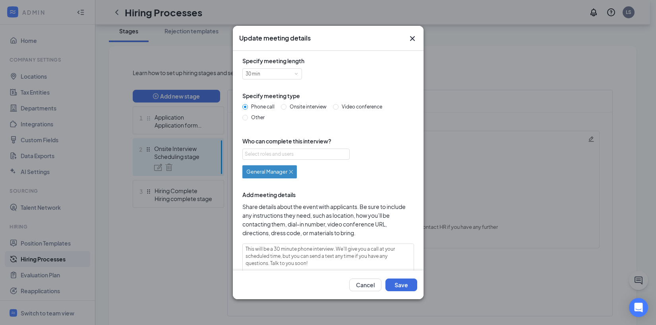
scroll to position [0, 0]
click at [453, 159] on div "Update meeting details Specify meeting length 30 min Specify meeting type Phone…" at bounding box center [328, 162] width 656 height 325
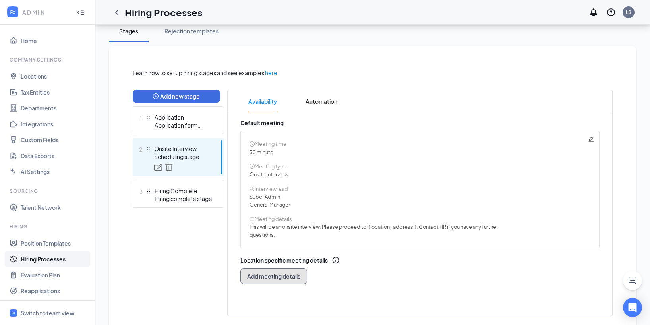
click at [294, 277] on span "Add meeting details" at bounding box center [273, 276] width 53 height 8
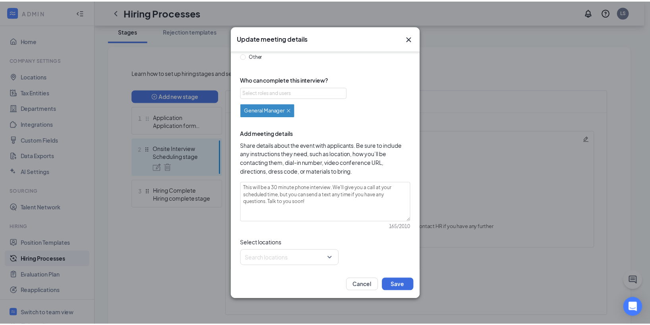
scroll to position [64, 0]
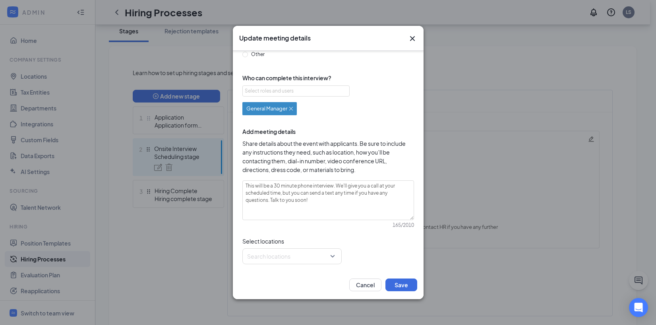
click at [468, 168] on div "Update meeting details Specify meeting length 30 min Specify meeting type Phone…" at bounding box center [328, 162] width 656 height 325
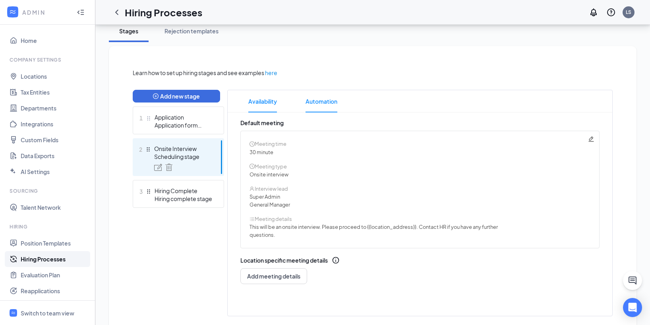
click at [321, 108] on span "Automation" at bounding box center [322, 101] width 32 height 22
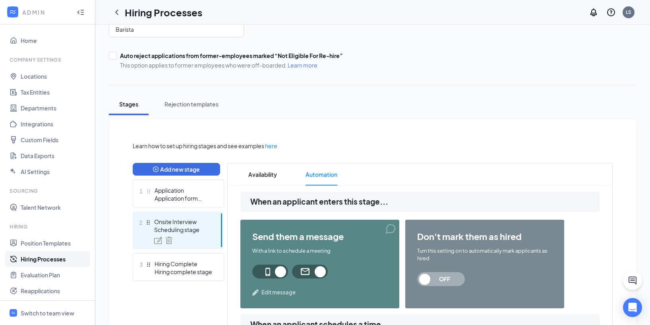
scroll to position [168, 0]
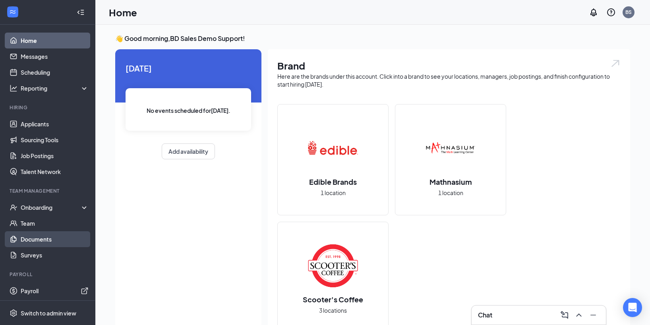
click at [50, 234] on link "Documents" at bounding box center [55, 239] width 68 height 16
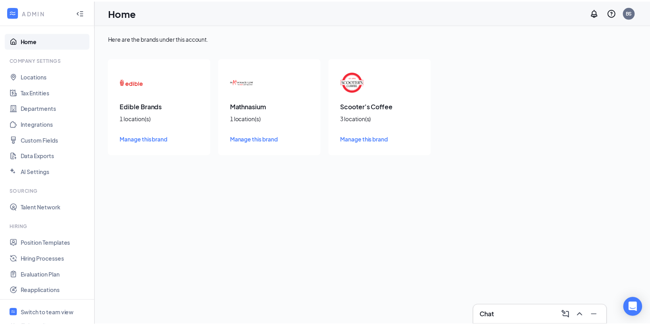
scroll to position [70, 0]
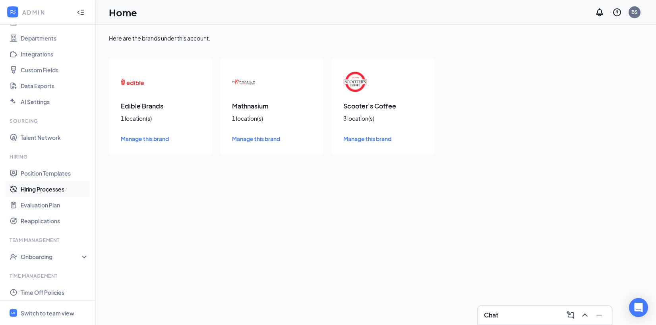
click at [47, 188] on link "Hiring Processes" at bounding box center [55, 189] width 68 height 16
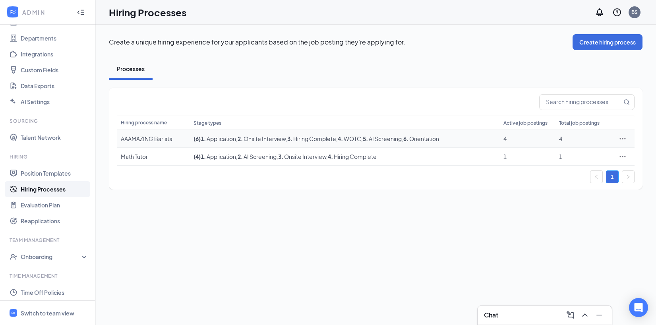
click at [227, 141] on span "1 . Application" at bounding box center [218, 138] width 35 height 7
click at [203, 138] on b "1 ." at bounding box center [203, 138] width 5 height 7
click at [166, 137] on div "AAAMAZING Barista" at bounding box center [153, 139] width 65 height 8
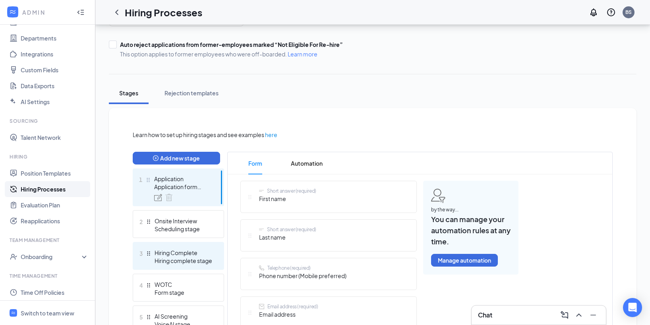
scroll to position [117, 0]
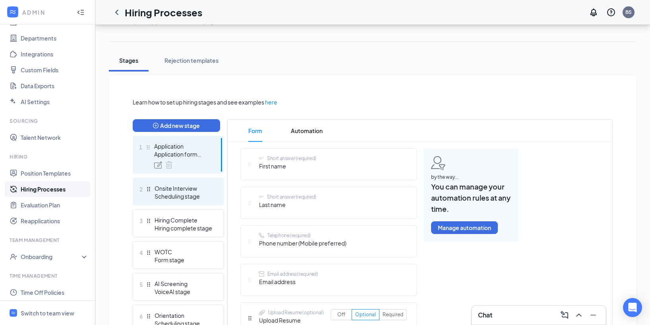
click at [190, 191] on div "Onsite Interview" at bounding box center [184, 188] width 58 height 8
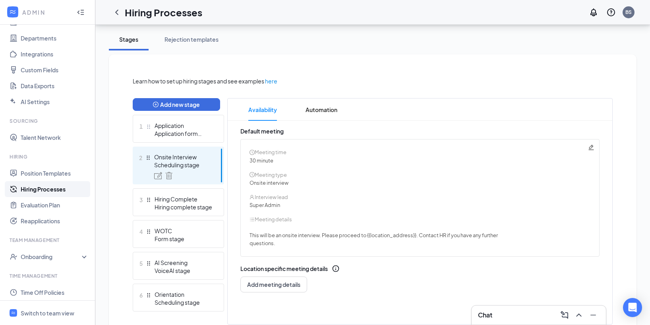
scroll to position [145, 0]
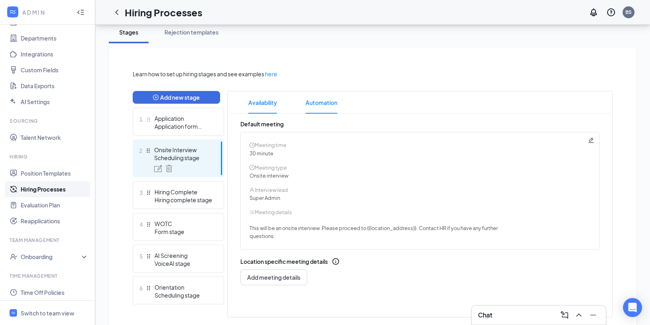
click at [333, 102] on span "Automation" at bounding box center [322, 102] width 32 height 22
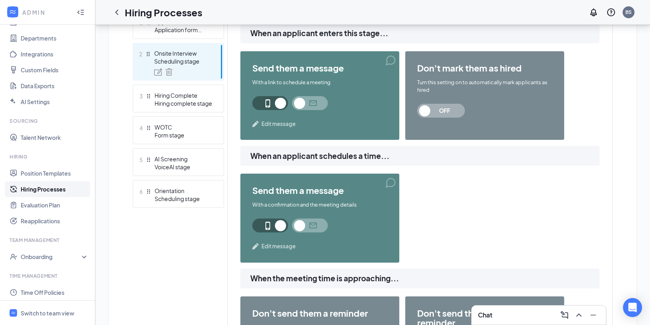
scroll to position [240, 0]
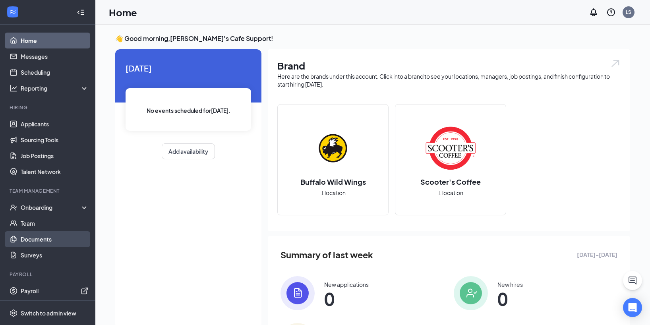
click at [64, 236] on link "Documents" at bounding box center [55, 239] width 68 height 16
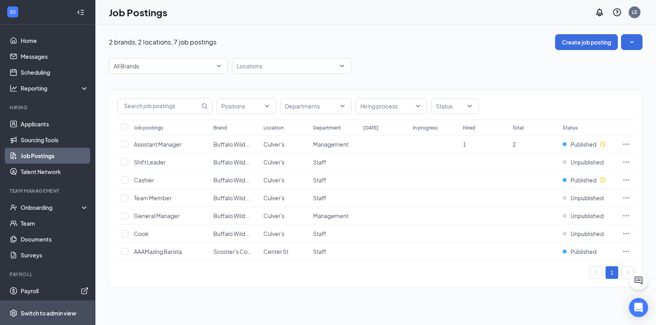
click at [62, 309] on div "Switch to admin view" at bounding box center [49, 313] width 56 height 8
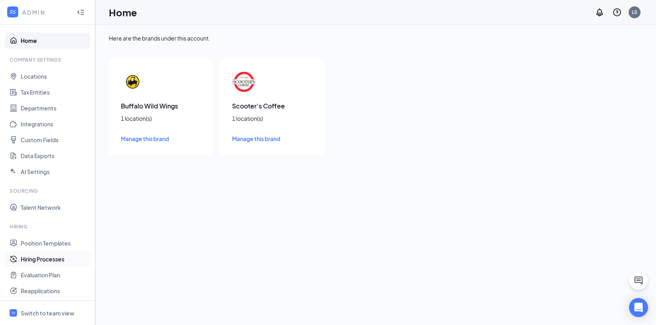
click at [62, 256] on link "Hiring Processes" at bounding box center [55, 259] width 68 height 16
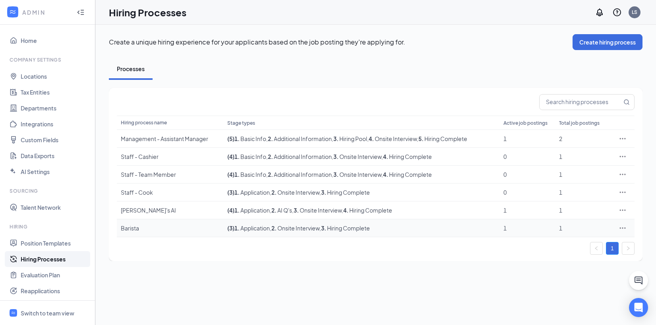
click at [297, 233] on td "( 3 ) 1 . Application , 2 . Onsite Interview , 3 . Hiring Complete" at bounding box center [361, 228] width 277 height 18
click at [300, 228] on span ", 2 . Onsite Interview" at bounding box center [295, 227] width 50 height 7
click at [126, 218] on td "[PERSON_NAME]'s AI" at bounding box center [170, 210] width 106 height 18
click at [129, 226] on div "Barista" at bounding box center [170, 228] width 99 height 8
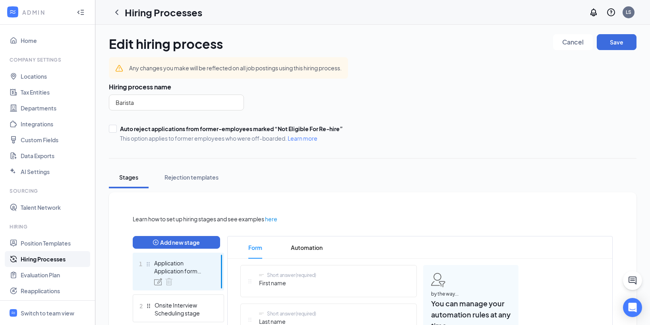
scroll to position [161, 0]
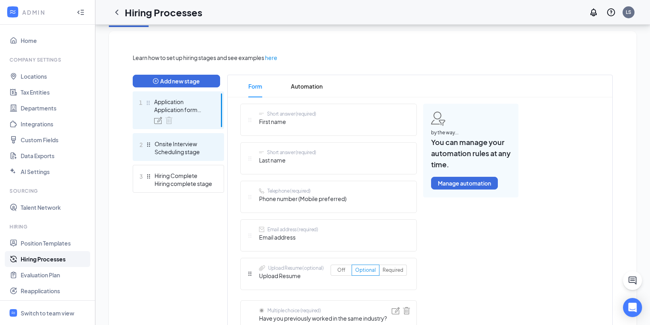
click at [205, 160] on div "2 Onsite Interview Scheduling stage" at bounding box center [178, 147] width 91 height 28
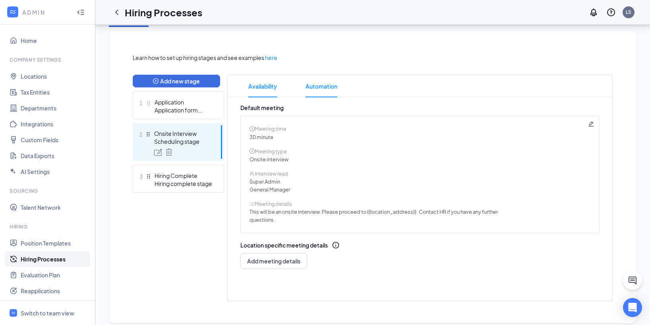
click at [310, 88] on span "Automation" at bounding box center [322, 86] width 32 height 22
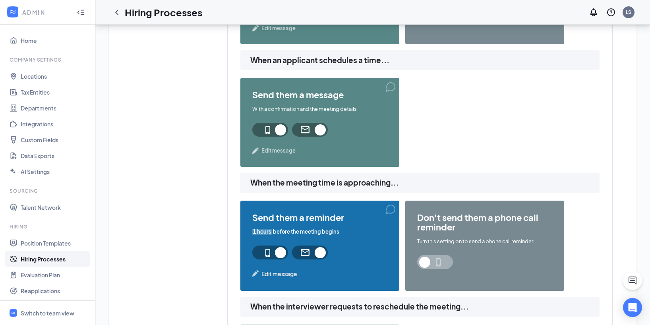
scroll to position [352, 0]
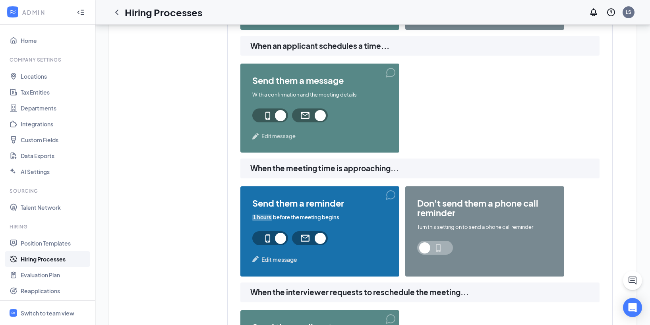
click at [356, 178] on div "When the meeting time is approaching..." at bounding box center [419, 169] width 359 height 20
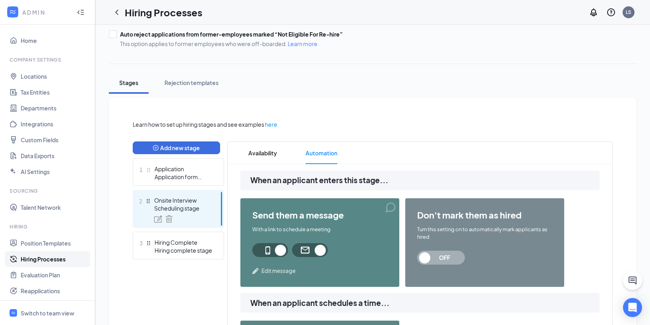
scroll to position [0, 0]
